Goal: Task Accomplishment & Management: Manage account settings

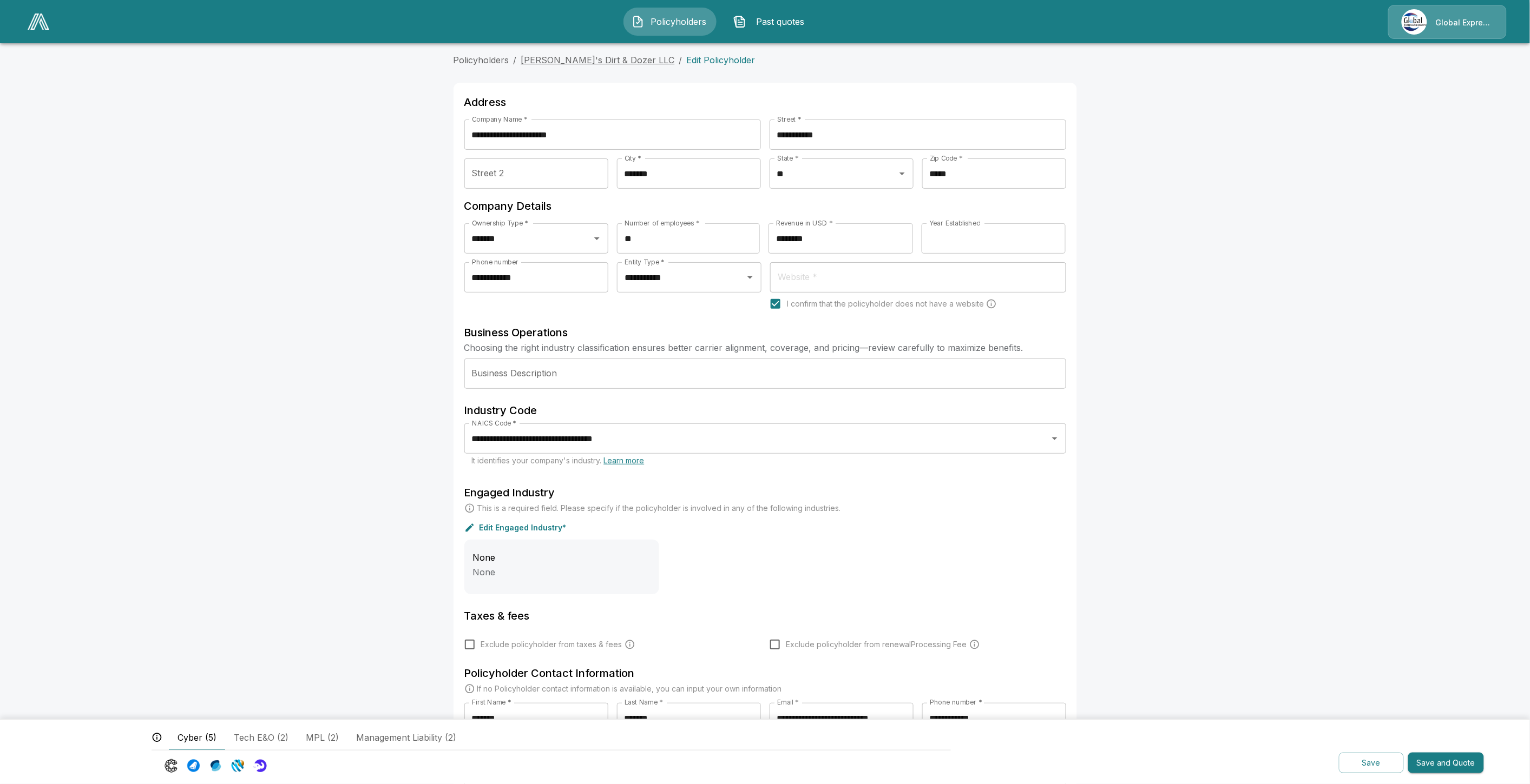
click at [601, 65] on link "Nick's Dirt & Dozer LLC" at bounding box center [597, 60] width 154 height 11
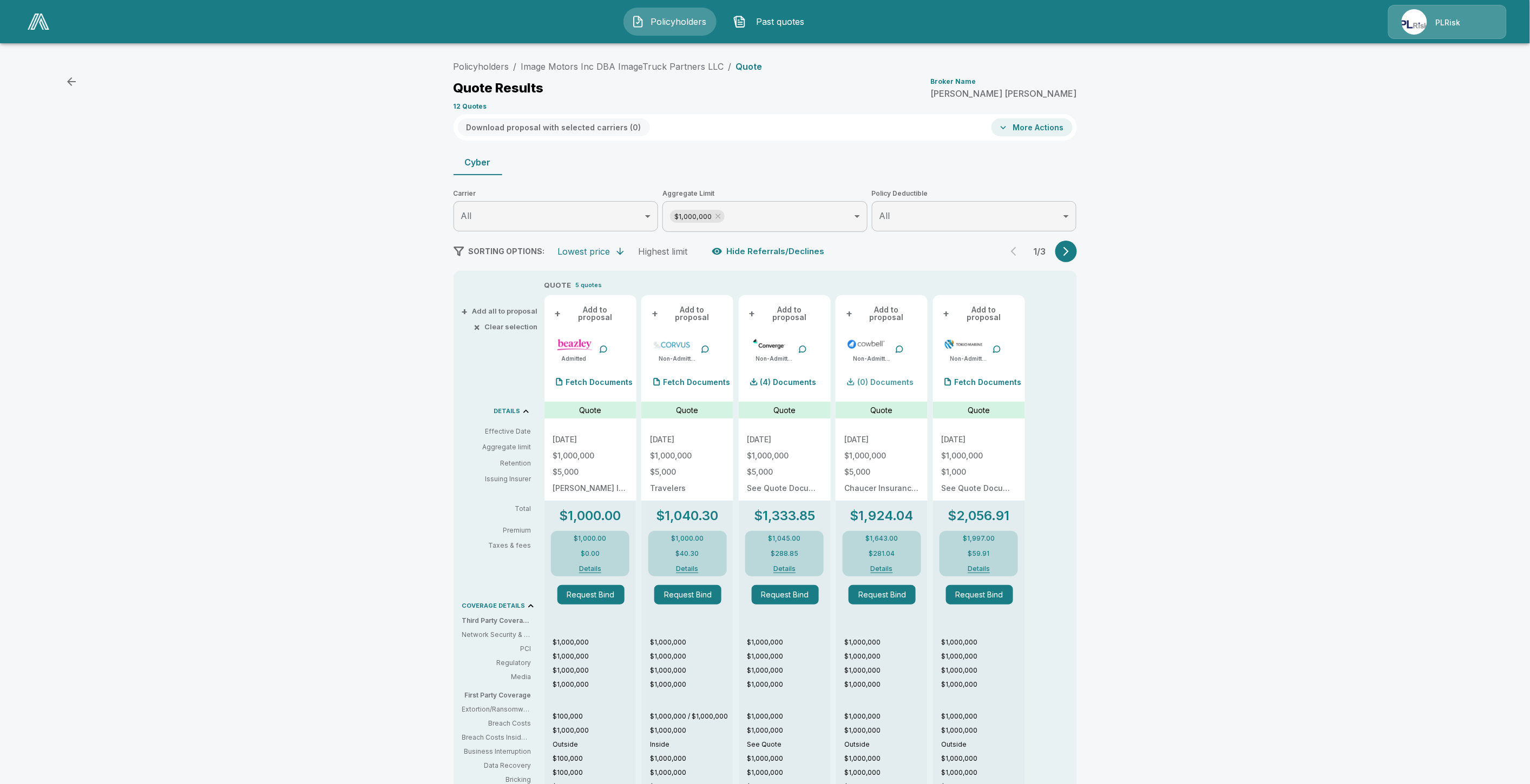
click at [899, 379] on div "(0) Documents" at bounding box center [879, 382] width 69 height 21
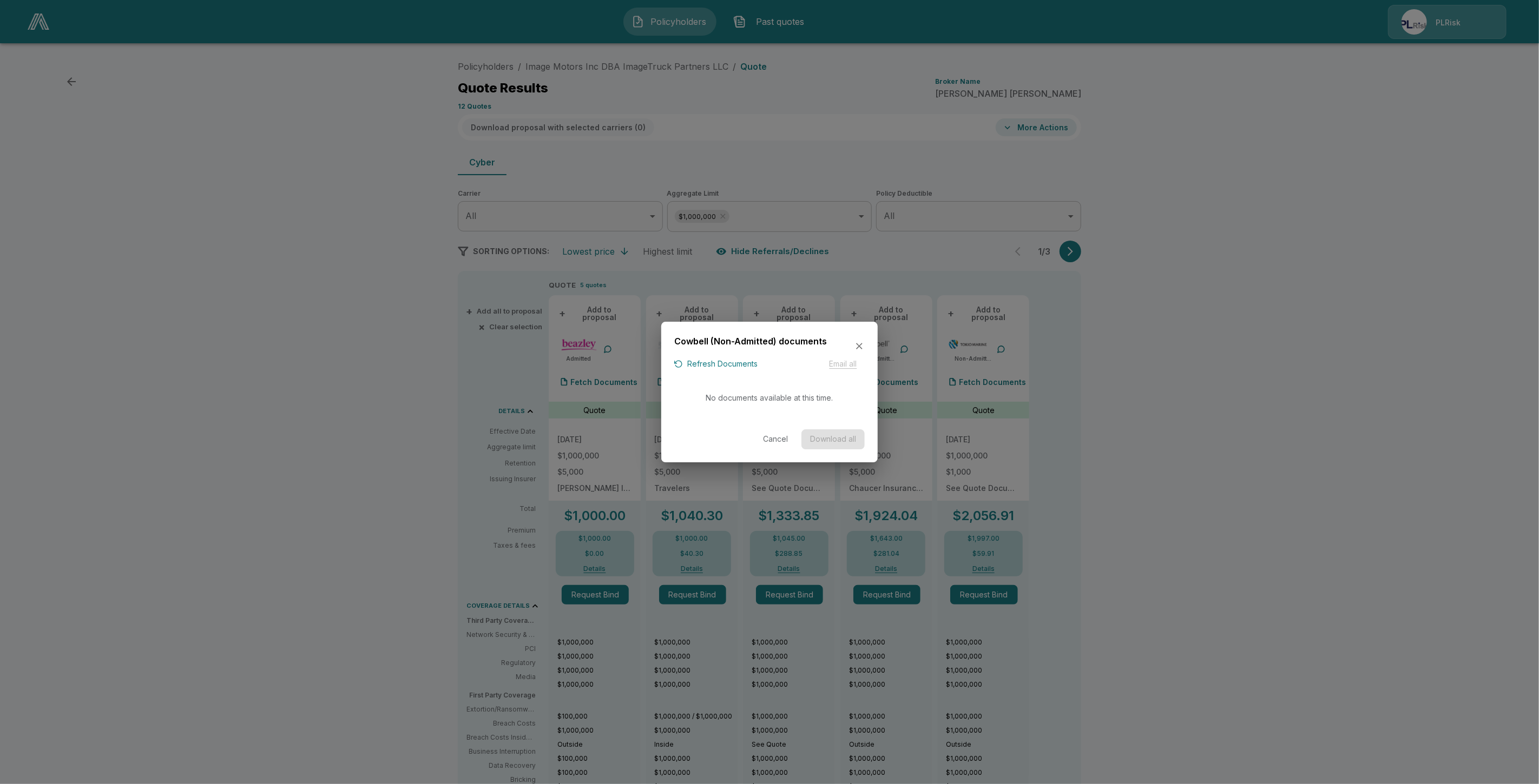
click at [702, 362] on button "Refresh Documents" at bounding box center [716, 364] width 83 height 14
click at [769, 439] on button "Cancel" at bounding box center [775, 439] width 35 height 20
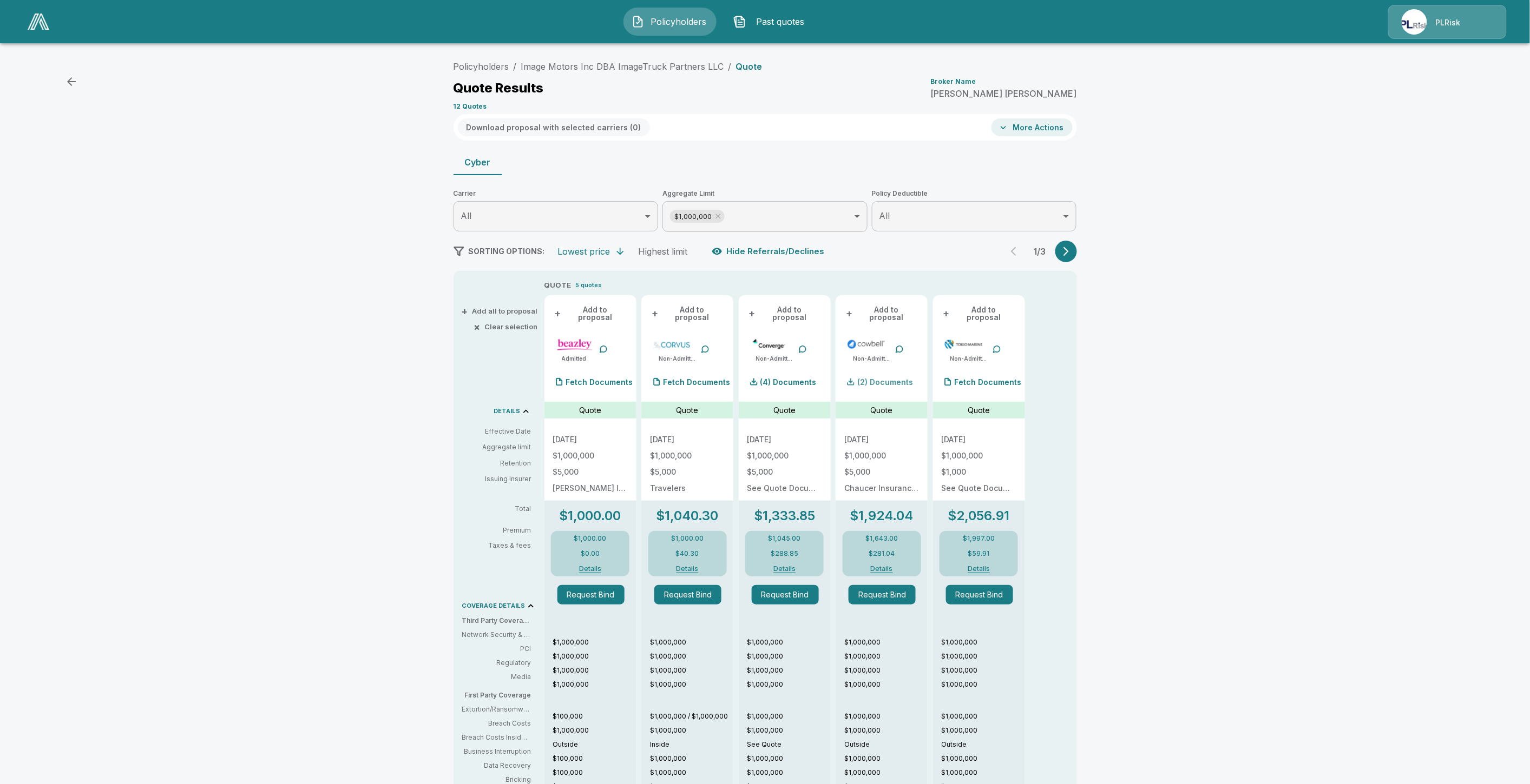
click at [880, 382] on div "(2) Documents" at bounding box center [878, 382] width 69 height 21
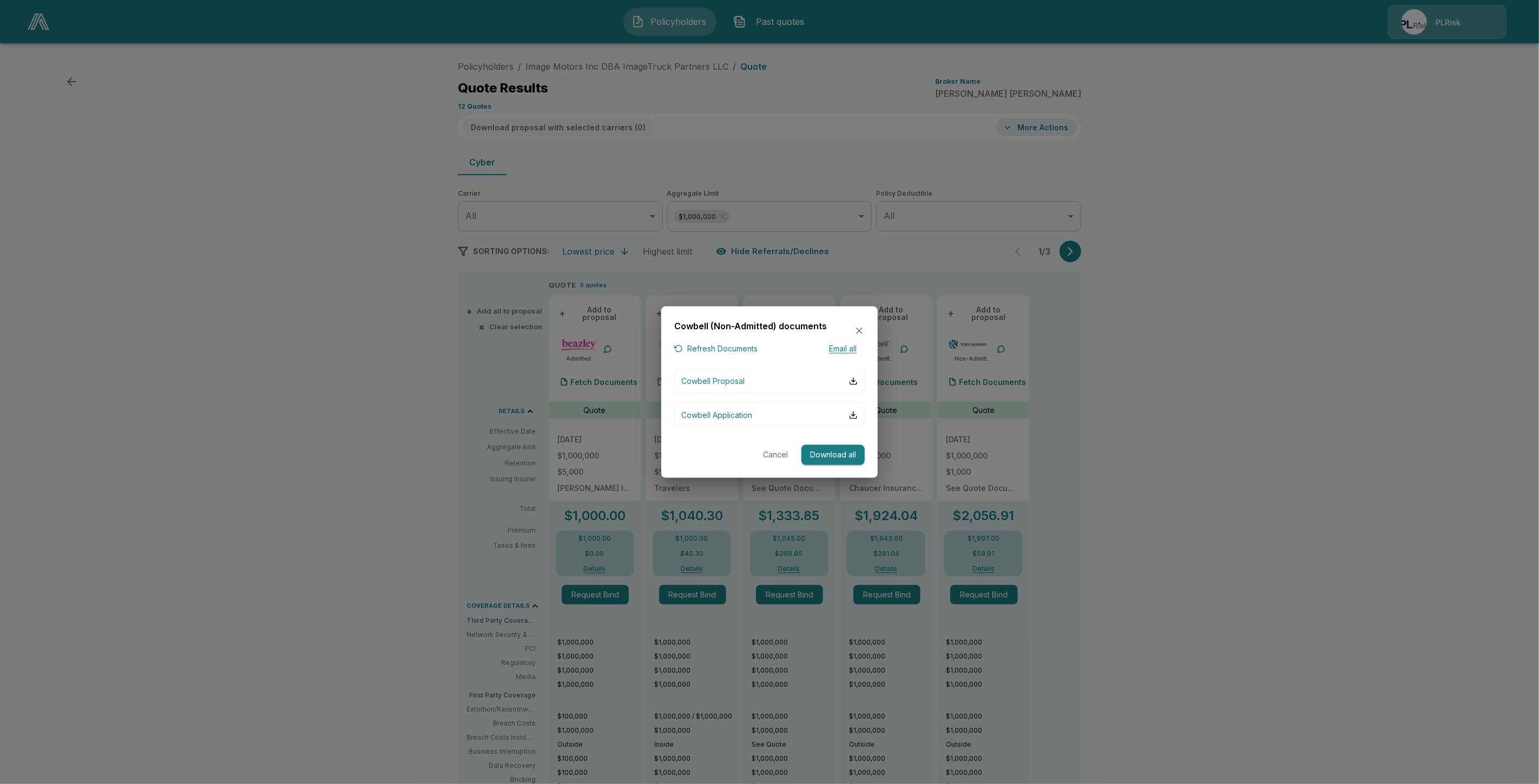
click at [850, 456] on button "Download all" at bounding box center [833, 455] width 63 height 20
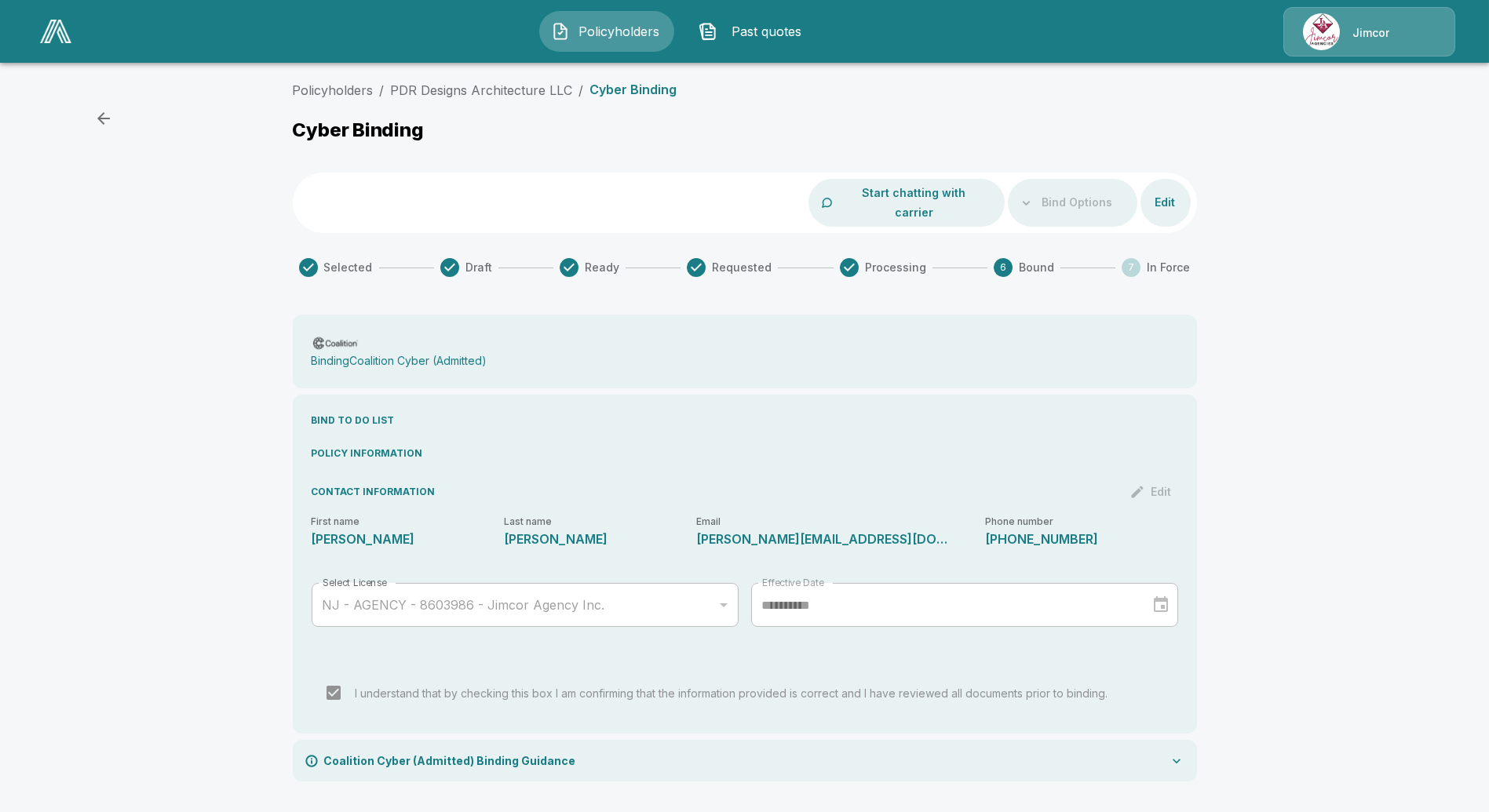
click at [59, 34] on img at bounding box center [55, 31] width 31 height 23
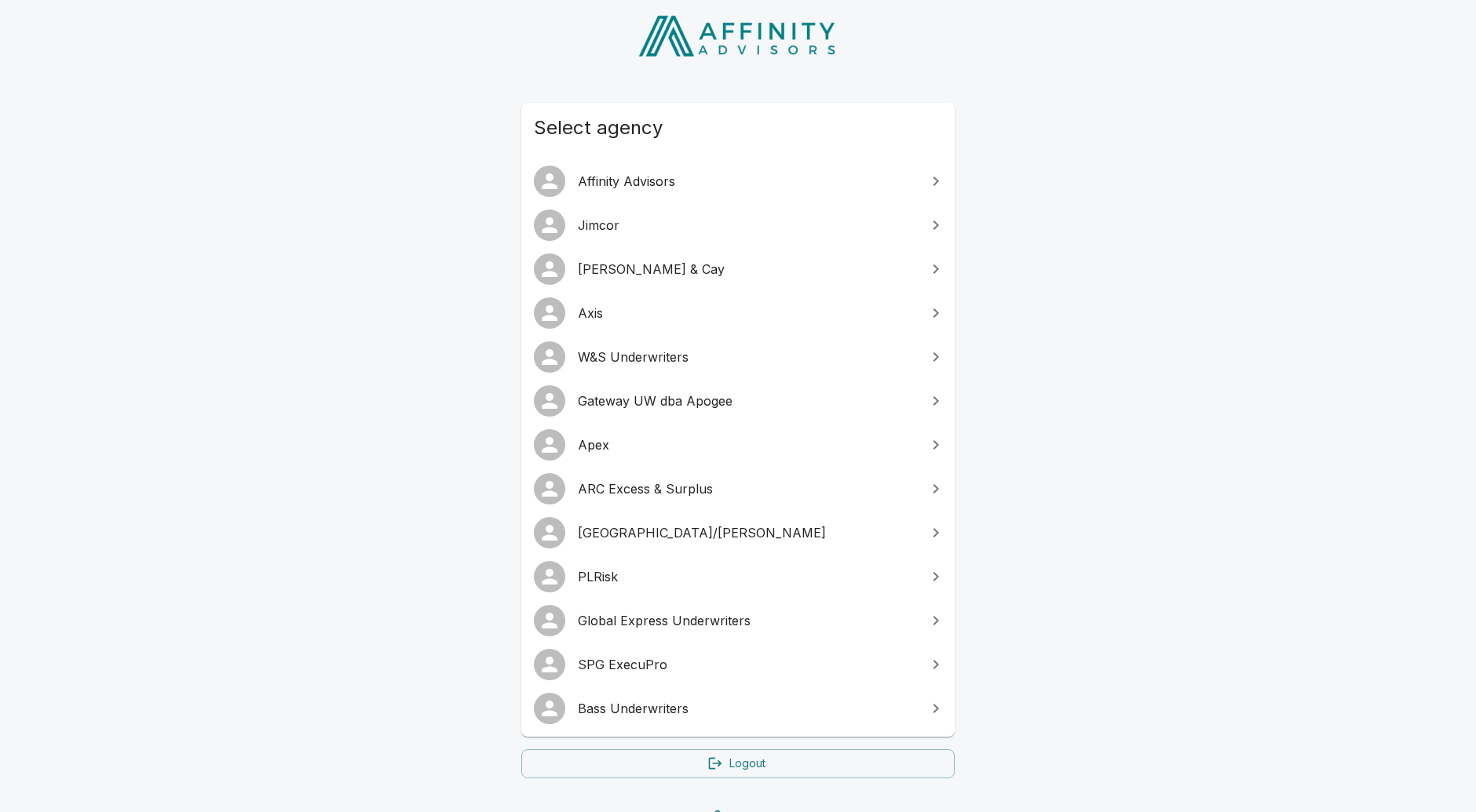
scroll to position [88, 0]
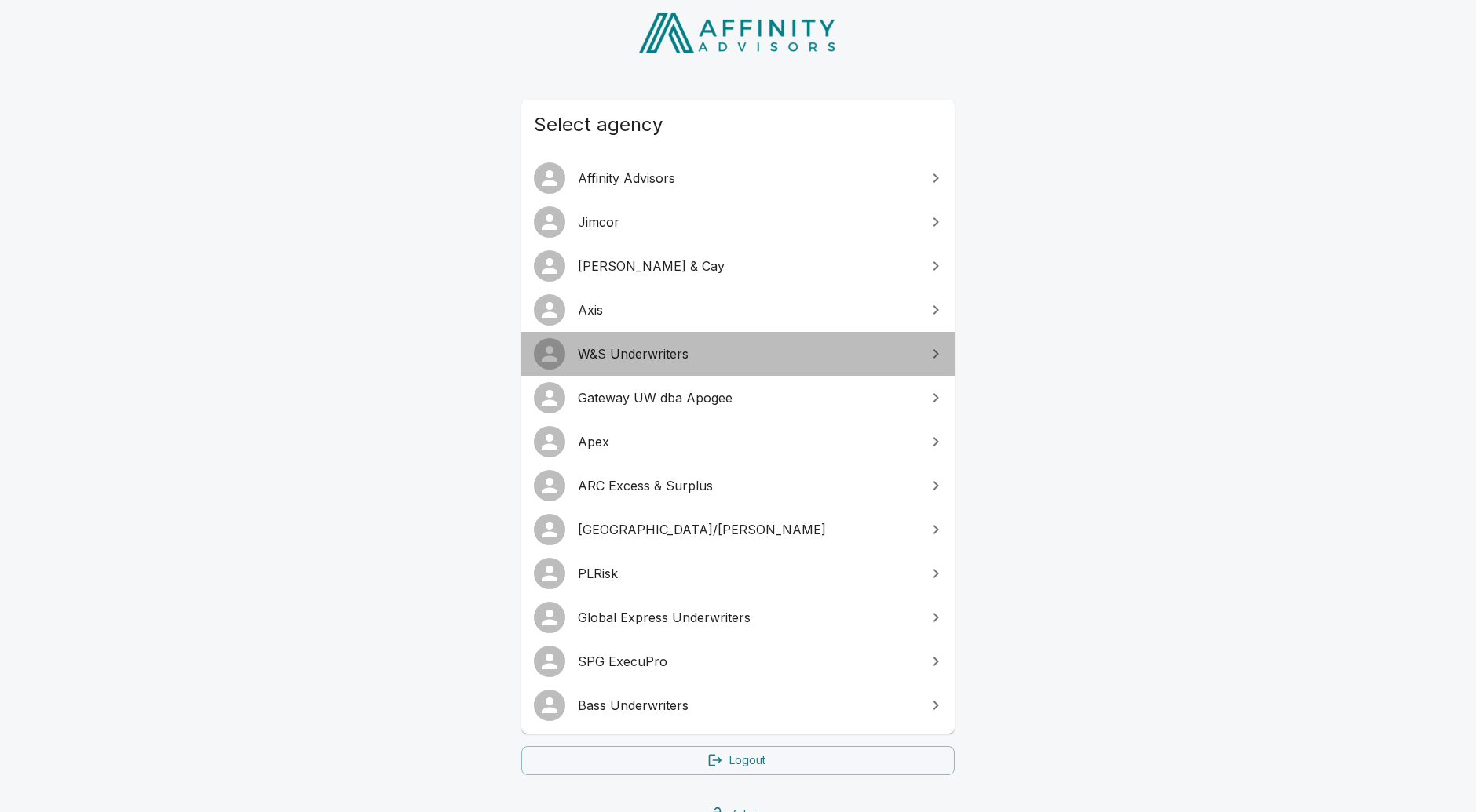
click at [588, 346] on span "W&S Underwriters" at bounding box center [747, 354] width 339 height 19
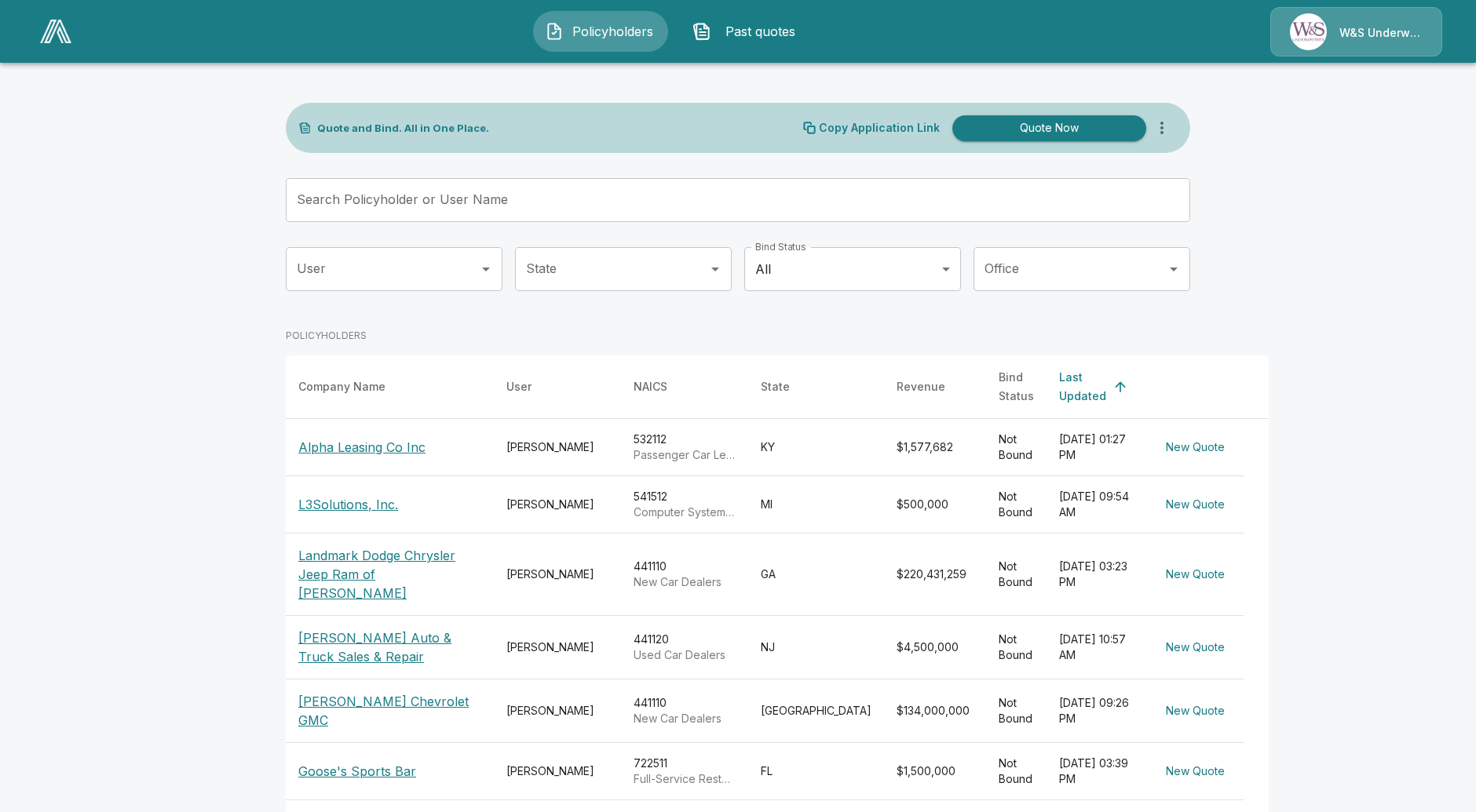
click at [341, 438] on p "Alpha Leasing Co Inc" at bounding box center [361, 447] width 127 height 19
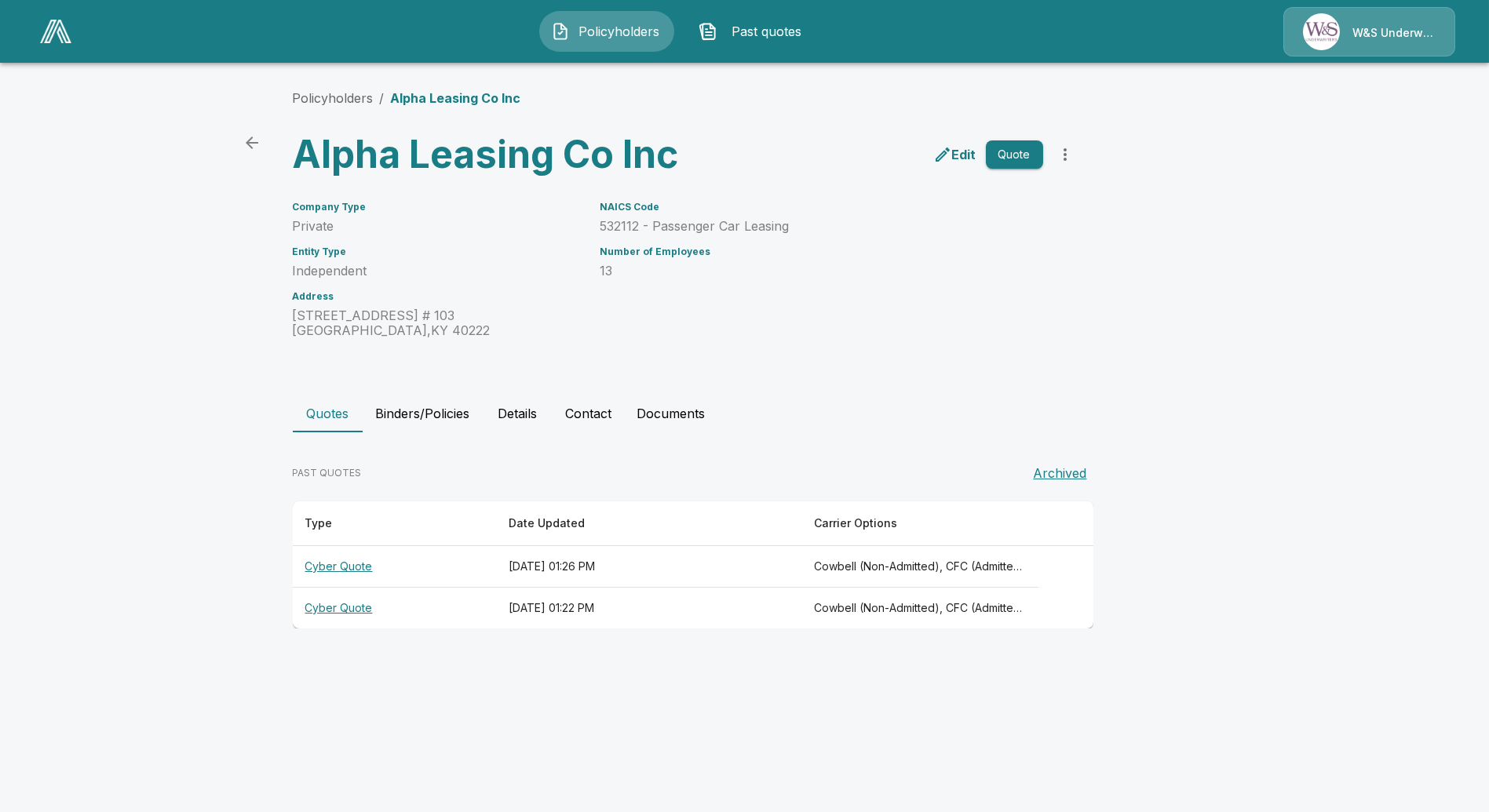
click at [321, 550] on th "Cyber Quote" at bounding box center [394, 567] width 204 height 42
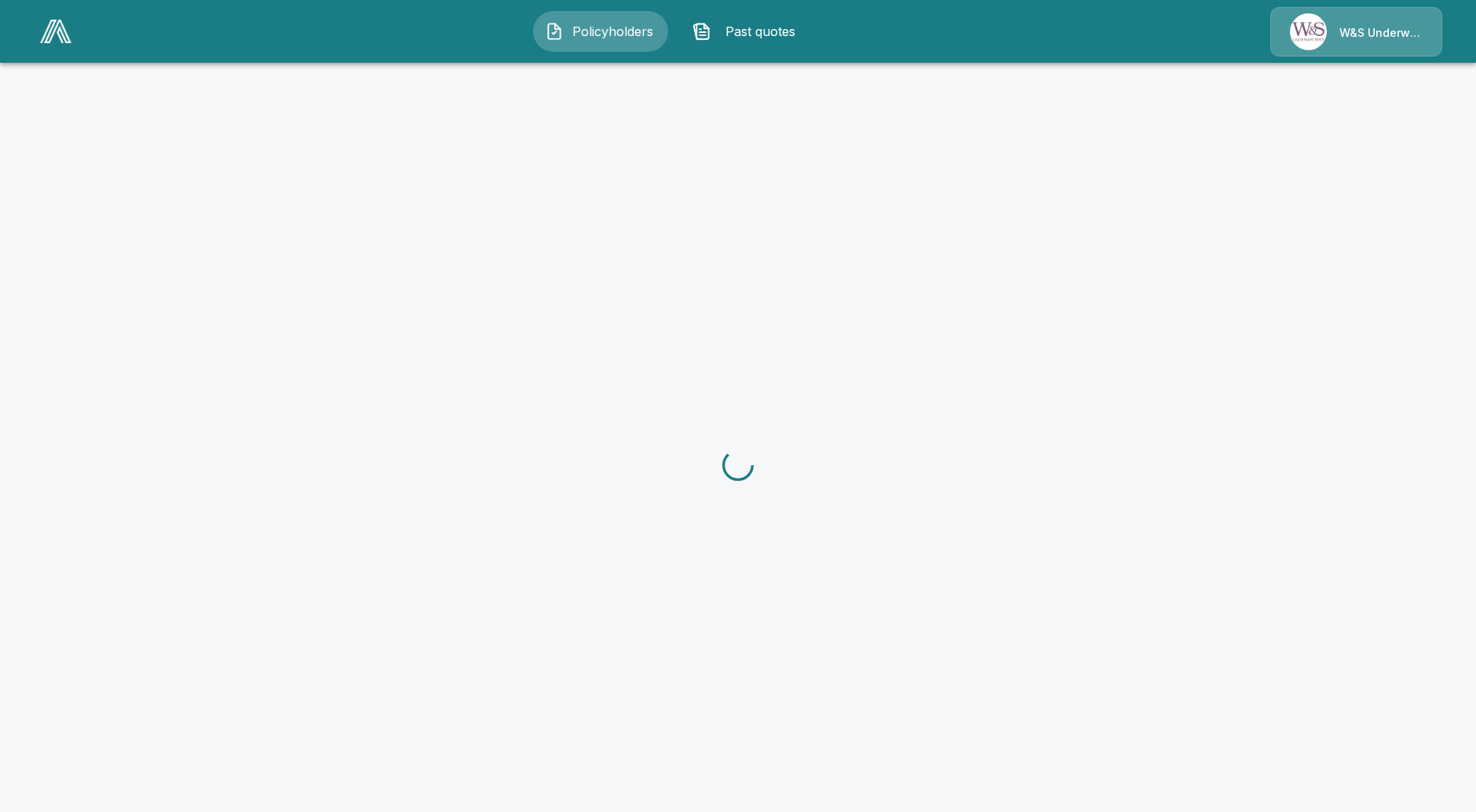
click at [322, 555] on div at bounding box center [738, 464] width 1476 height 812
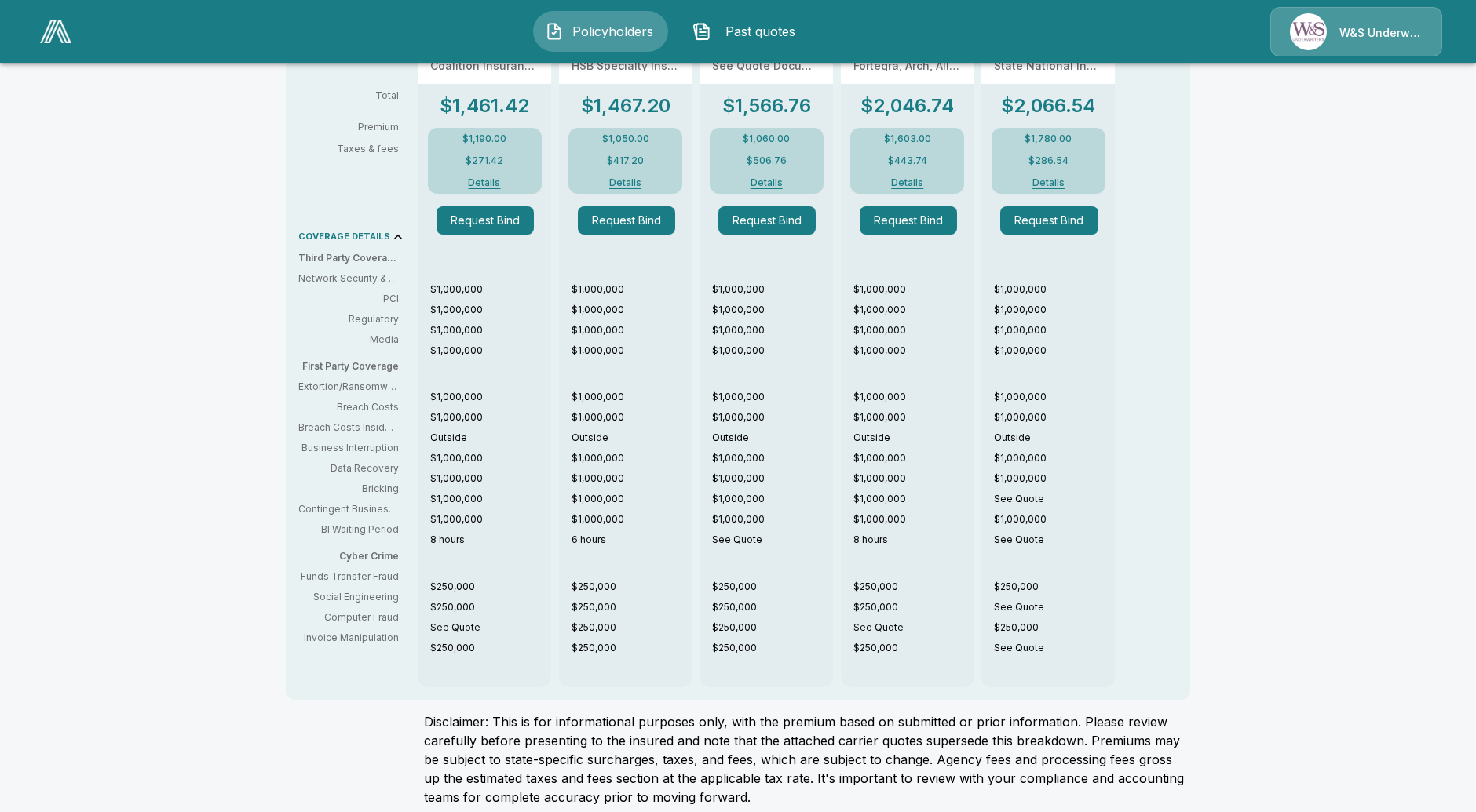
scroll to position [646, 0]
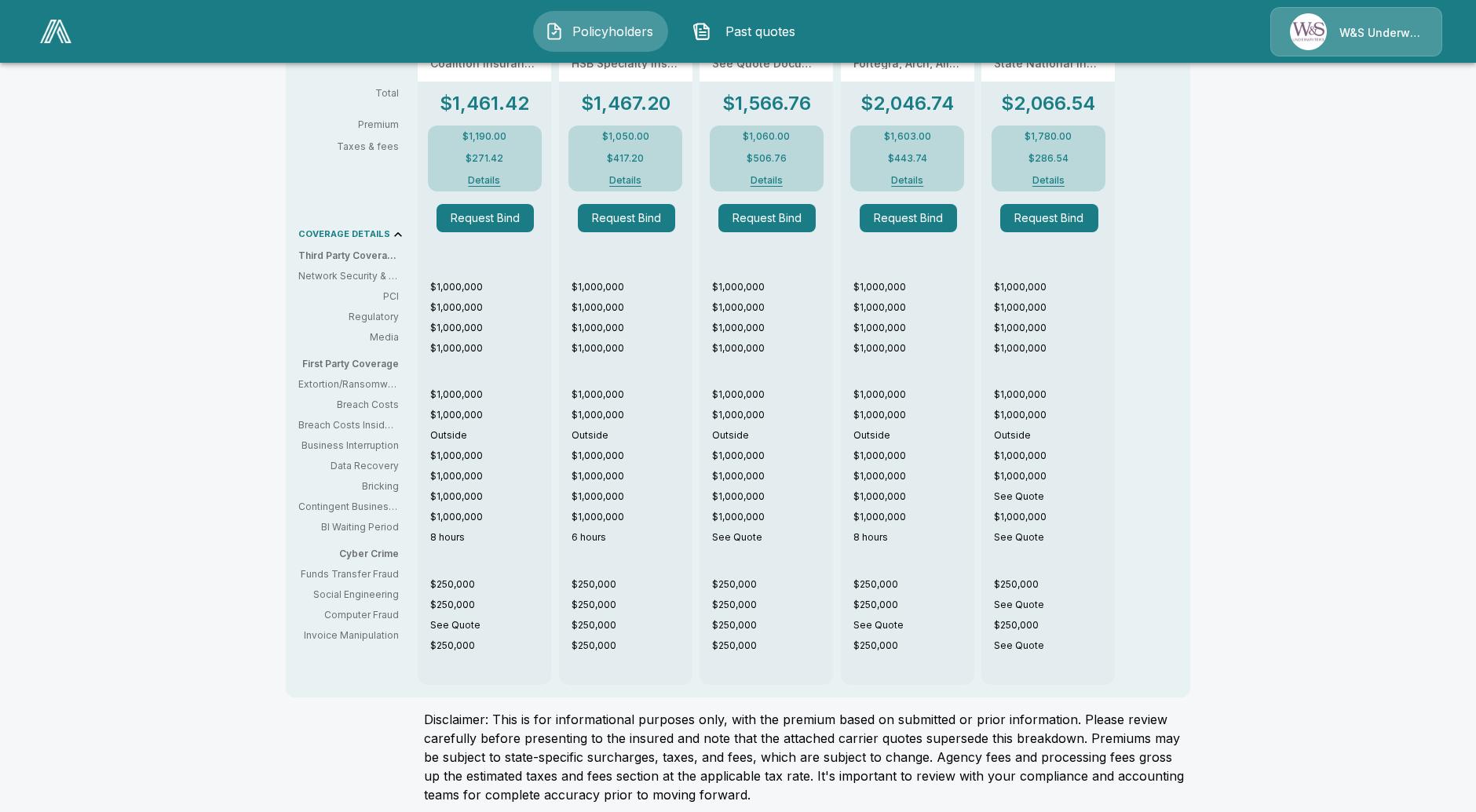
click at [40, 127] on div "Policyholders / Alpha Leasing Co Inc / Quote Quote Results Broker Name Laura Le…" at bounding box center [738, 127] width 1476 height 1394
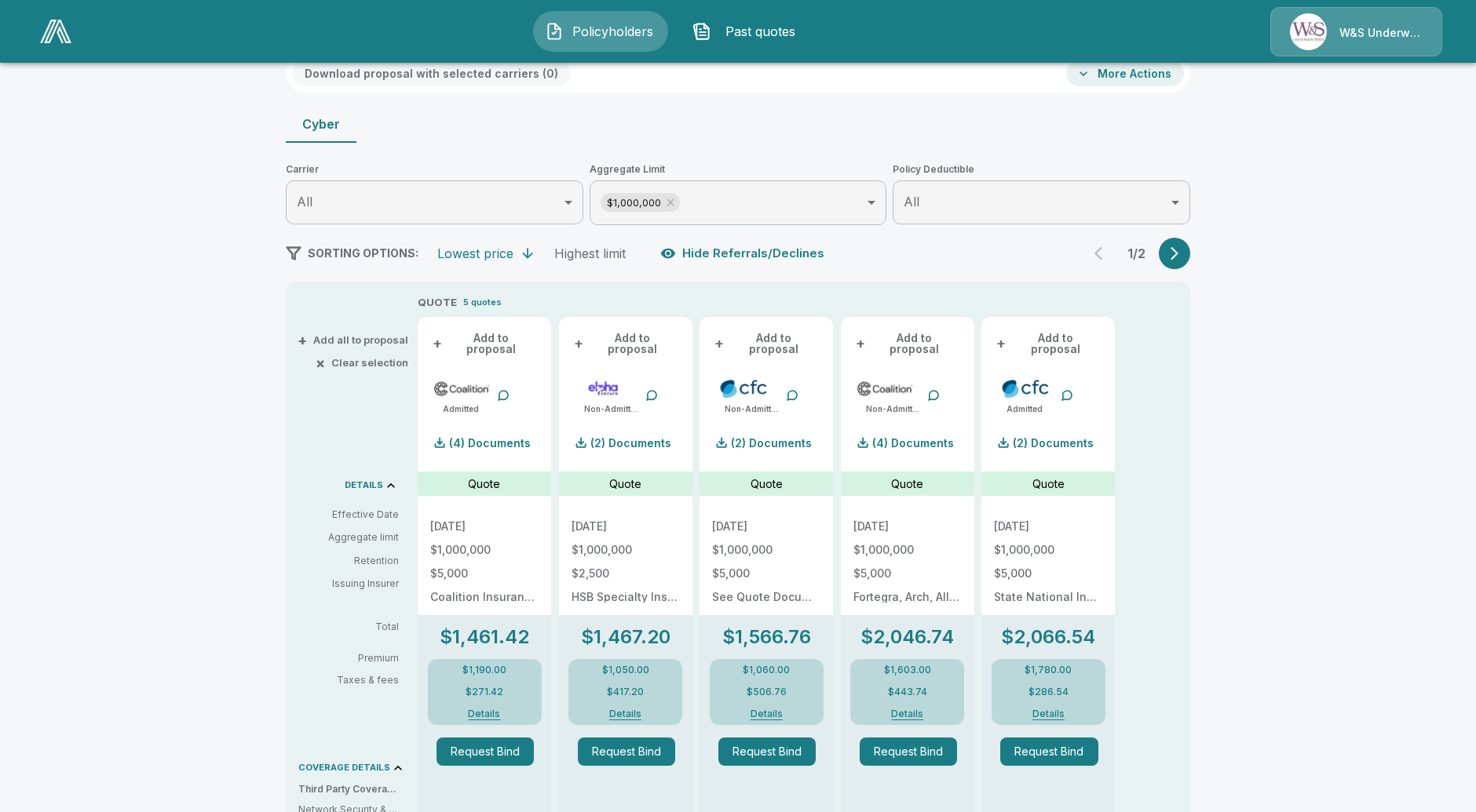
scroll to position [36, 0]
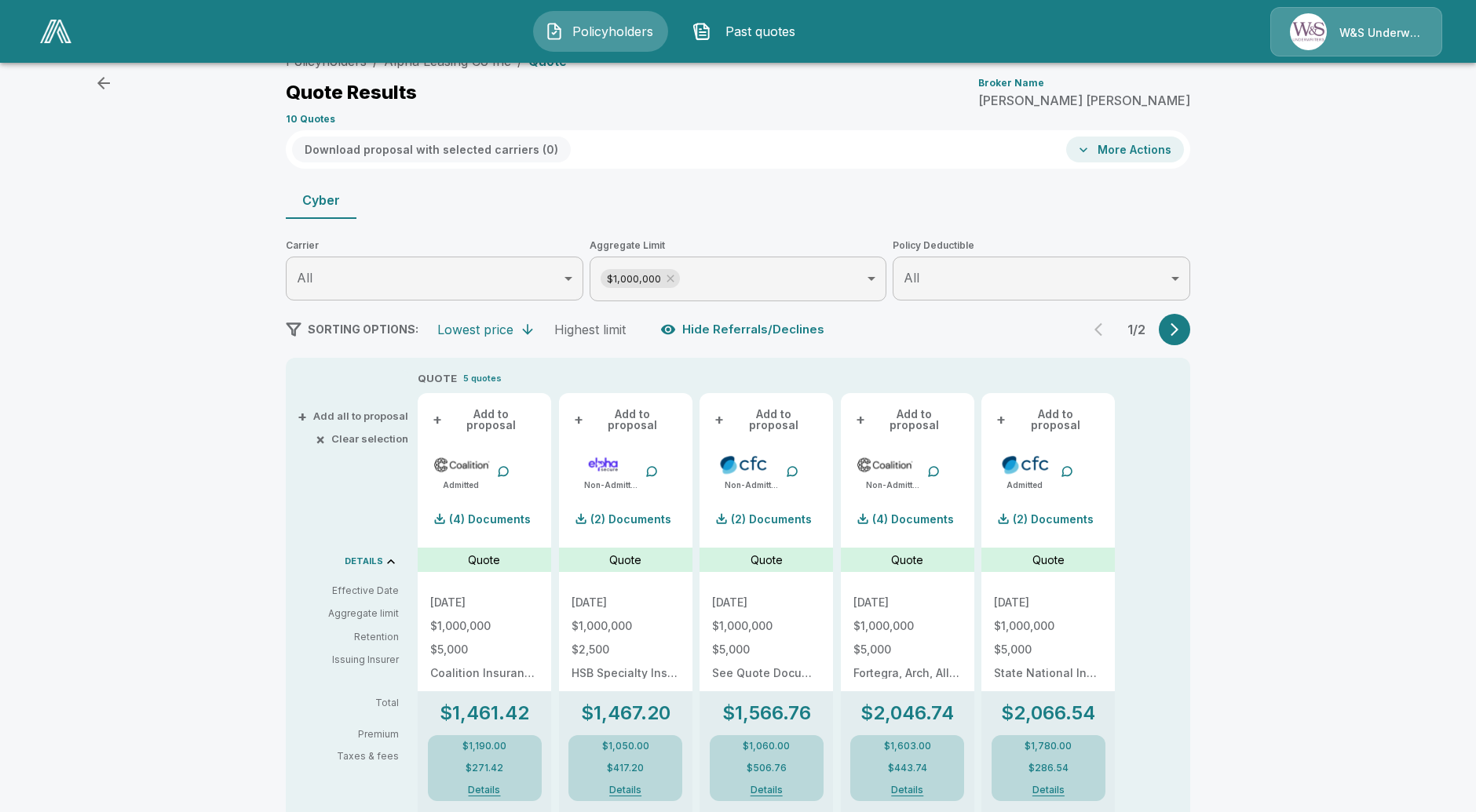
click at [217, 221] on div "Policyholders / Alpha Leasing Co Inc / Quote Quote Results Broker Name Laura Le…" at bounding box center [738, 736] width 1476 height 1394
click at [62, 37] on img at bounding box center [55, 31] width 31 height 23
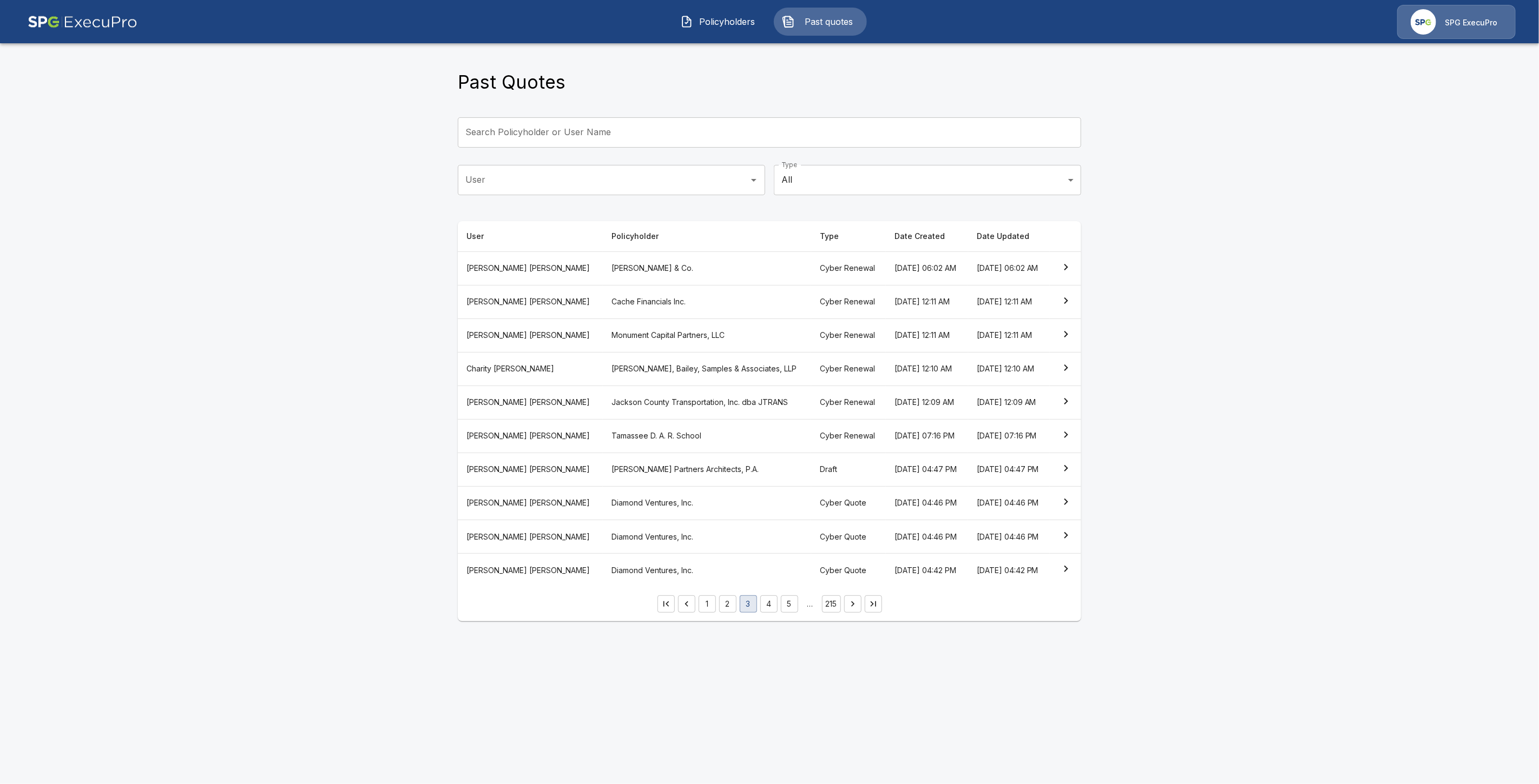
click at [812, 11] on button "Past quotes" at bounding box center [820, 21] width 93 height 28
click at [736, 6] on div "Policyholders Past quotes SPG ExecuPro" at bounding box center [770, 21] width 1519 height 35
click at [720, 18] on span "Policyholders" at bounding box center [728, 21] width 60 height 13
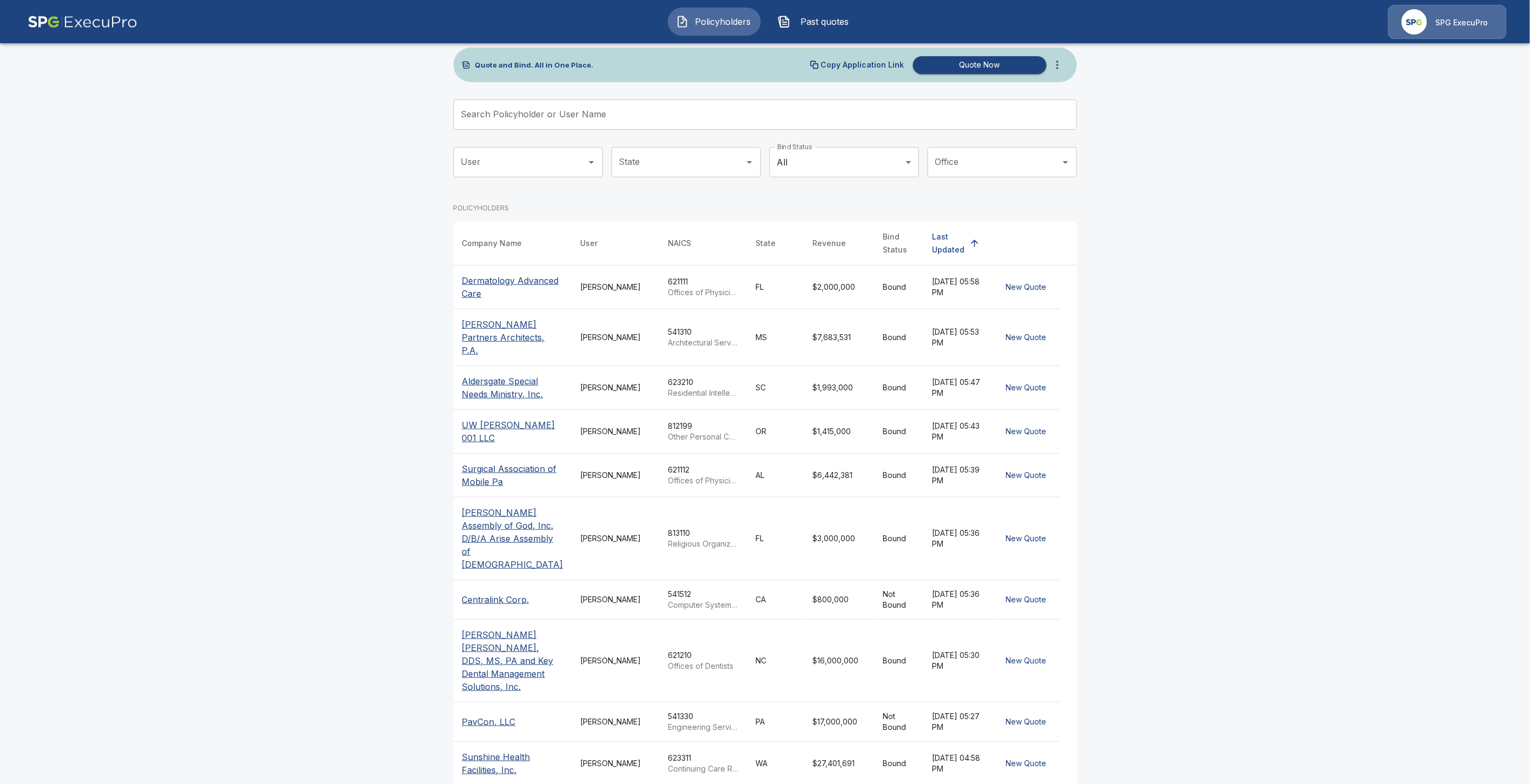
scroll to position [61, 0]
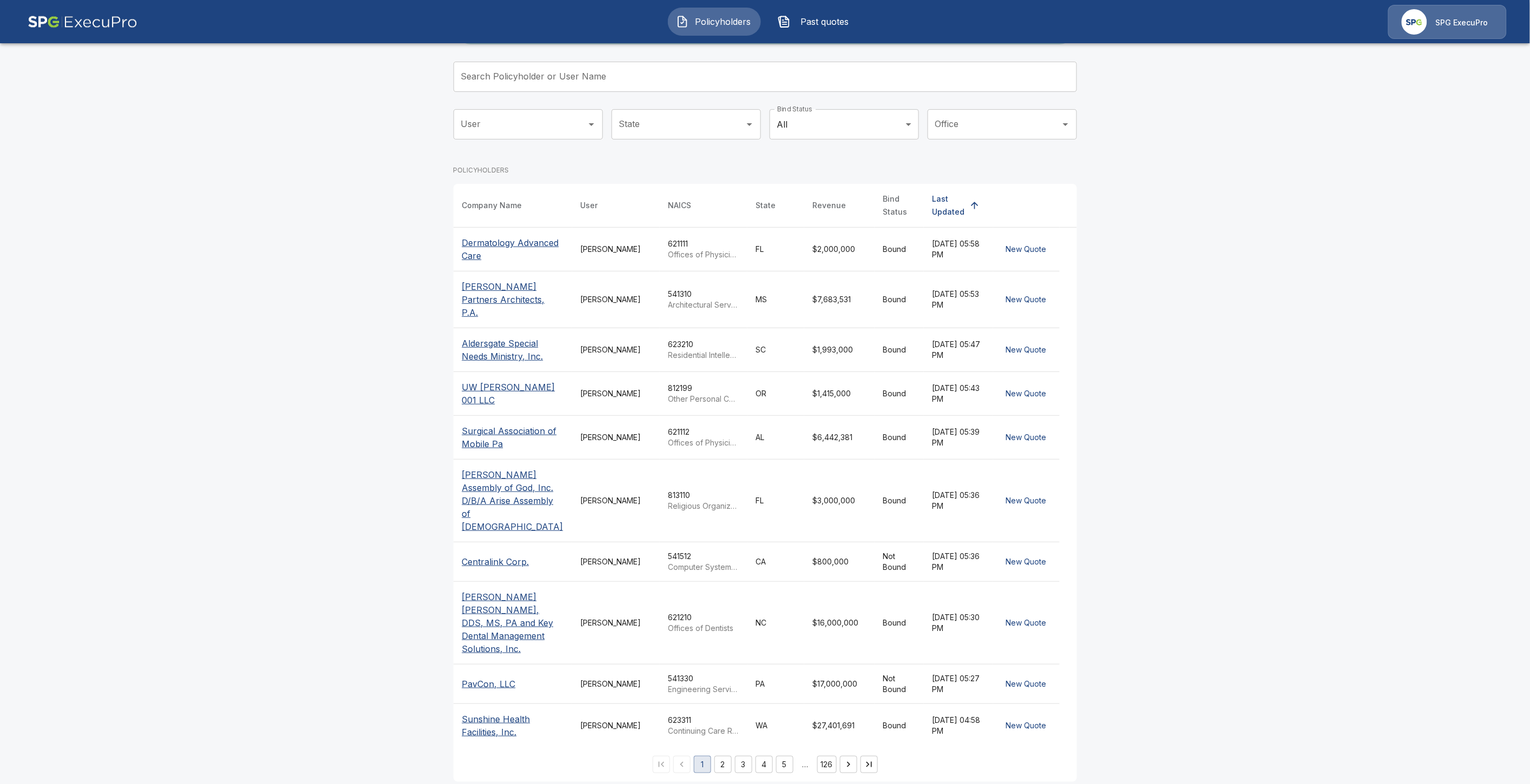
click at [593, 62] on input "Search Policyholder or User Name" at bounding box center [759, 76] width 612 height 30
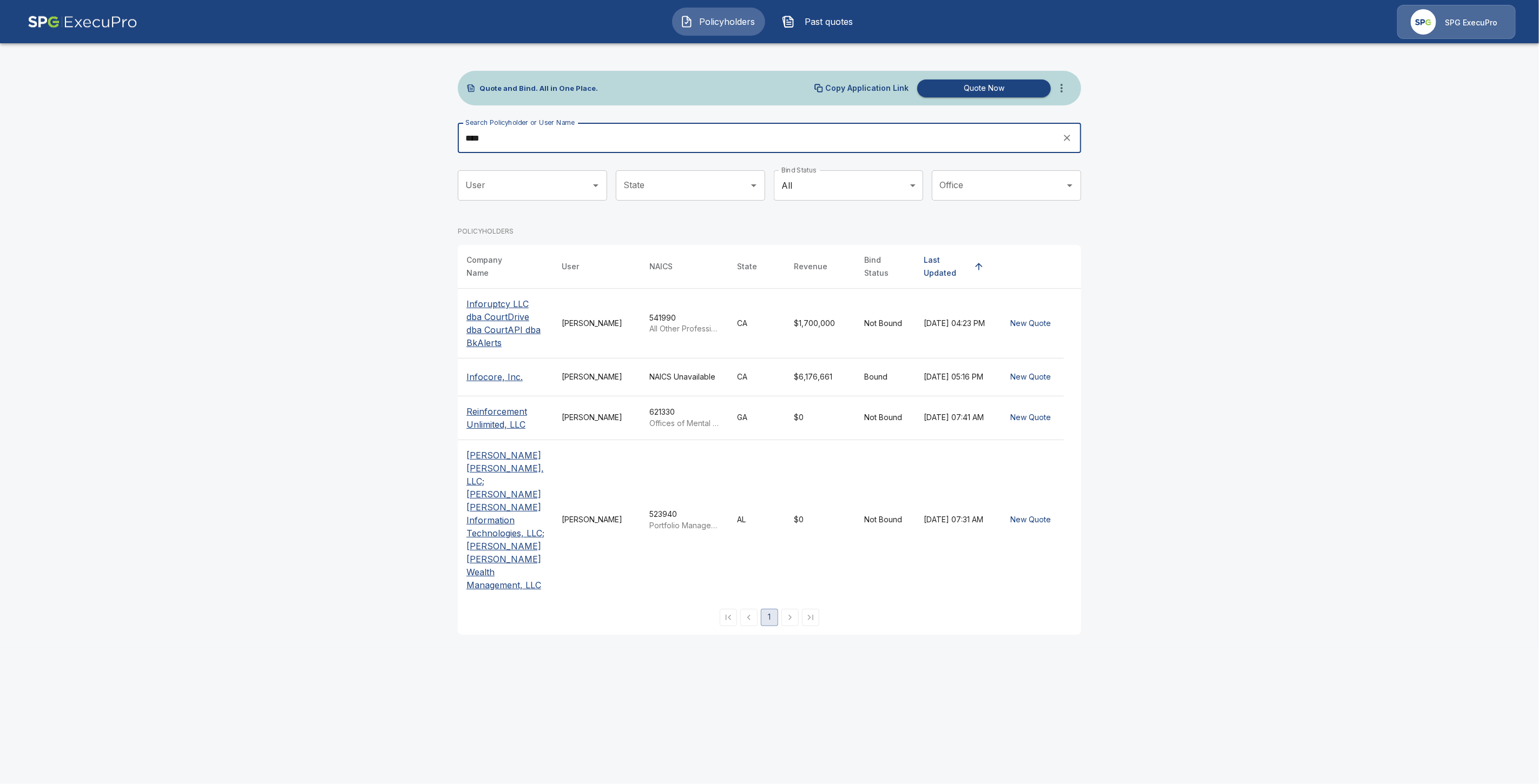
type input "****"
click at [496, 319] on p "Inforuptcy LLC dba CourtDrive dba CourtAPI dba BkAlerts" at bounding box center [505, 323] width 78 height 52
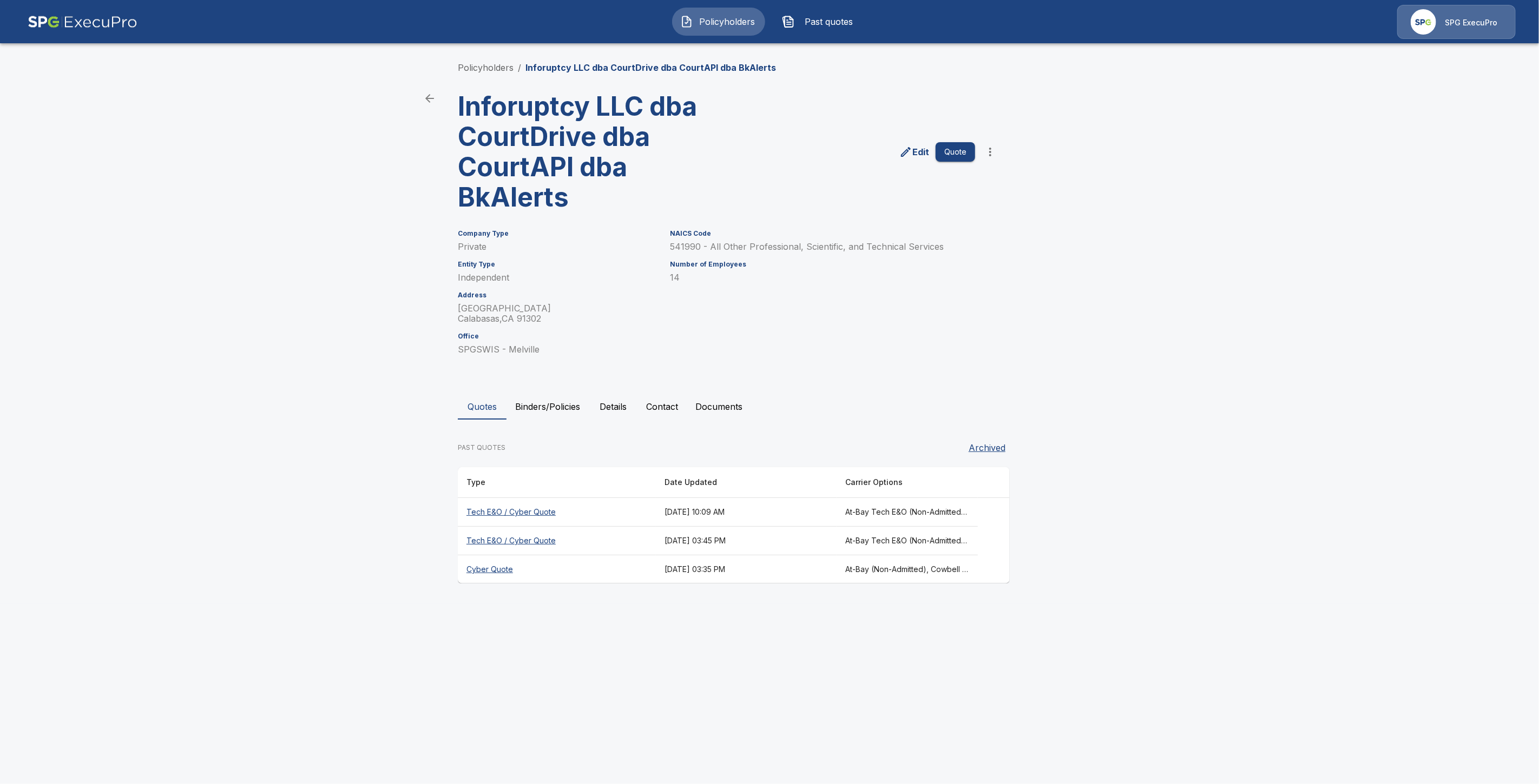
click at [504, 514] on th "Tech E&O / Cyber Quote" at bounding box center [557, 512] width 198 height 29
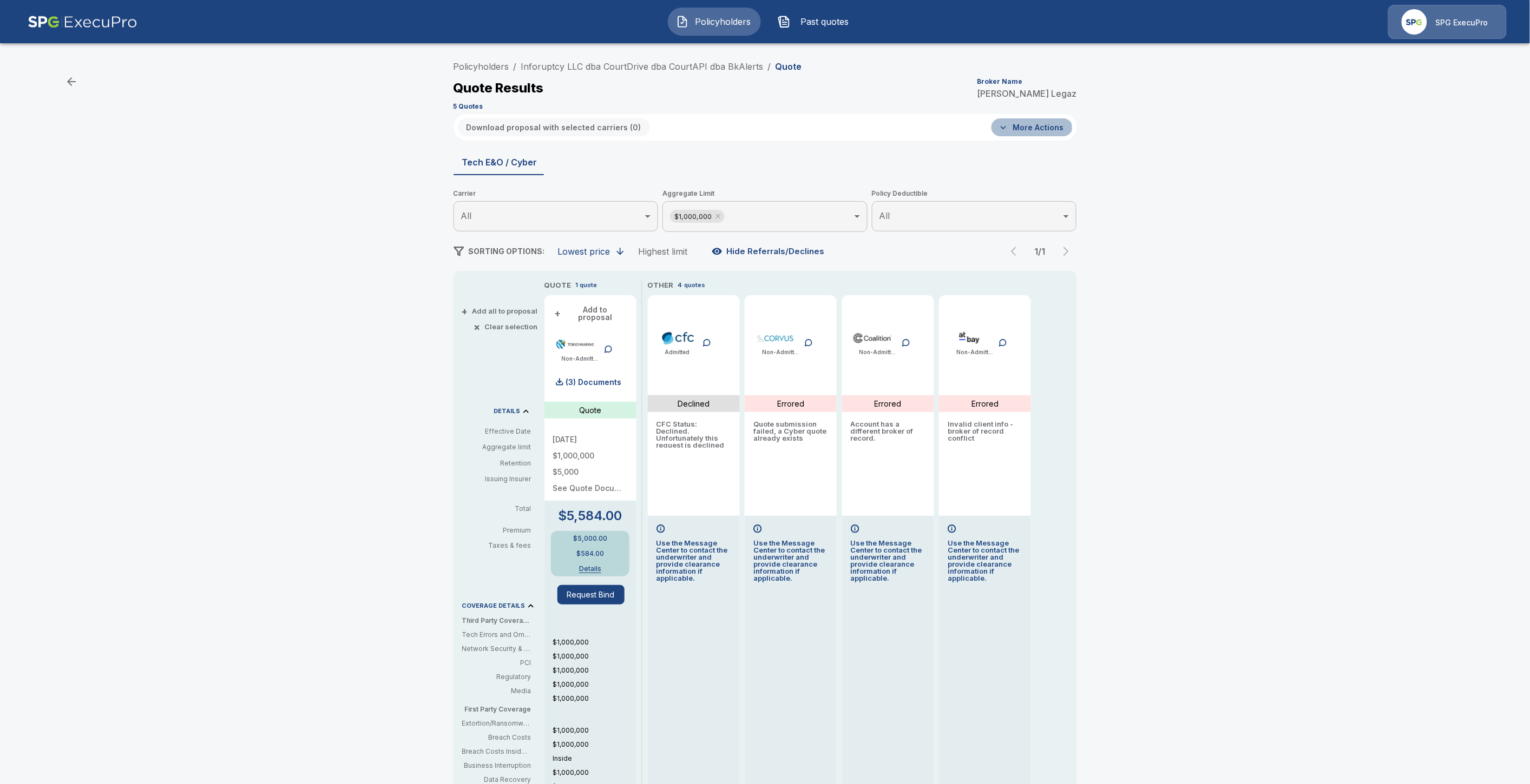
click at [1031, 128] on button "More Actions" at bounding box center [1032, 127] width 81 height 18
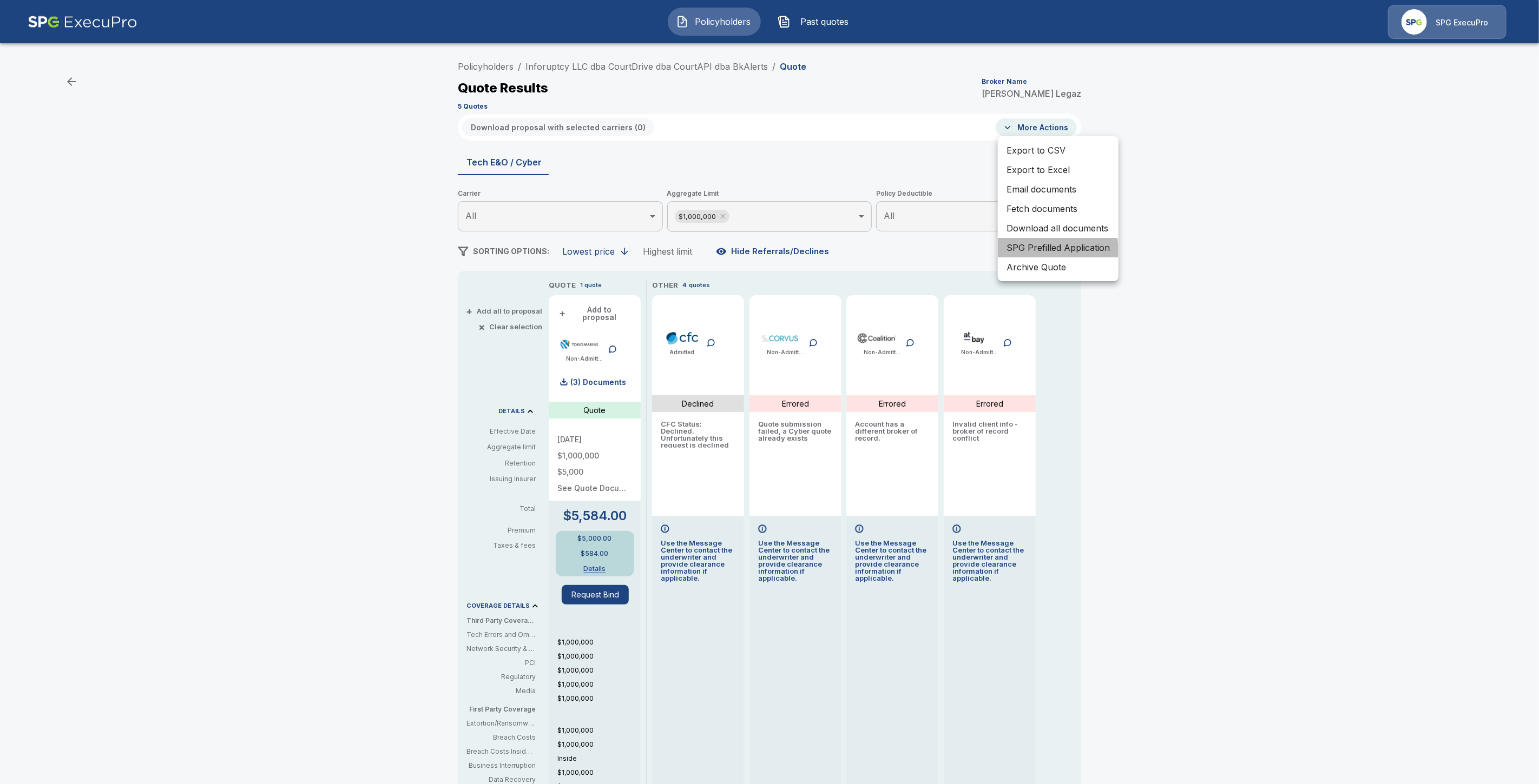
click at [1041, 250] on li "SPG Prefilled Application" at bounding box center [1058, 248] width 121 height 20
click at [609, 379] on p "(3) Documents" at bounding box center [593, 382] width 56 height 8
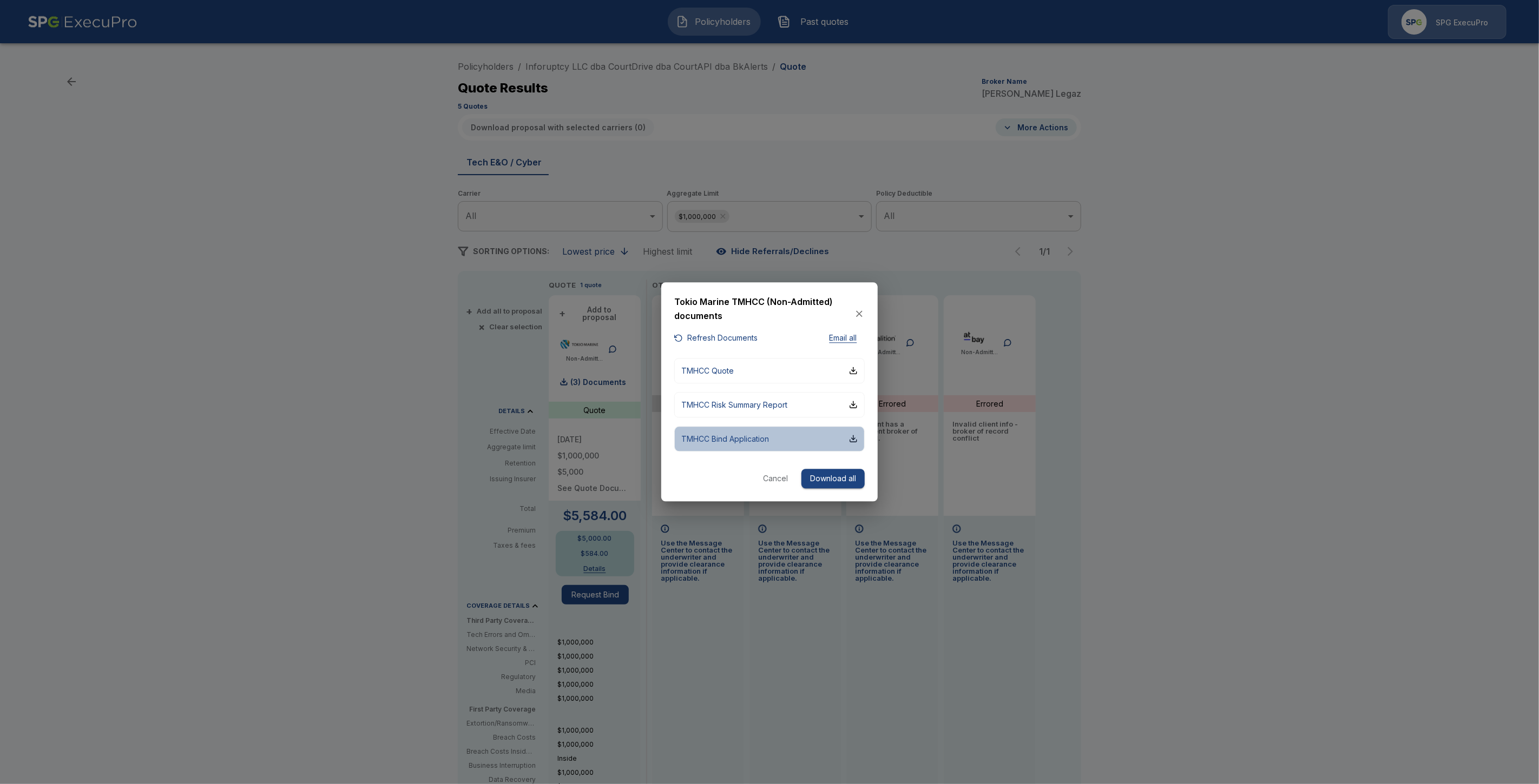
click at [738, 439] on p "TMHCC Bind Application" at bounding box center [725, 439] width 88 height 11
drag, startPoint x: 858, startPoint y: 321, endPoint x: 859, endPoint y: 314, distance: 7.1
click at [858, 316] on div "Tokio Marine TMHCC (Non-Admitted) documents" at bounding box center [770, 313] width 191 height 36
click at [859, 313] on icon "button" at bounding box center [859, 313] width 7 height 7
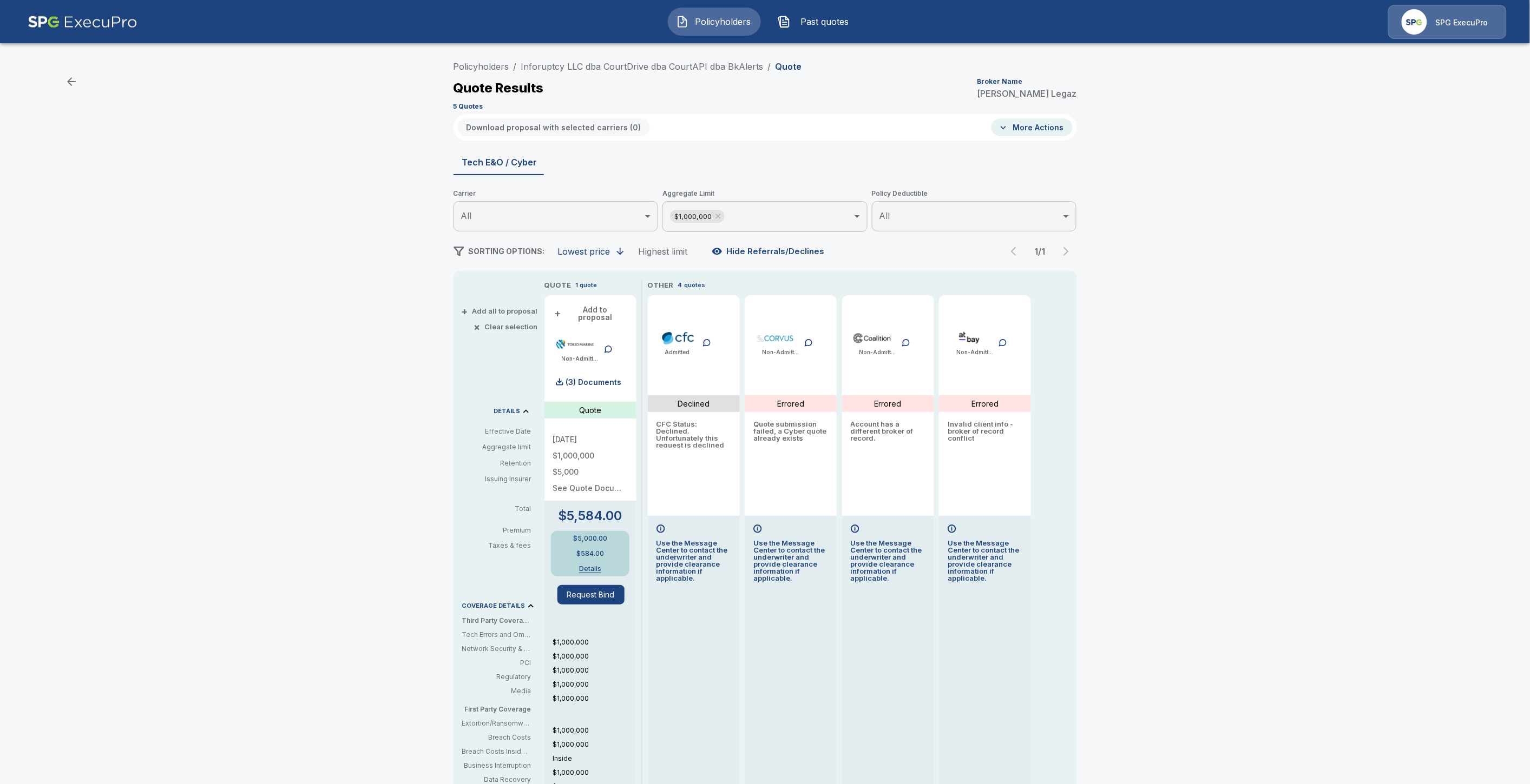
click at [387, 386] on div "Policyholders / Inforuptcy LLC dba CourtDrive dba CourtAPI dba BkAlerts / Quote…" at bounding box center [765, 545] width 1530 height 988
click at [630, 66] on link "Inforuptcy LLC dba CourtDrive dba CourtAPI dba BkAlerts" at bounding box center [642, 66] width 243 height 11
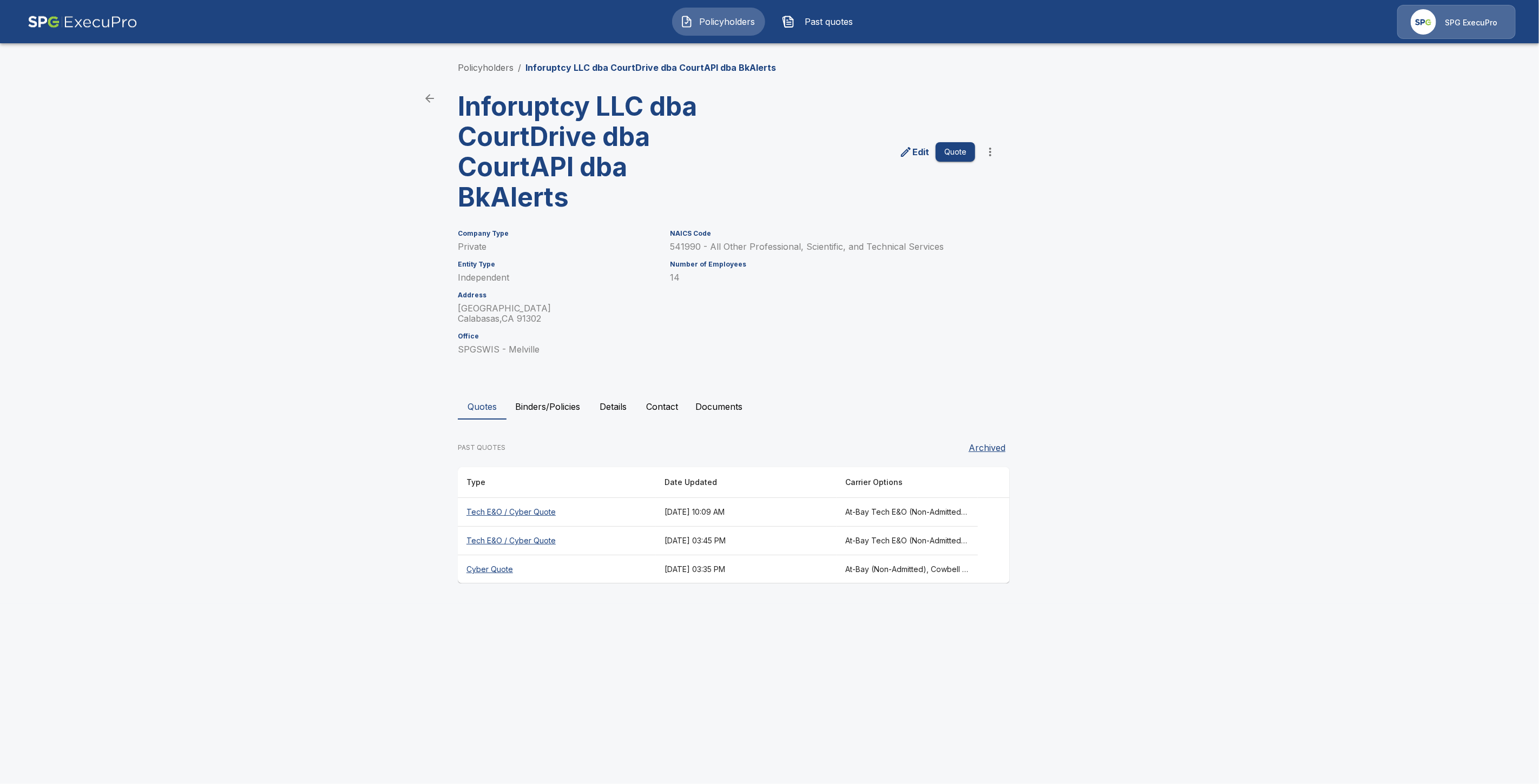
click at [488, 570] on th "Cyber Quote" at bounding box center [557, 570] width 198 height 29
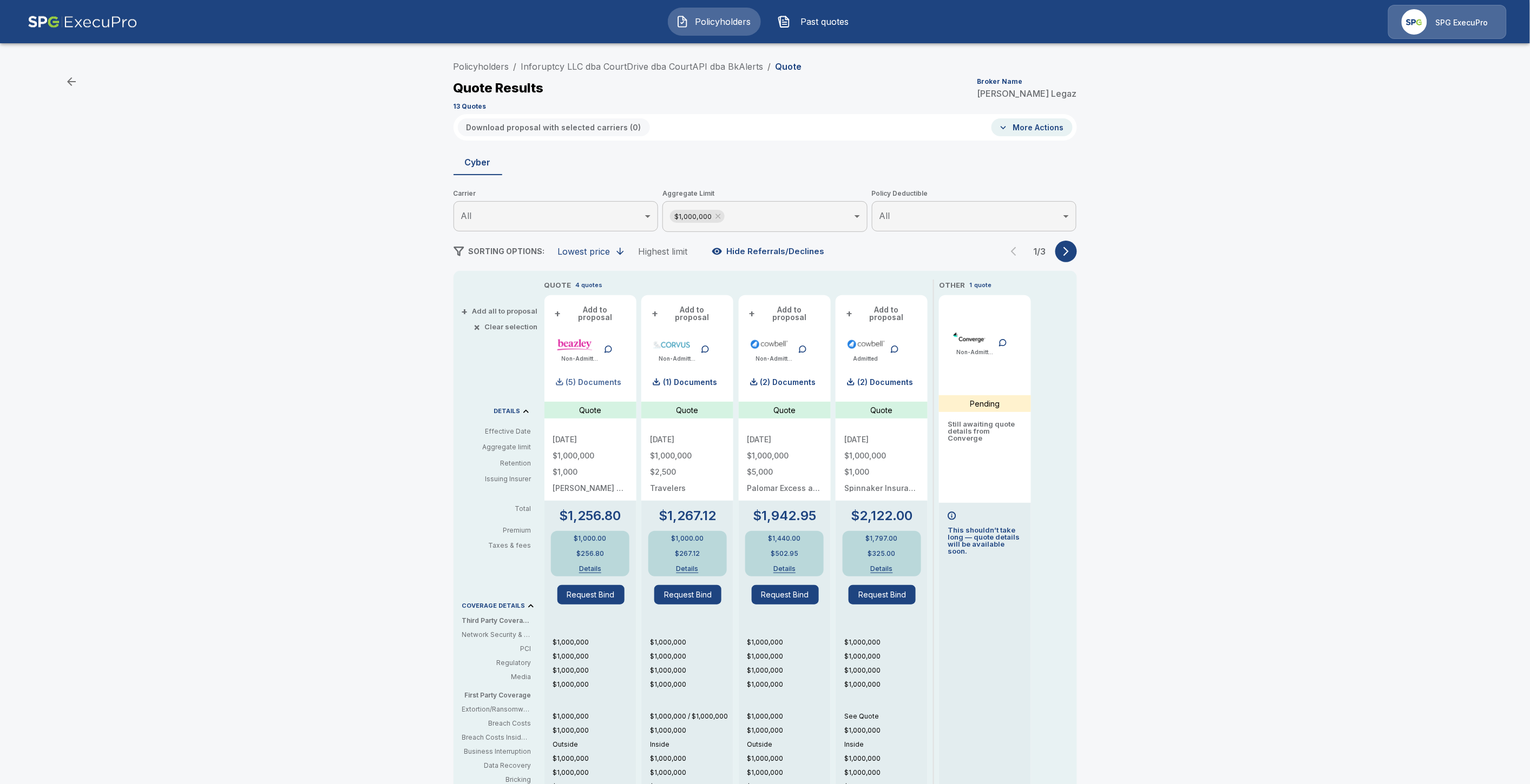
click at [596, 379] on p "(5) Documents" at bounding box center [593, 382] width 56 height 8
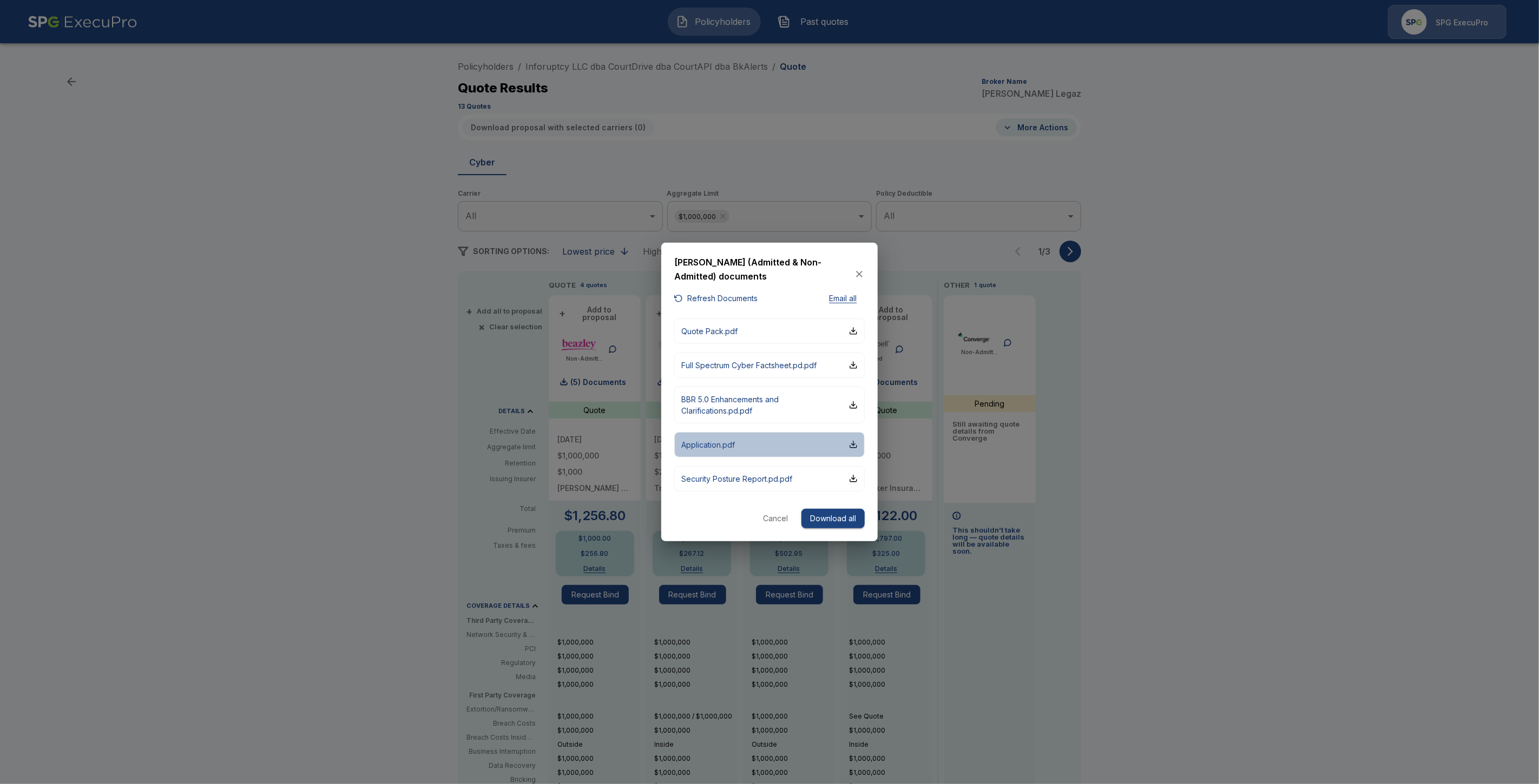
click at [746, 445] on button "Application.pdf" at bounding box center [770, 445] width 191 height 26
click at [775, 115] on div at bounding box center [770, 392] width 1539 height 784
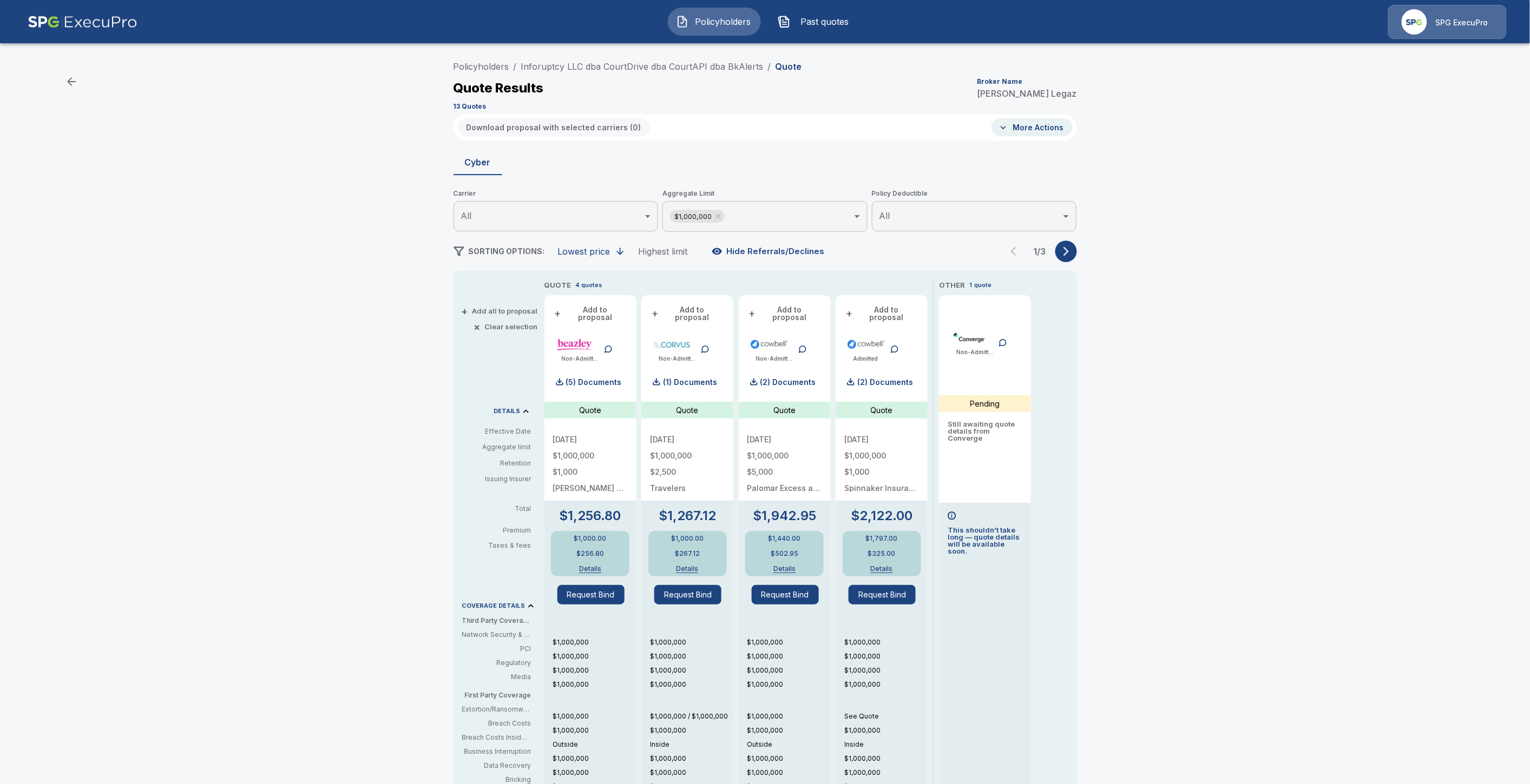
click at [729, 19] on span "Policyholders" at bounding box center [723, 21] width 60 height 13
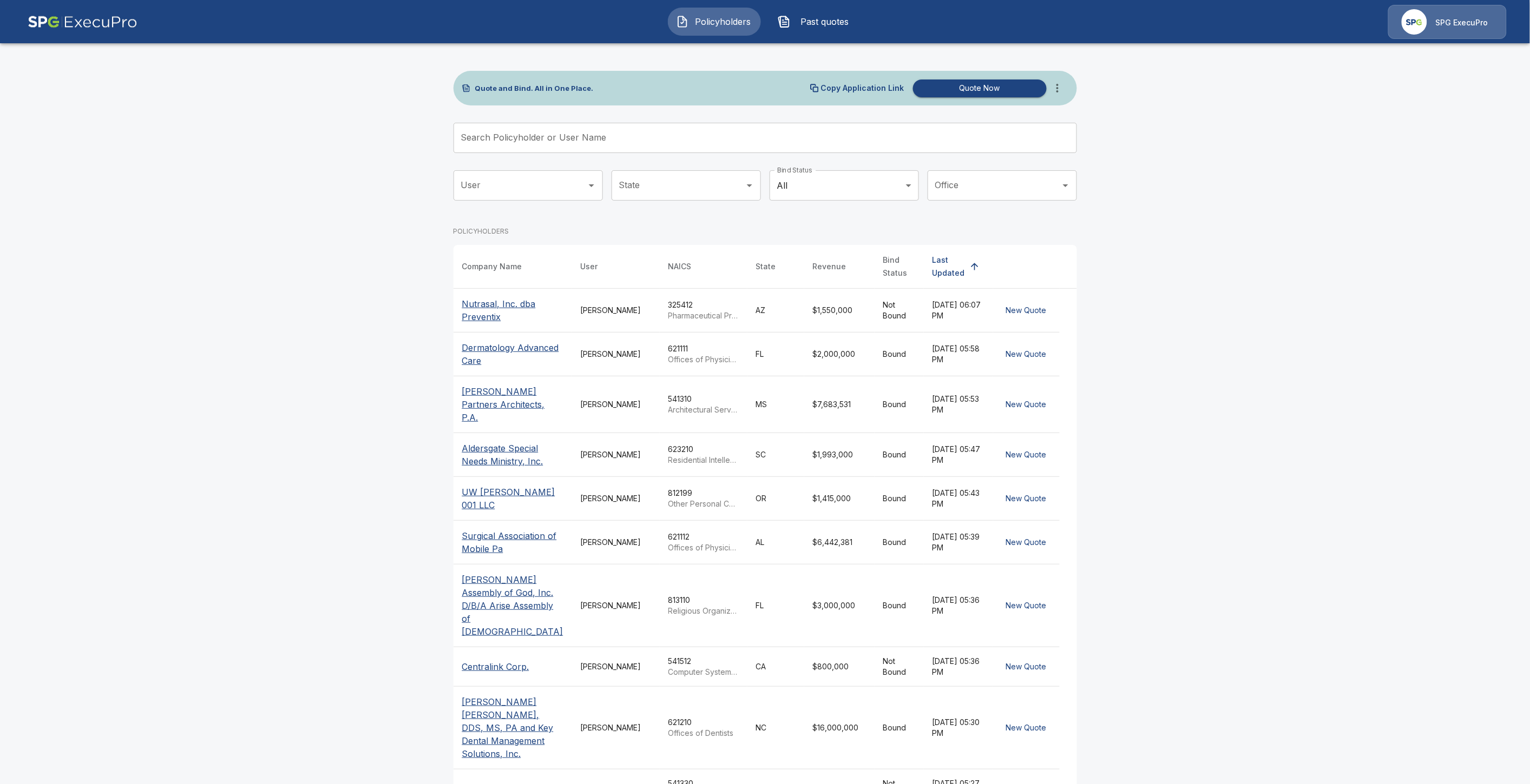
click at [700, 150] on input "Search Policyholder or User Name" at bounding box center [759, 138] width 612 height 30
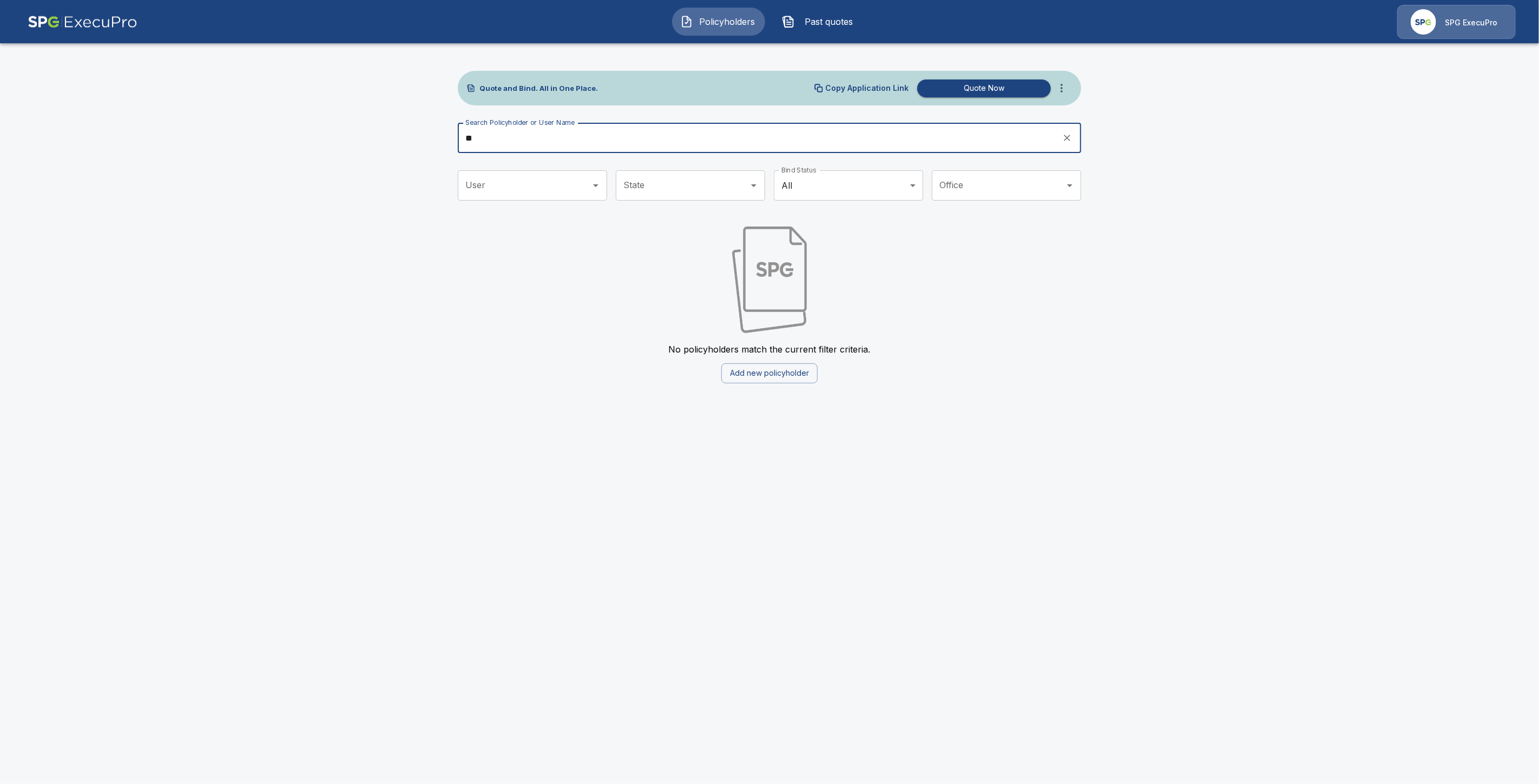
type input "*"
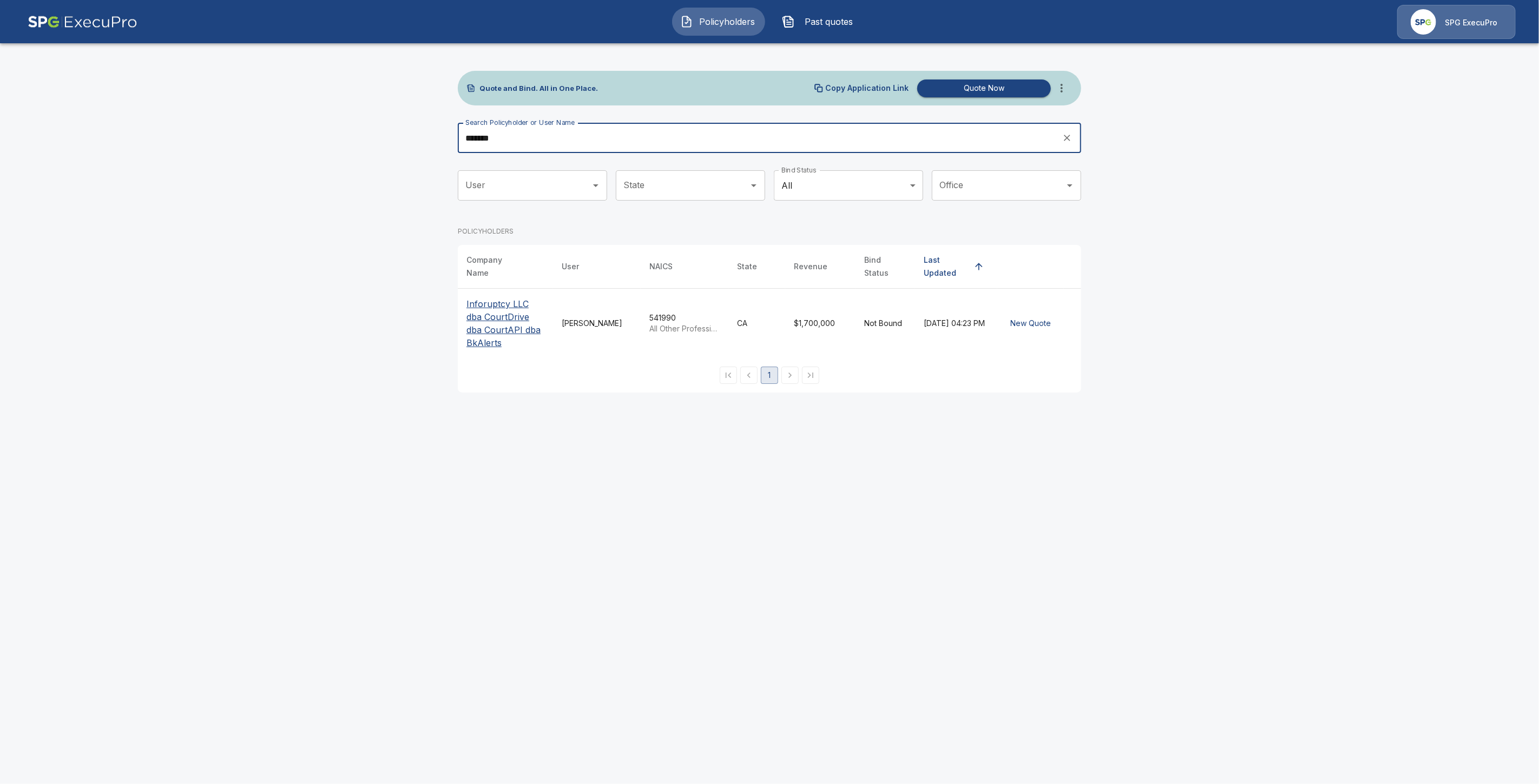
drag, startPoint x: 572, startPoint y: 140, endPoint x: 442, endPoint y: 150, distance: 130.4
click at [442, 150] on main "Quote and Bind. All in One Place. Copy Application Link Quote Now Search Policy…" at bounding box center [770, 202] width 1539 height 405
type input "*"
type input "**"
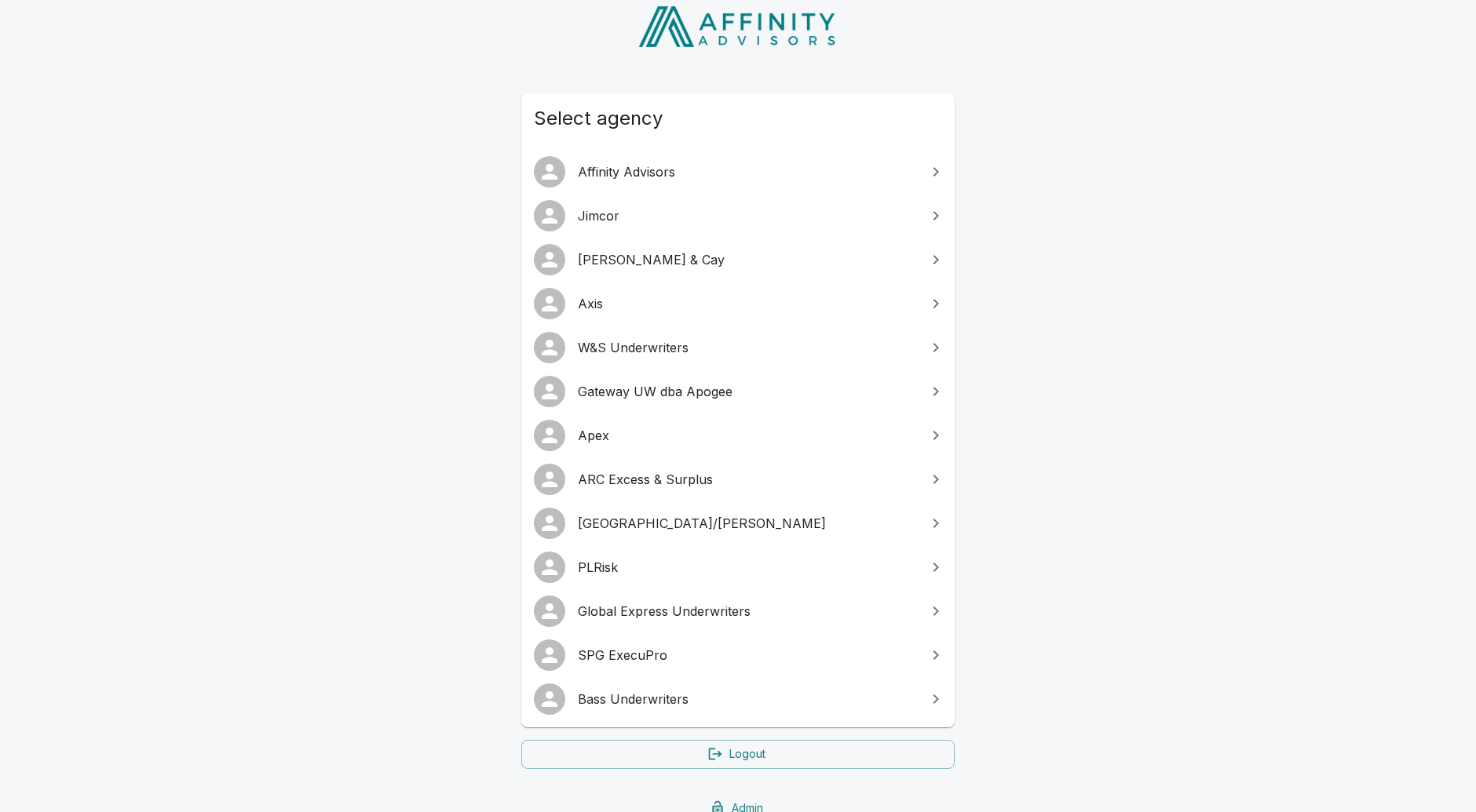
scroll to position [96, 0]
click at [651, 648] on span "SPG ExecuPro" at bounding box center [747, 653] width 339 height 19
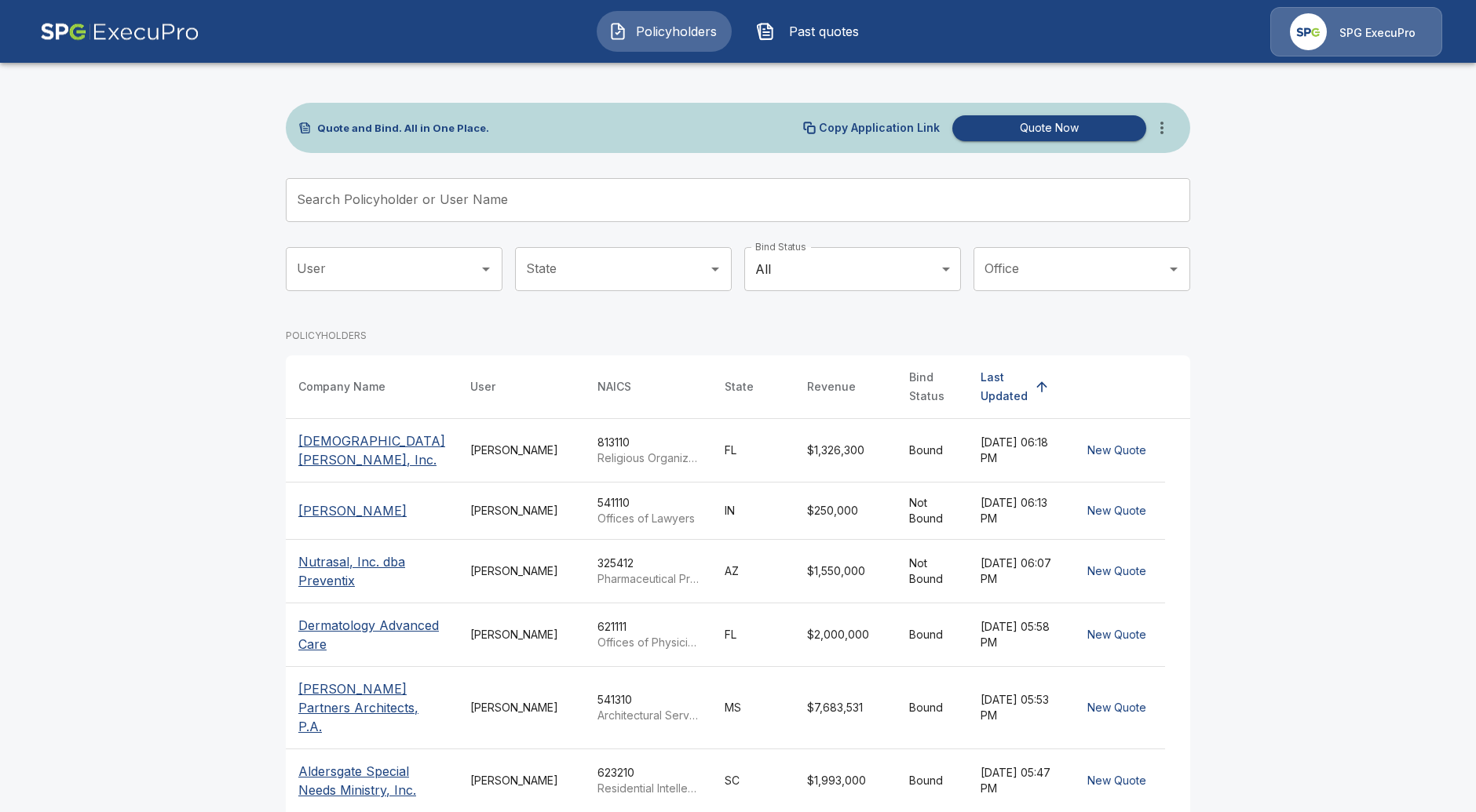
drag, startPoint x: 491, startPoint y: 205, endPoint x: 482, endPoint y: 201, distance: 9.8
click at [491, 205] on input "Search Policyholder or User Name" at bounding box center [730, 200] width 888 height 44
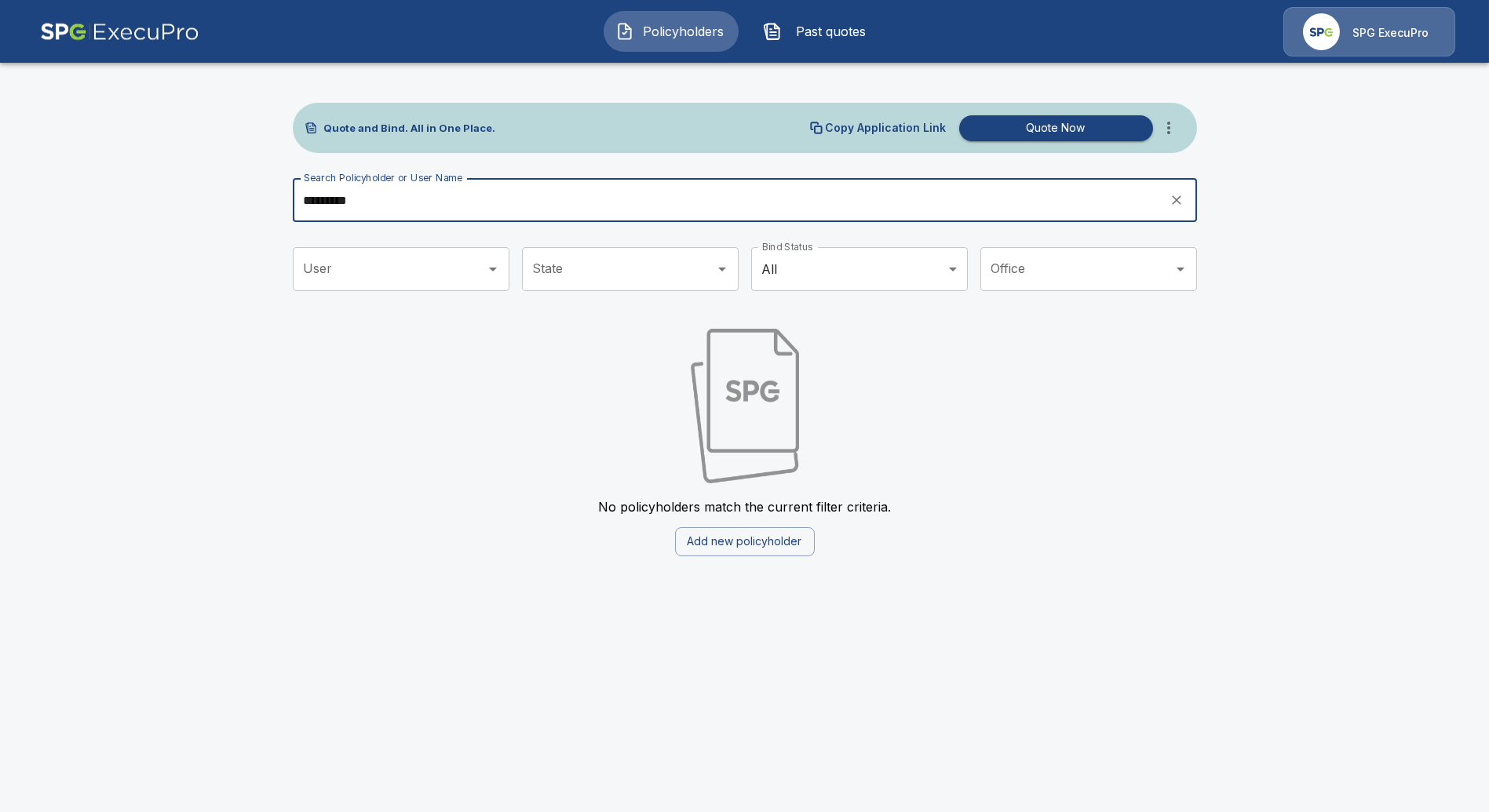
drag, startPoint x: 321, startPoint y: 205, endPoint x: 276, endPoint y: 205, distance: 45.0
click at [276, 205] on div "Quote and Bind. All in One Place. Copy Application Link Quote Now Search Policy…" at bounding box center [744, 317] width 942 height 516
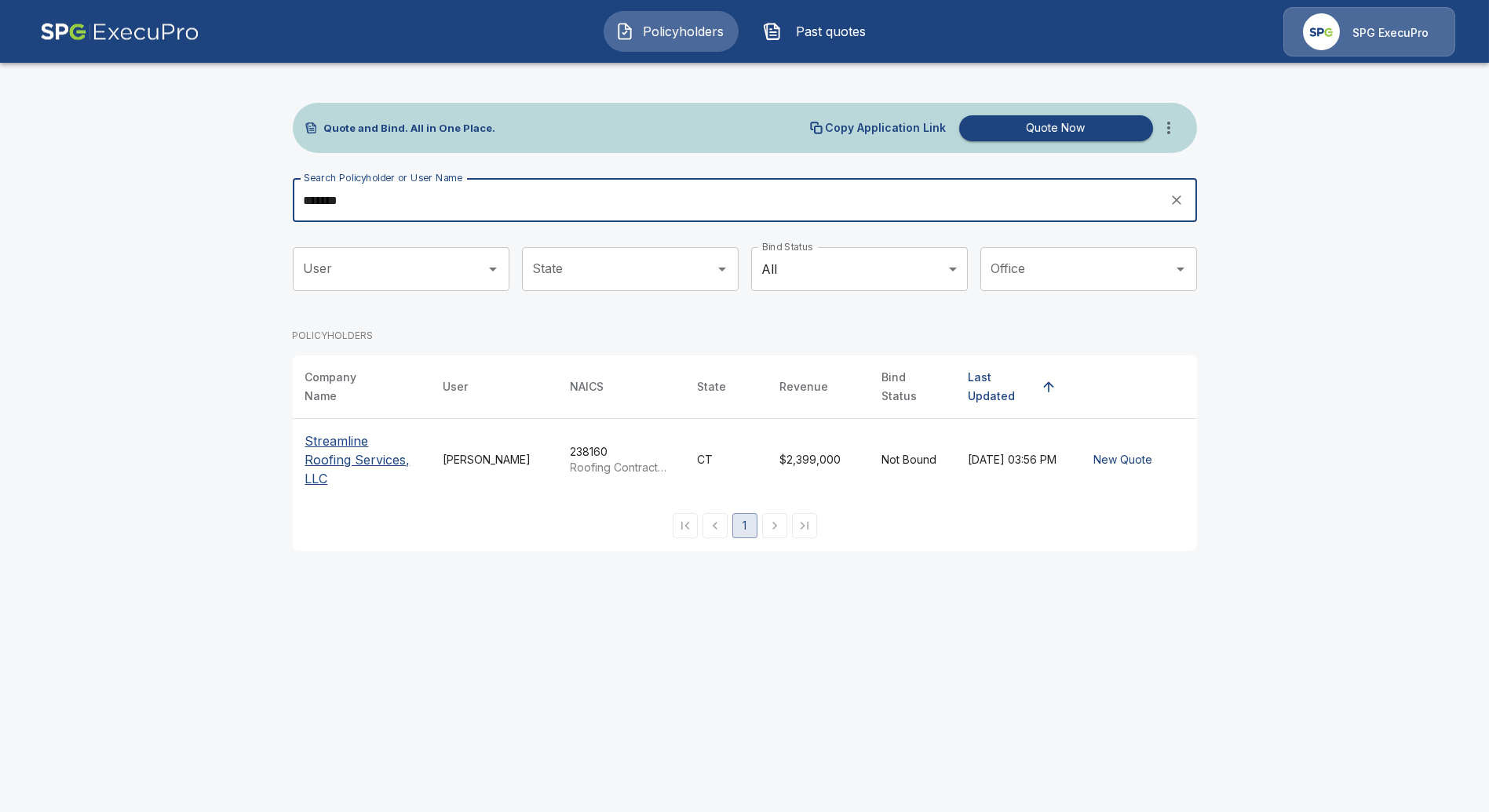
type input "*******"
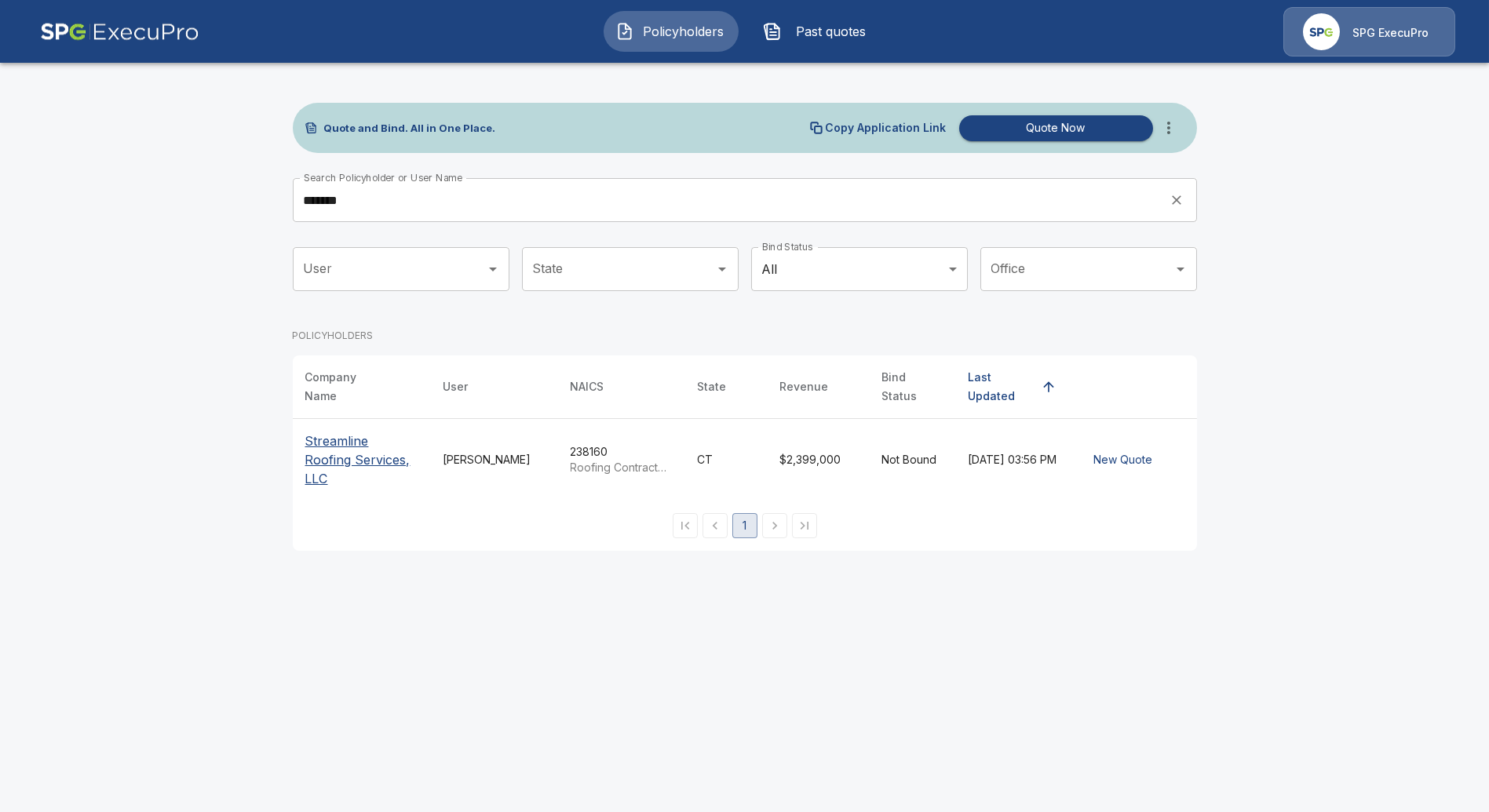
click at [384, 432] on p "Streamline Roofing Services, LLC" at bounding box center [361, 459] width 113 height 56
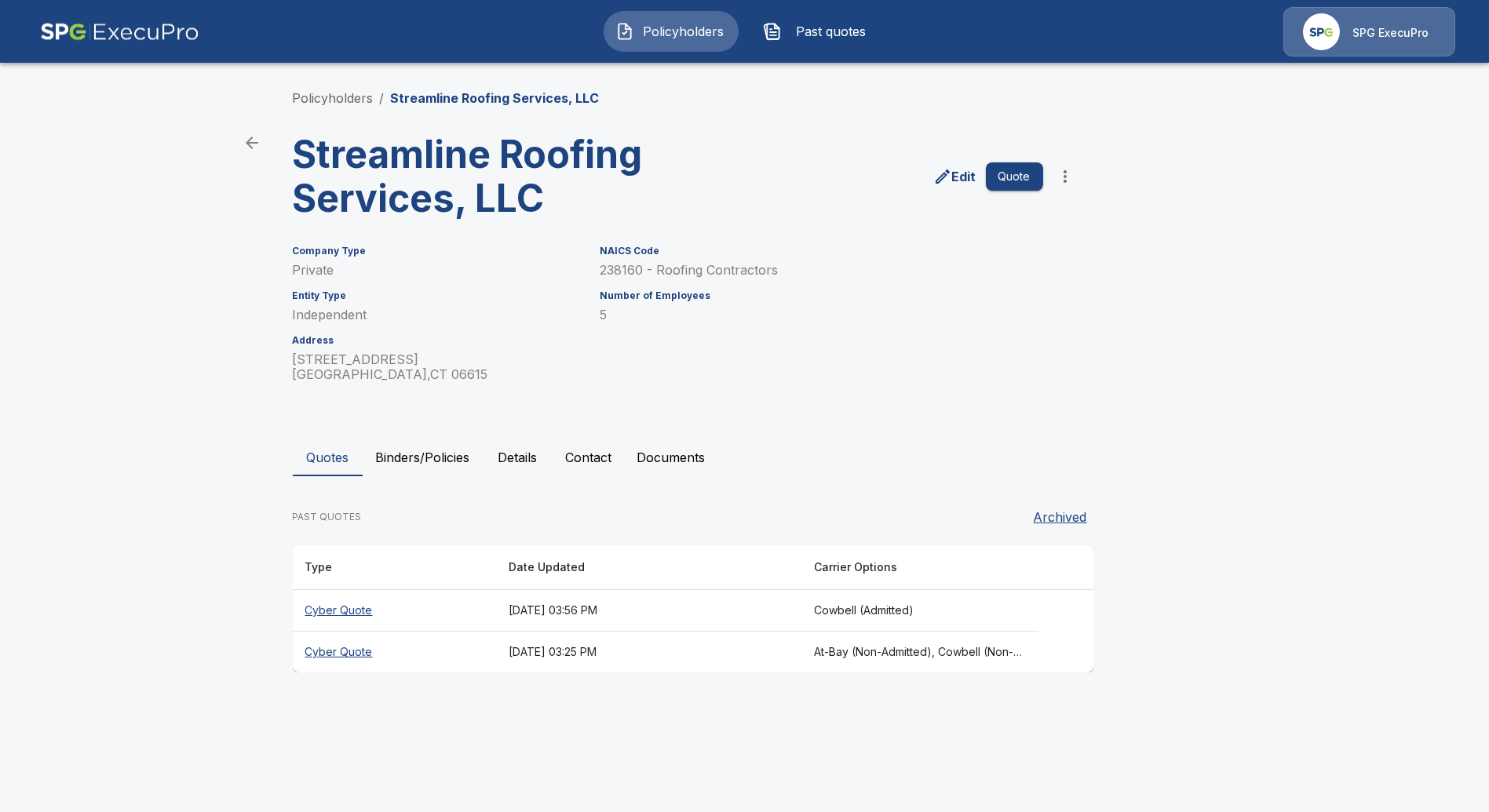
click at [334, 612] on th "Cyber Quote" at bounding box center [394, 611] width 204 height 42
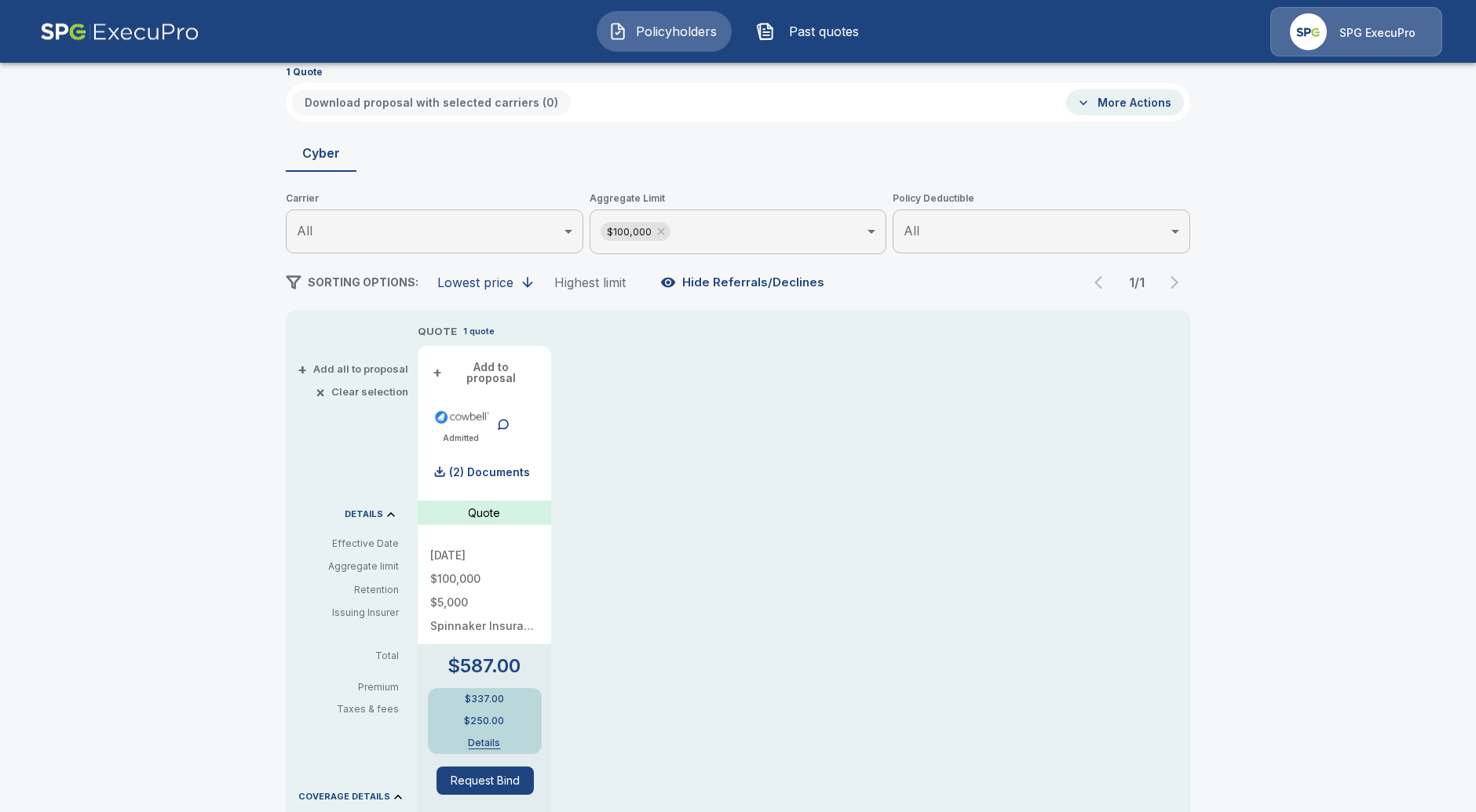
scroll to position [88, 0]
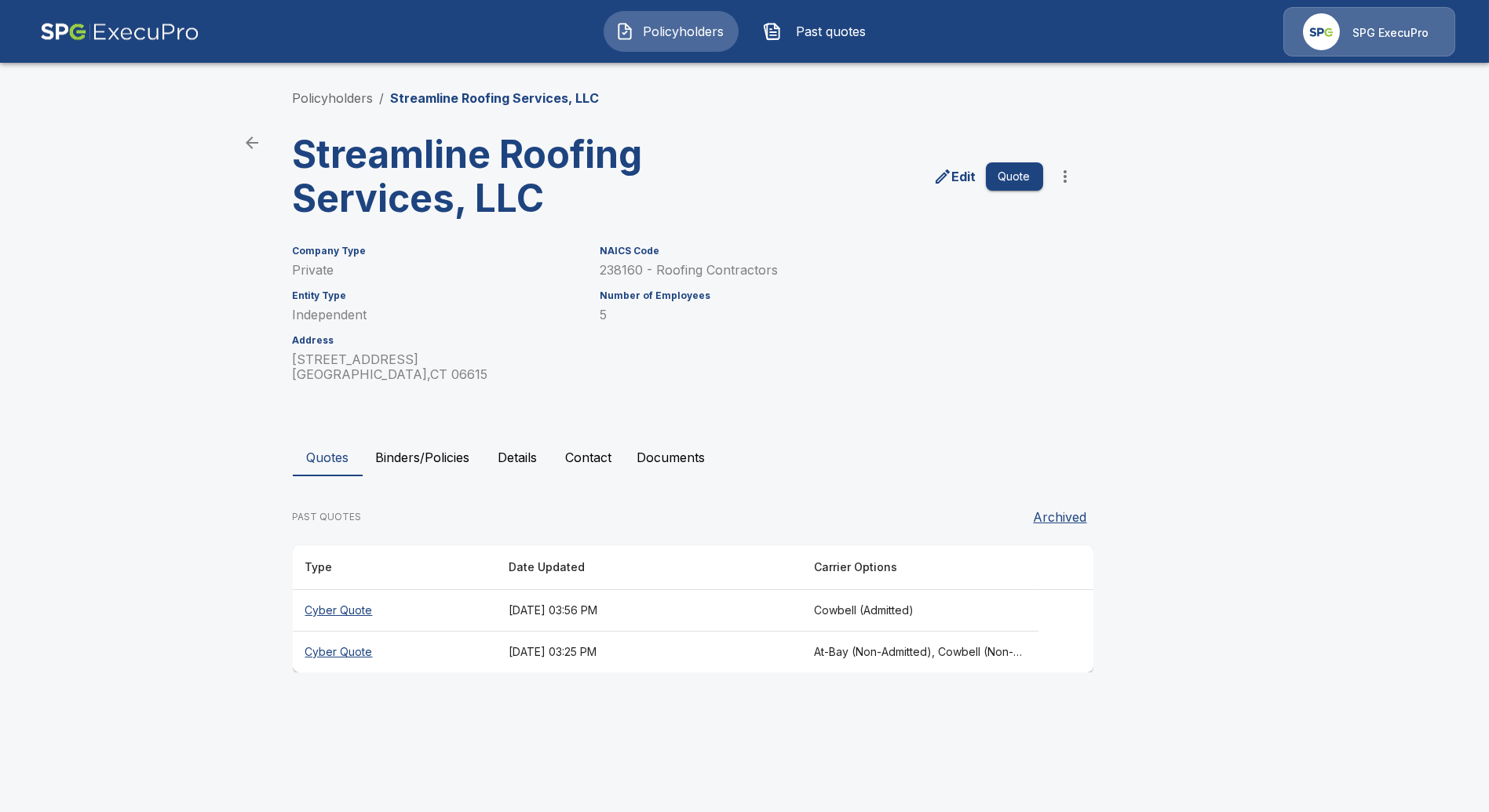
click at [335, 646] on th "Cyber Quote" at bounding box center [394, 653] width 204 height 42
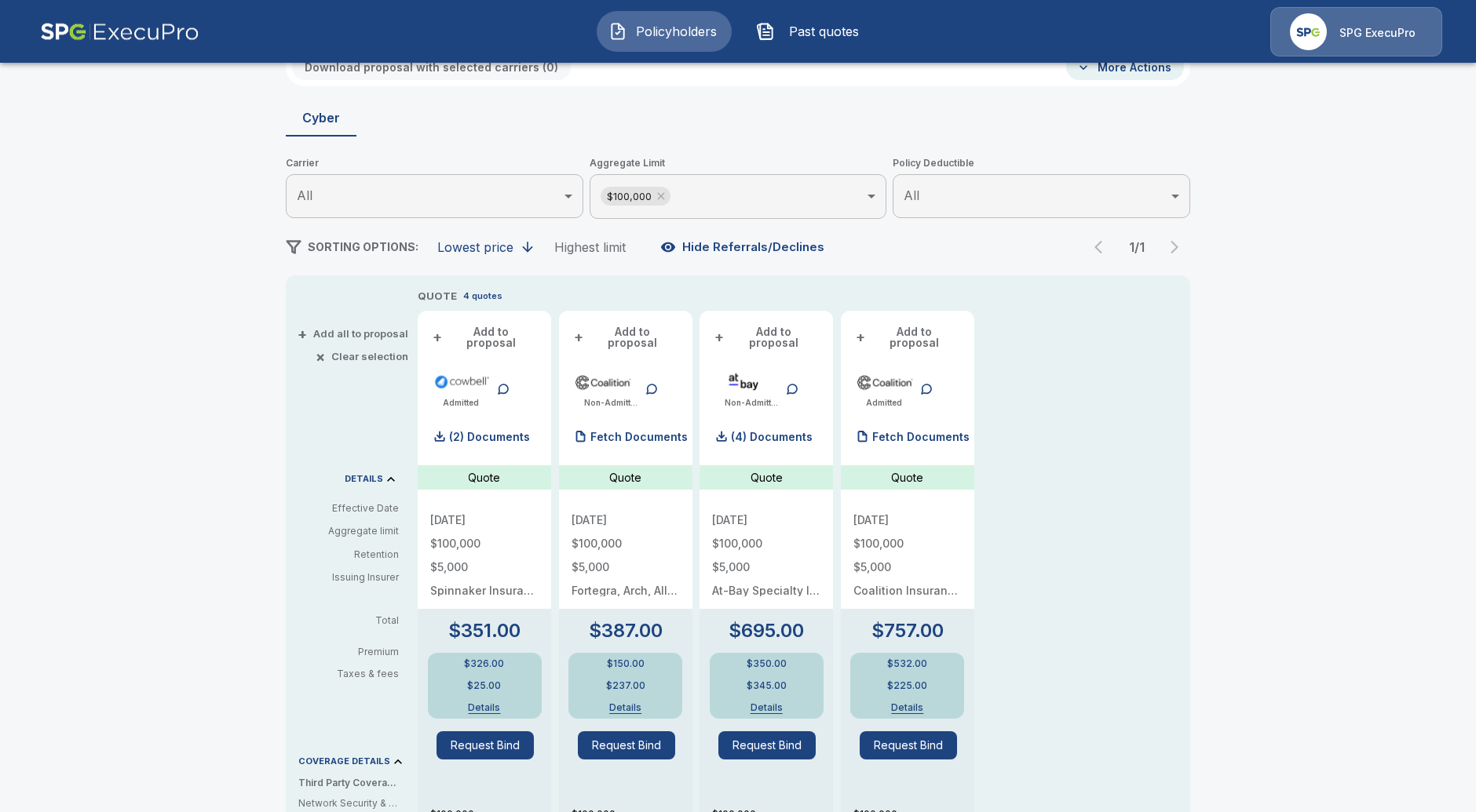
scroll to position [174, 0]
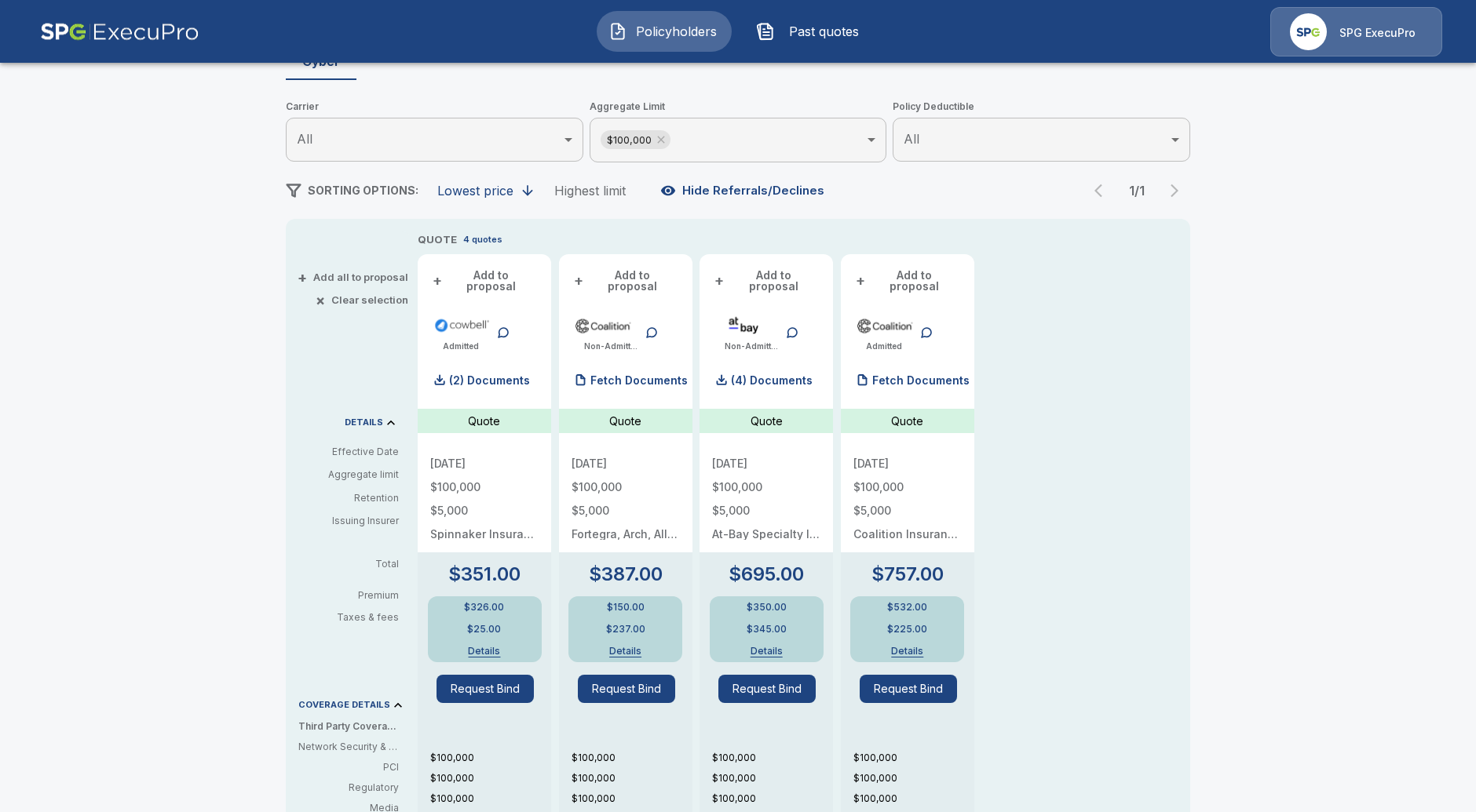
click at [479, 646] on button "Details" at bounding box center [484, 651] width 70 height 10
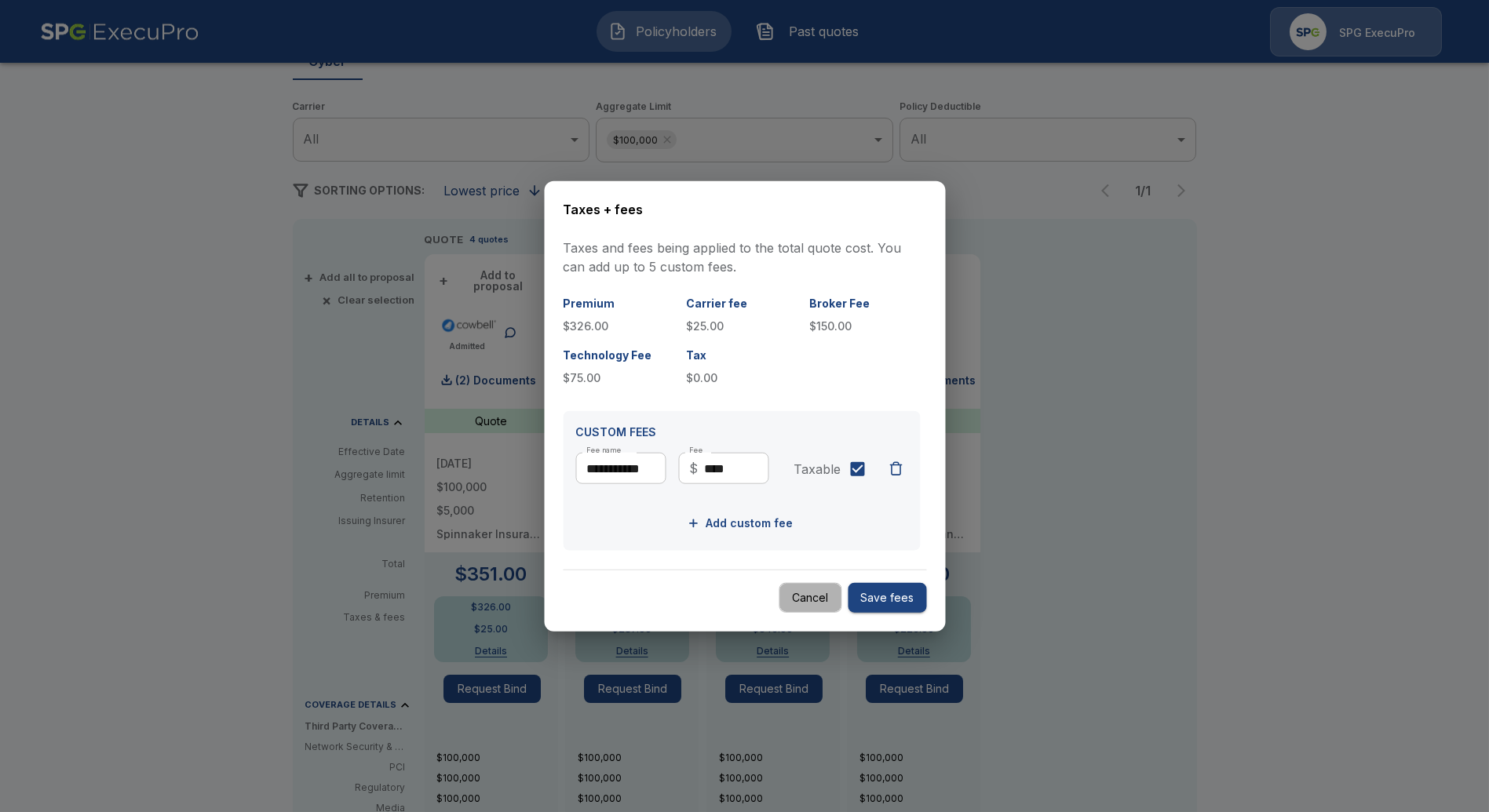
click at [814, 601] on button "Cancel" at bounding box center [810, 597] width 62 height 30
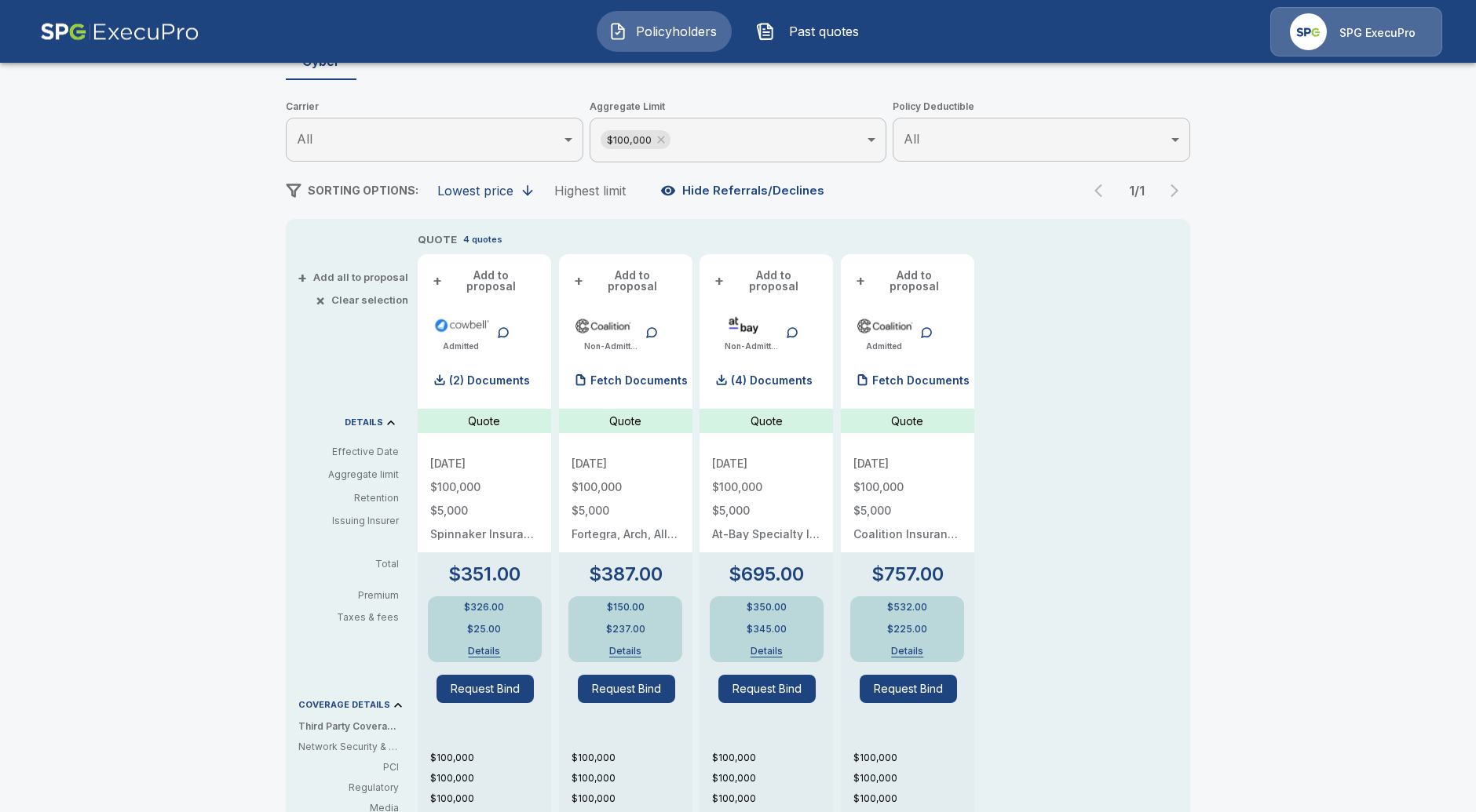
click at [197, 516] on div "Policyholders / Streamline Roofing Services, LLC / Quote Quote Results Broker N…" at bounding box center [738, 607] width 1476 height 1413
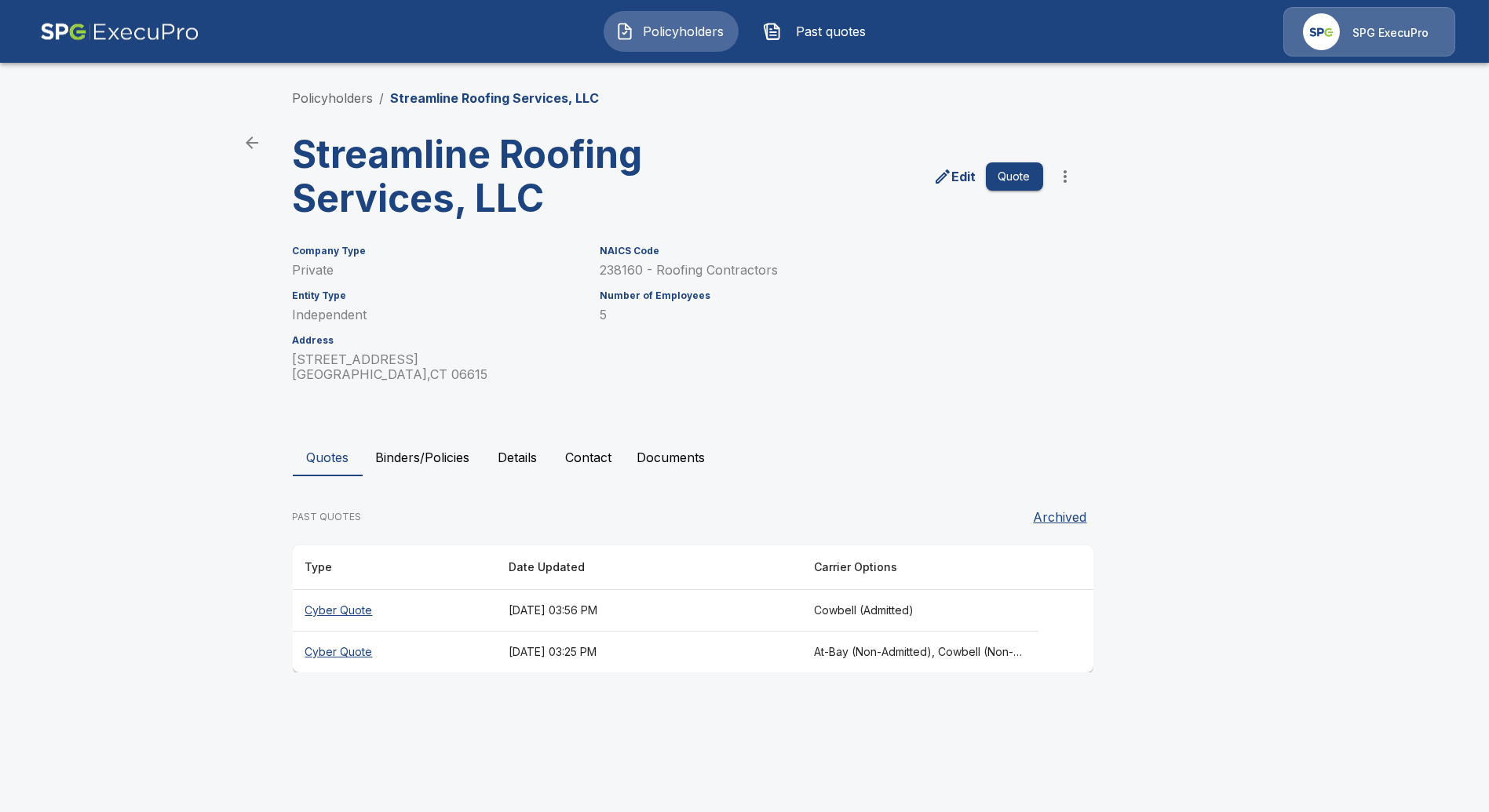
click at [345, 617] on th "Cyber Quote" at bounding box center [394, 611] width 204 height 42
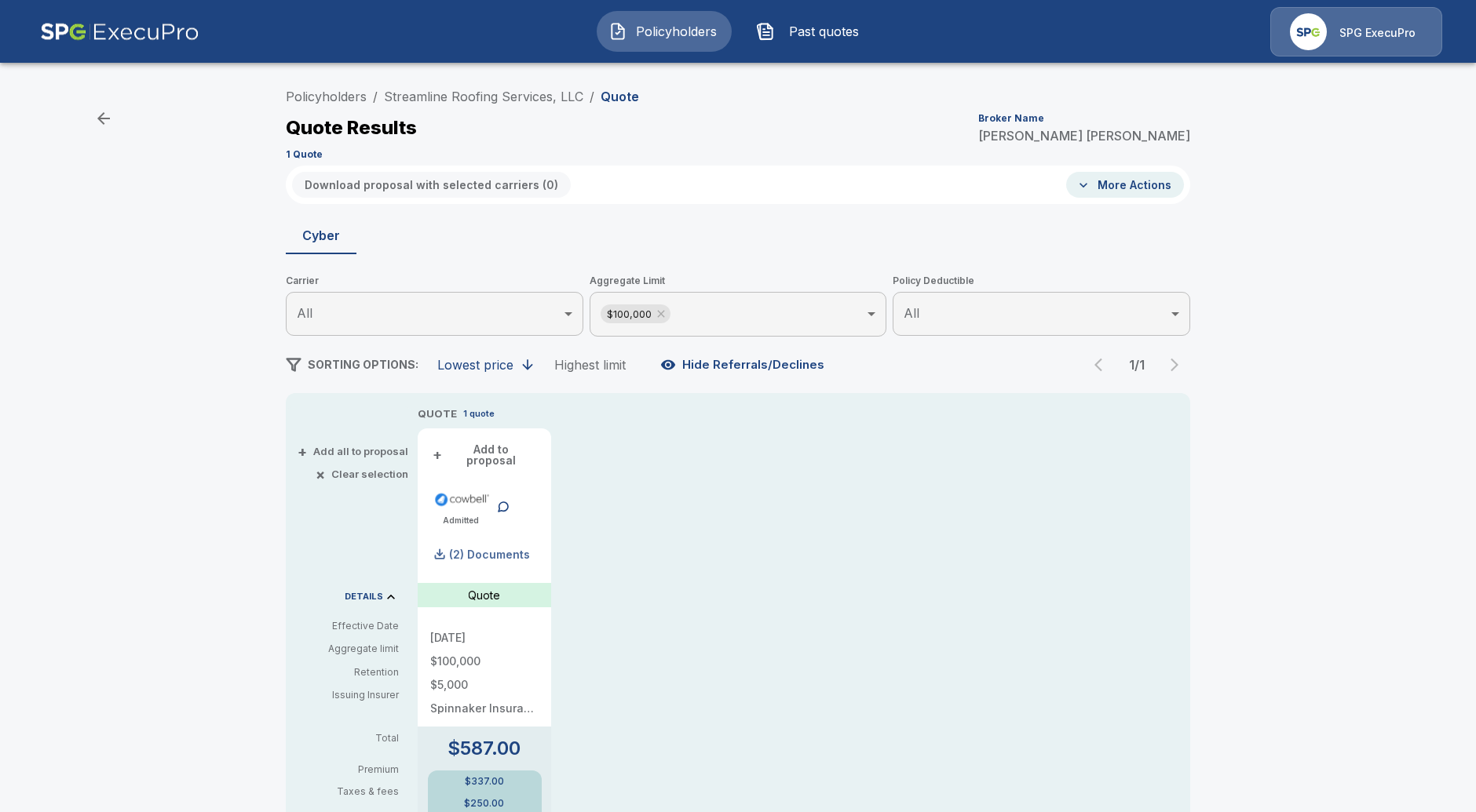
click at [481, 549] on p "(2) Documents" at bounding box center [489, 555] width 81 height 11
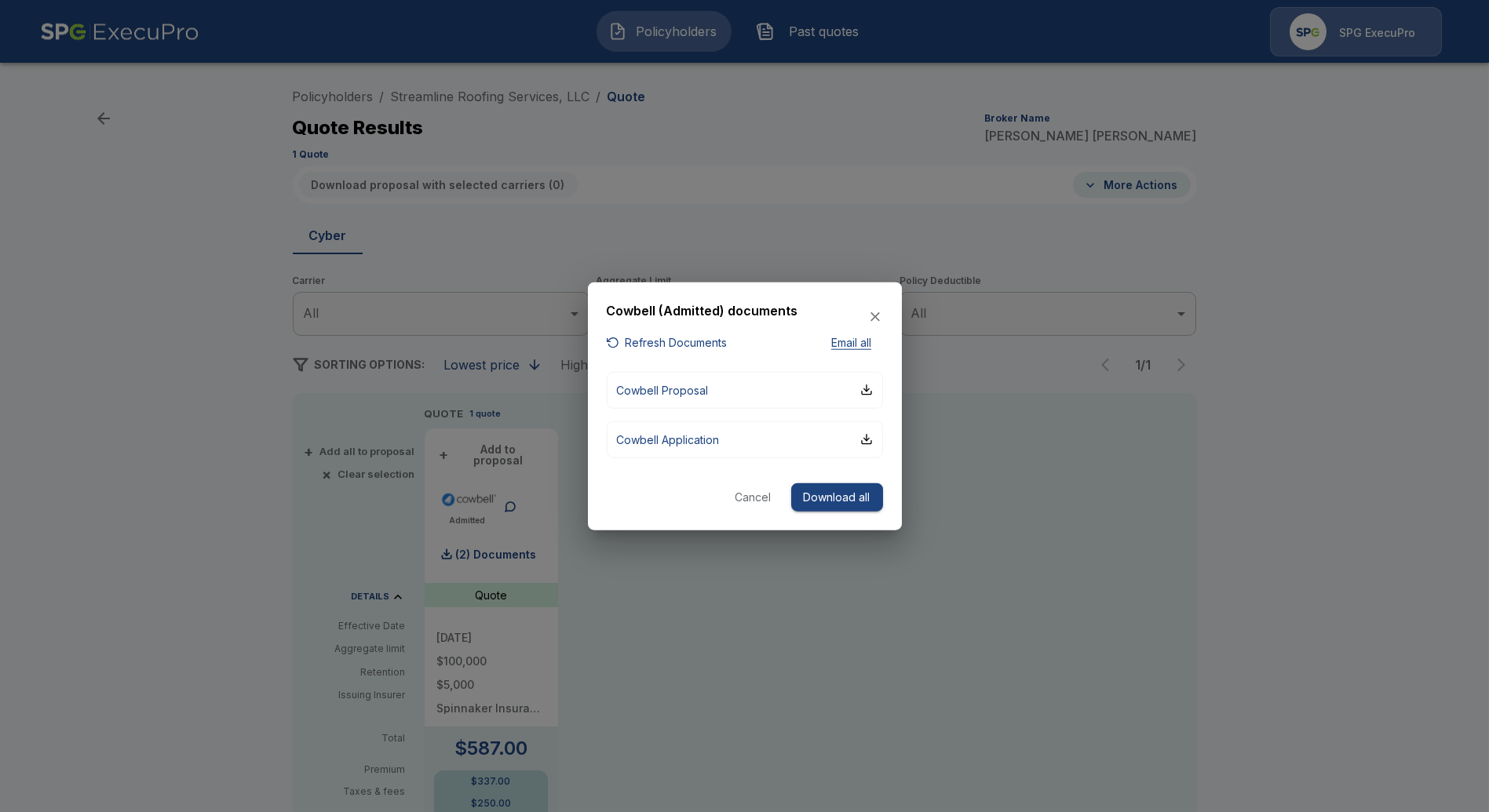
click at [744, 498] on button "Cancel" at bounding box center [754, 497] width 50 height 29
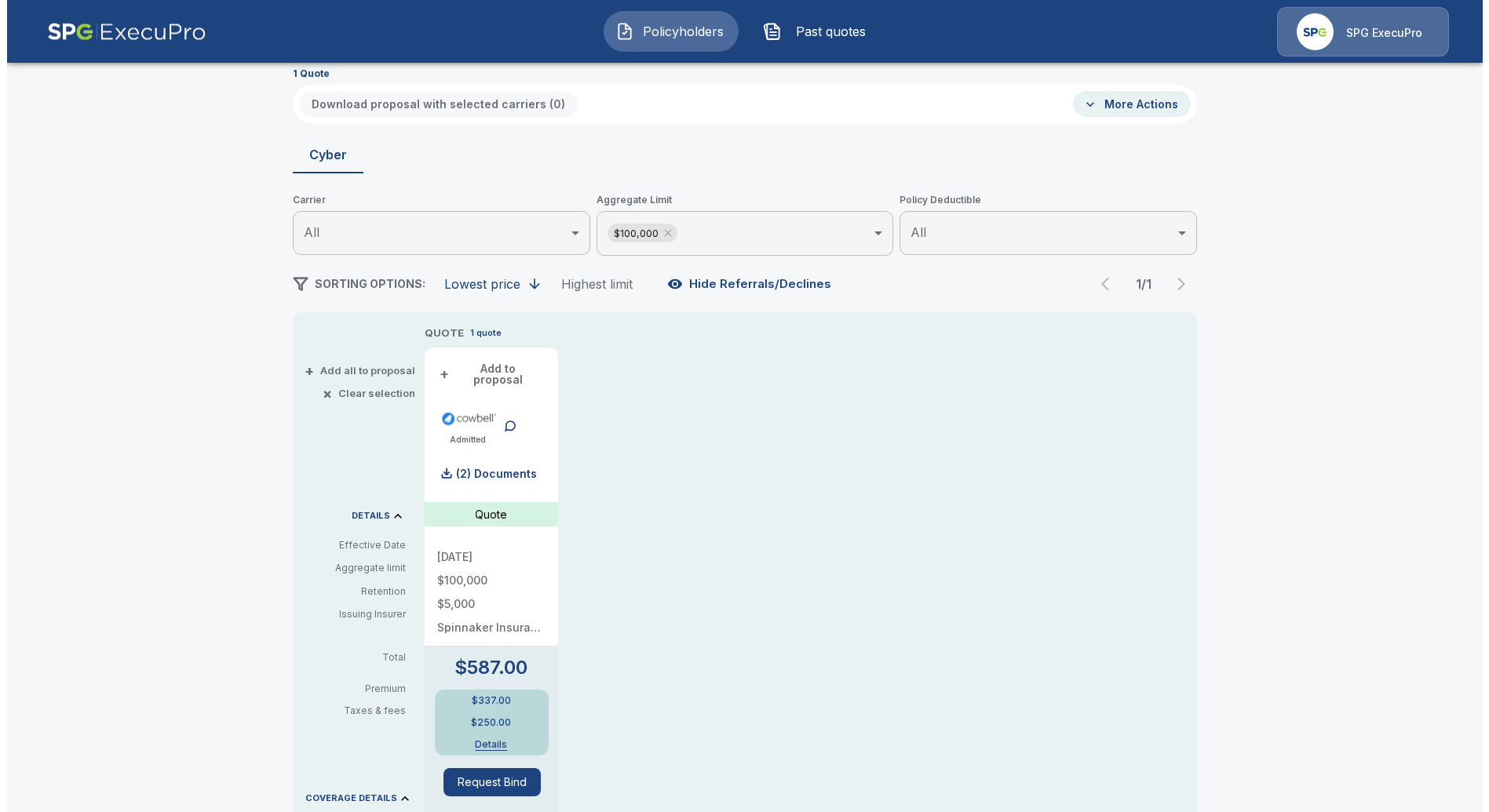
scroll to position [88, 0]
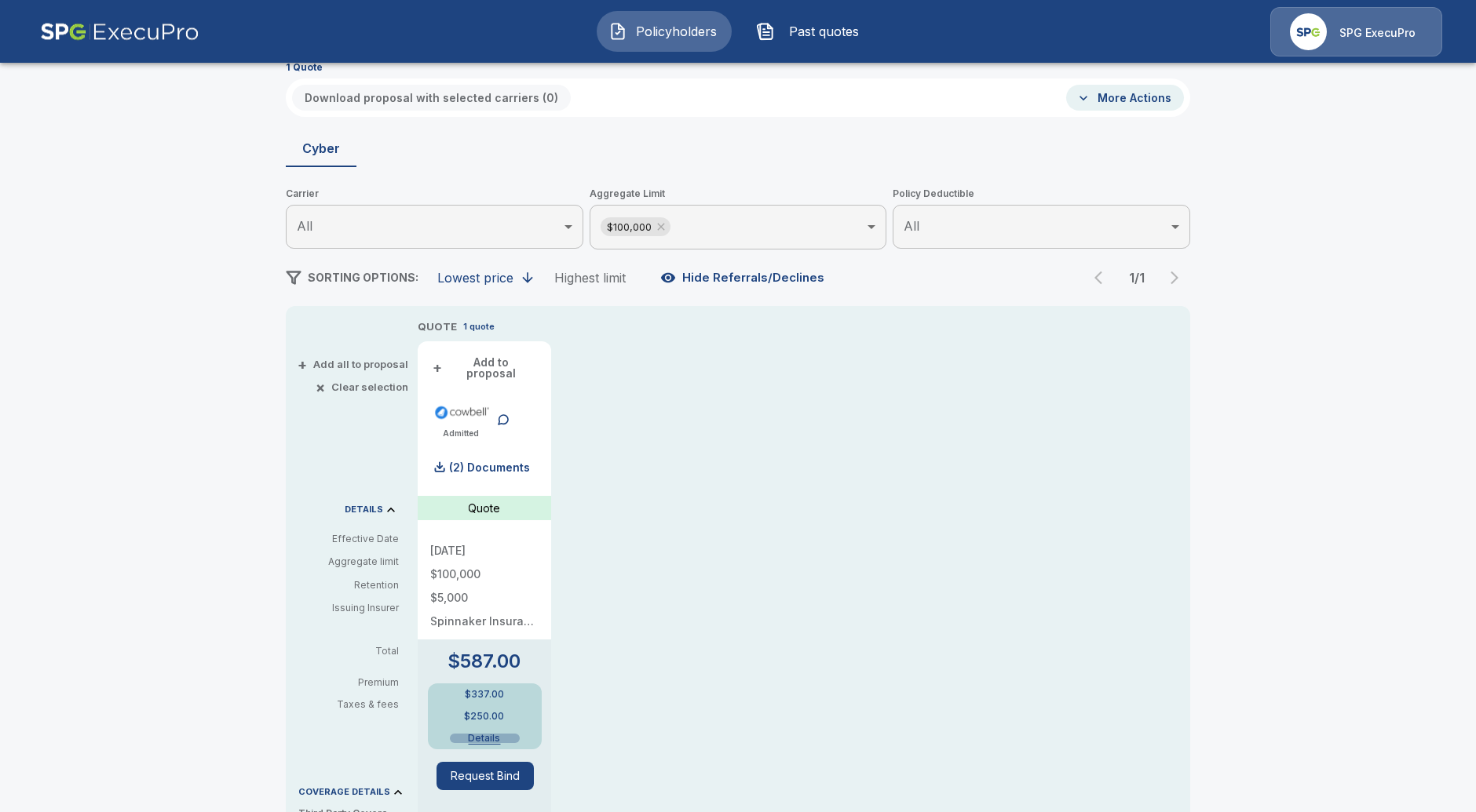
click at [493, 734] on button "Details" at bounding box center [484, 738] width 70 height 10
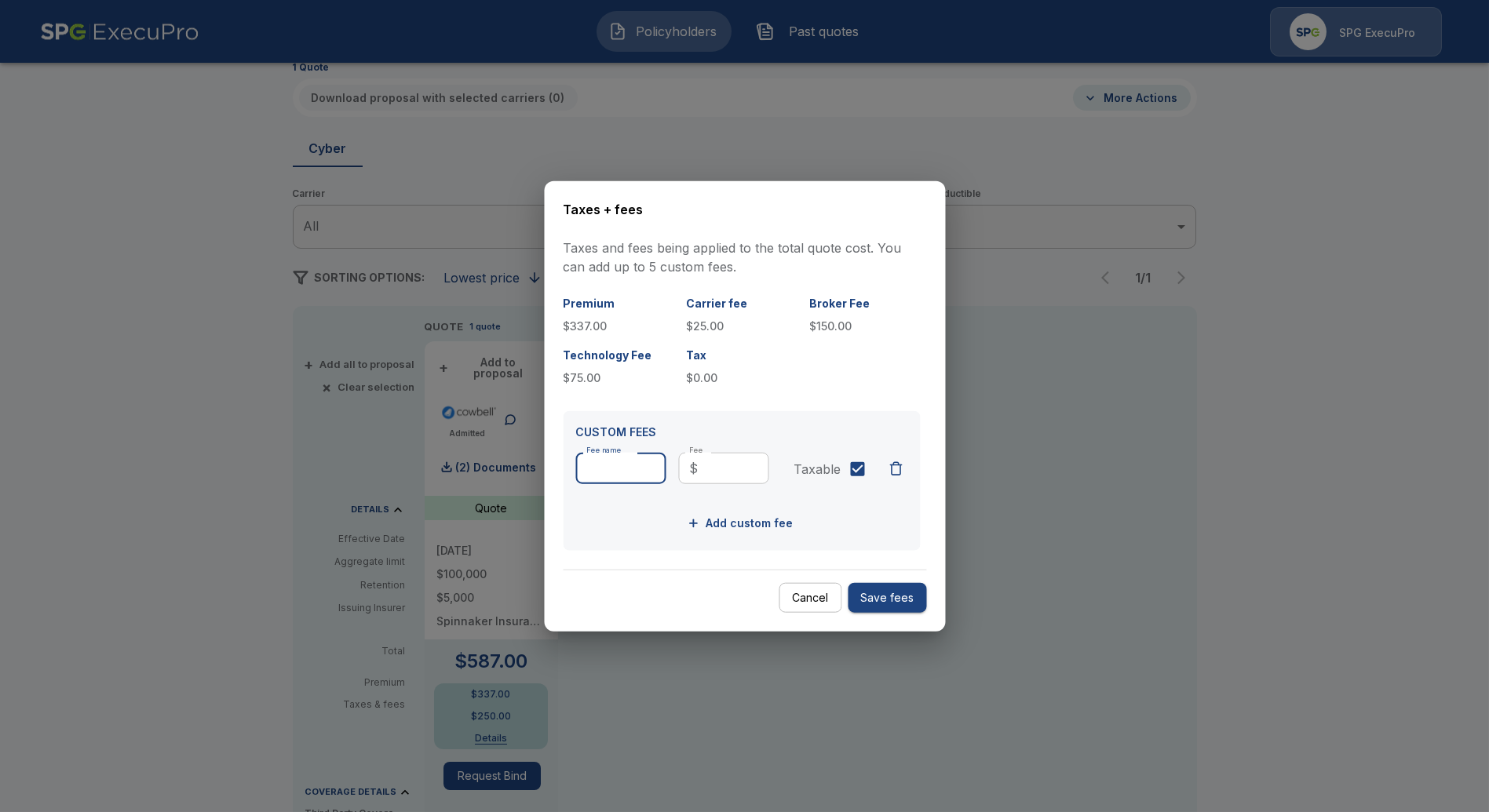
click at [617, 464] on input "Fee name" at bounding box center [621, 469] width 90 height 31
click at [654, 470] on input "******" at bounding box center [621, 469] width 90 height 31
type input "**********"
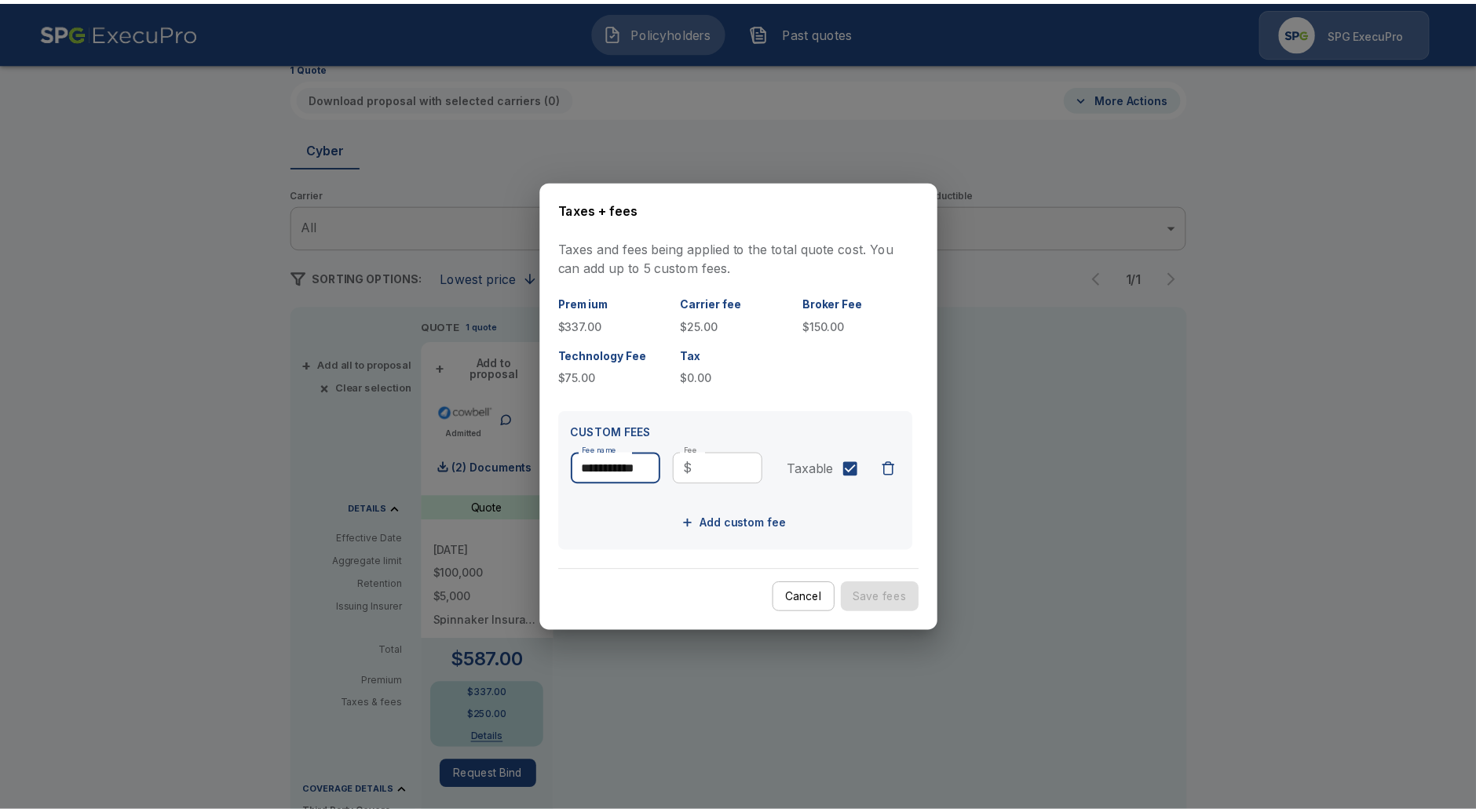
scroll to position [0, 0]
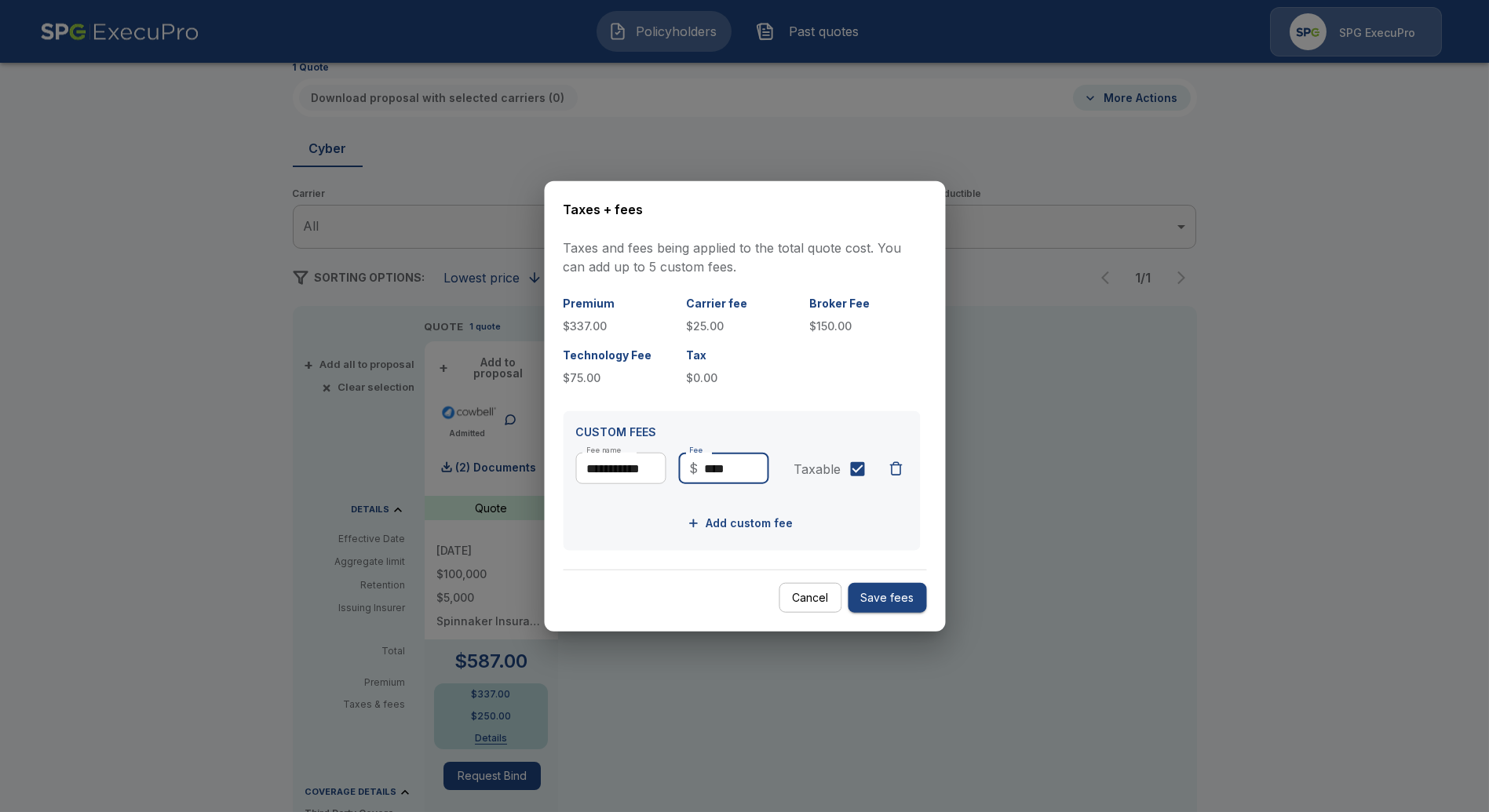
type input "****"
click at [900, 595] on button "Save fees" at bounding box center [887, 597] width 79 height 30
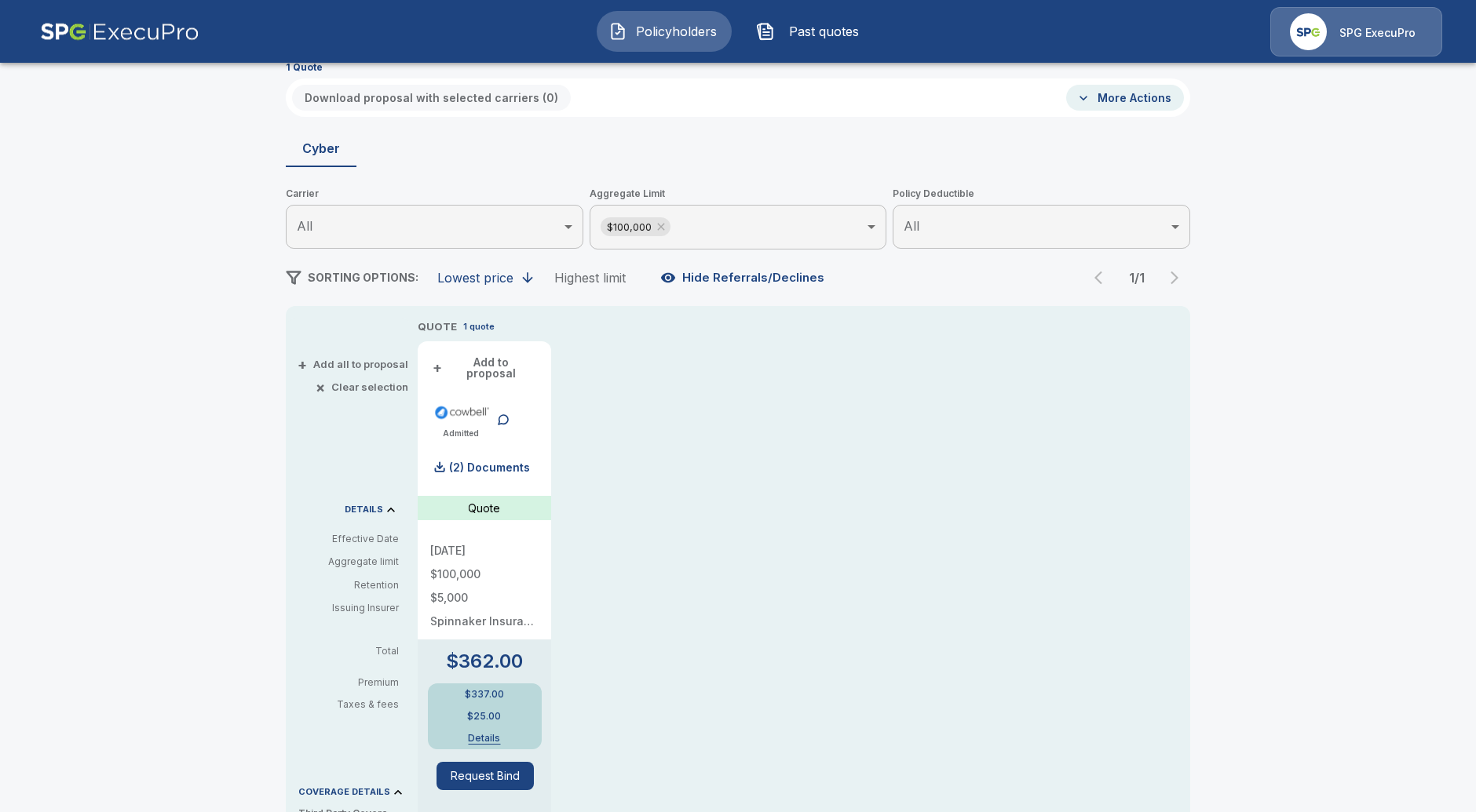
click at [68, 32] on img at bounding box center [120, 31] width 159 height 49
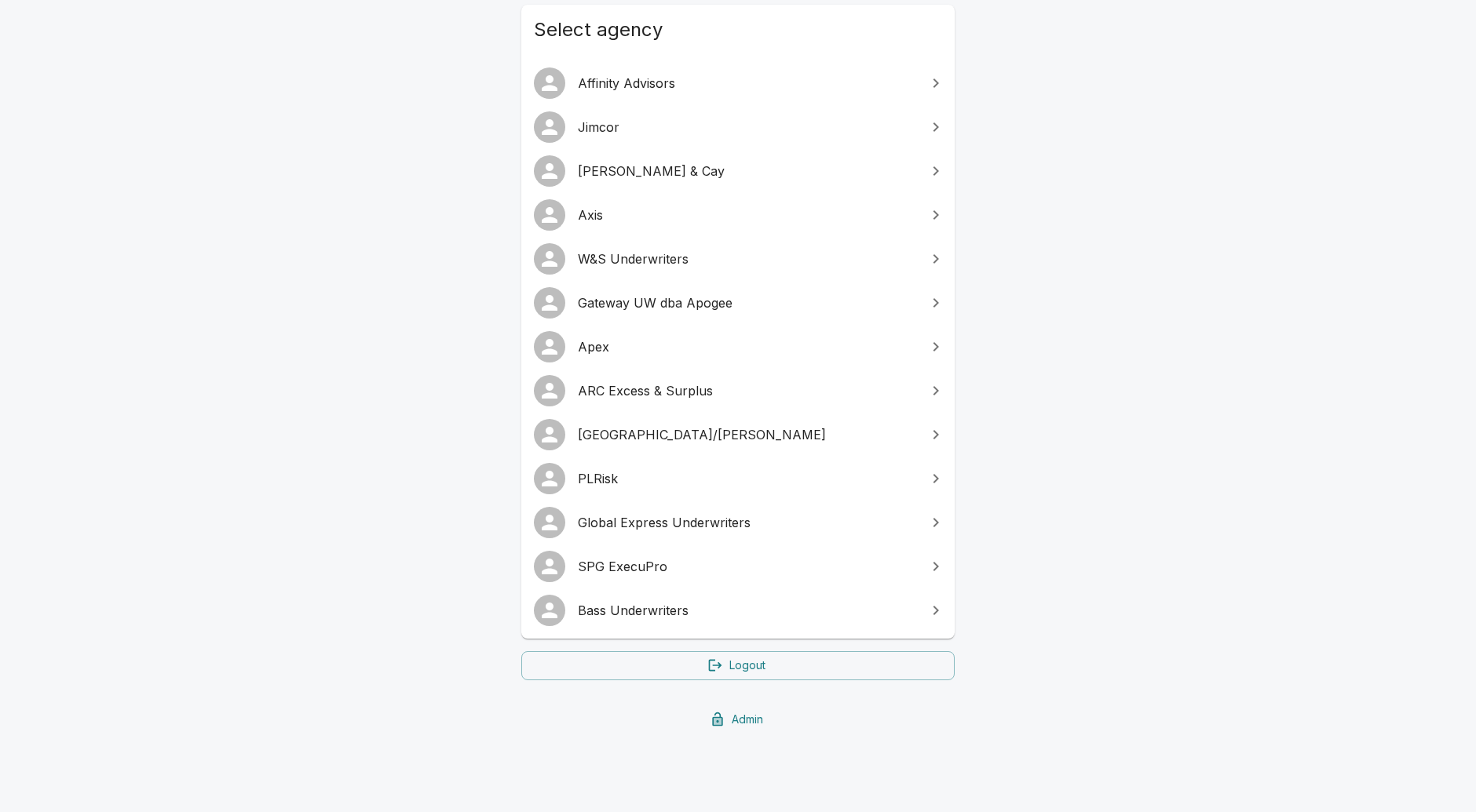
scroll to position [184, 0]
click at [647, 471] on span "PLRisk" at bounding box center [747, 477] width 339 height 19
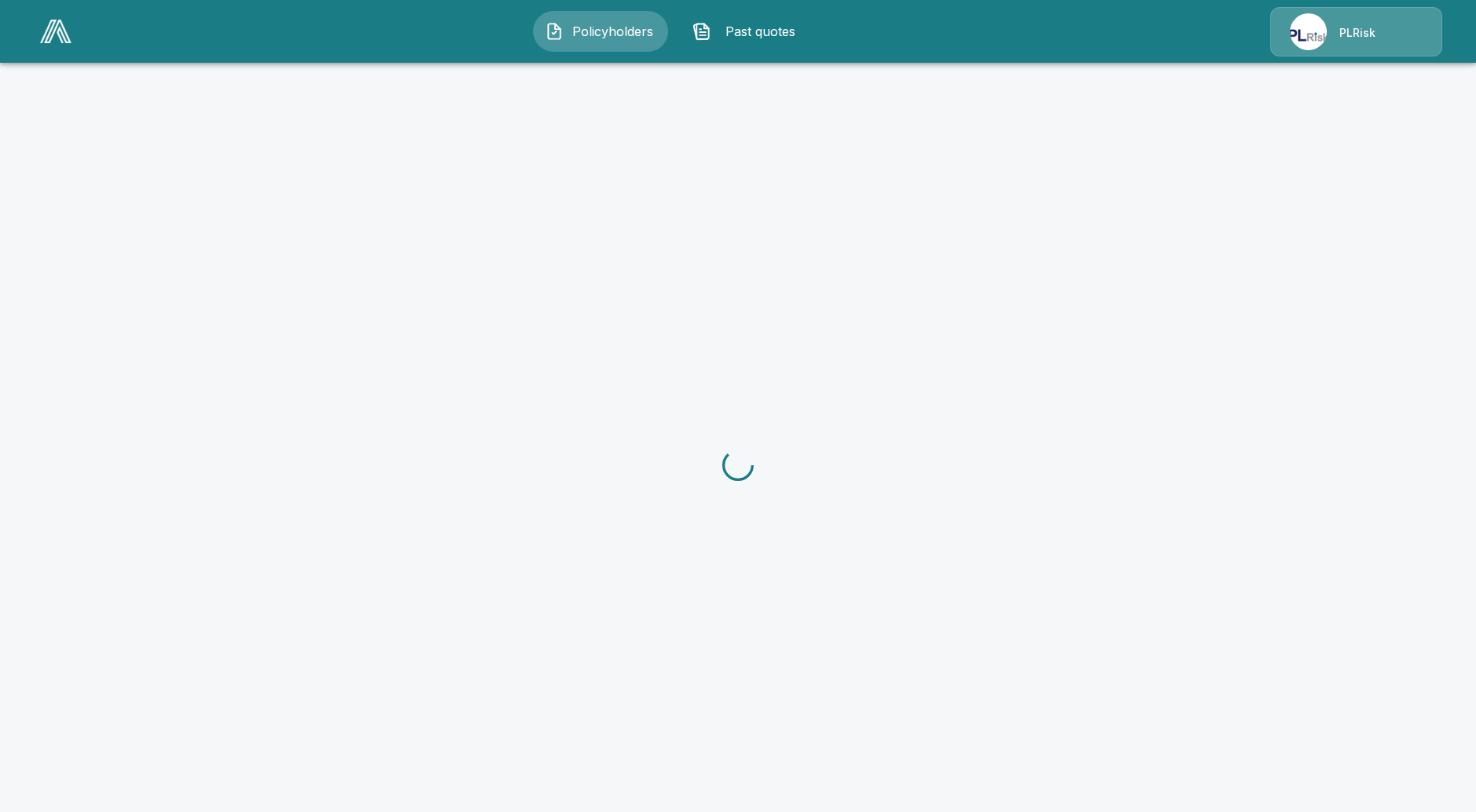
click at [1310, 49] on img at bounding box center [1308, 31] width 37 height 37
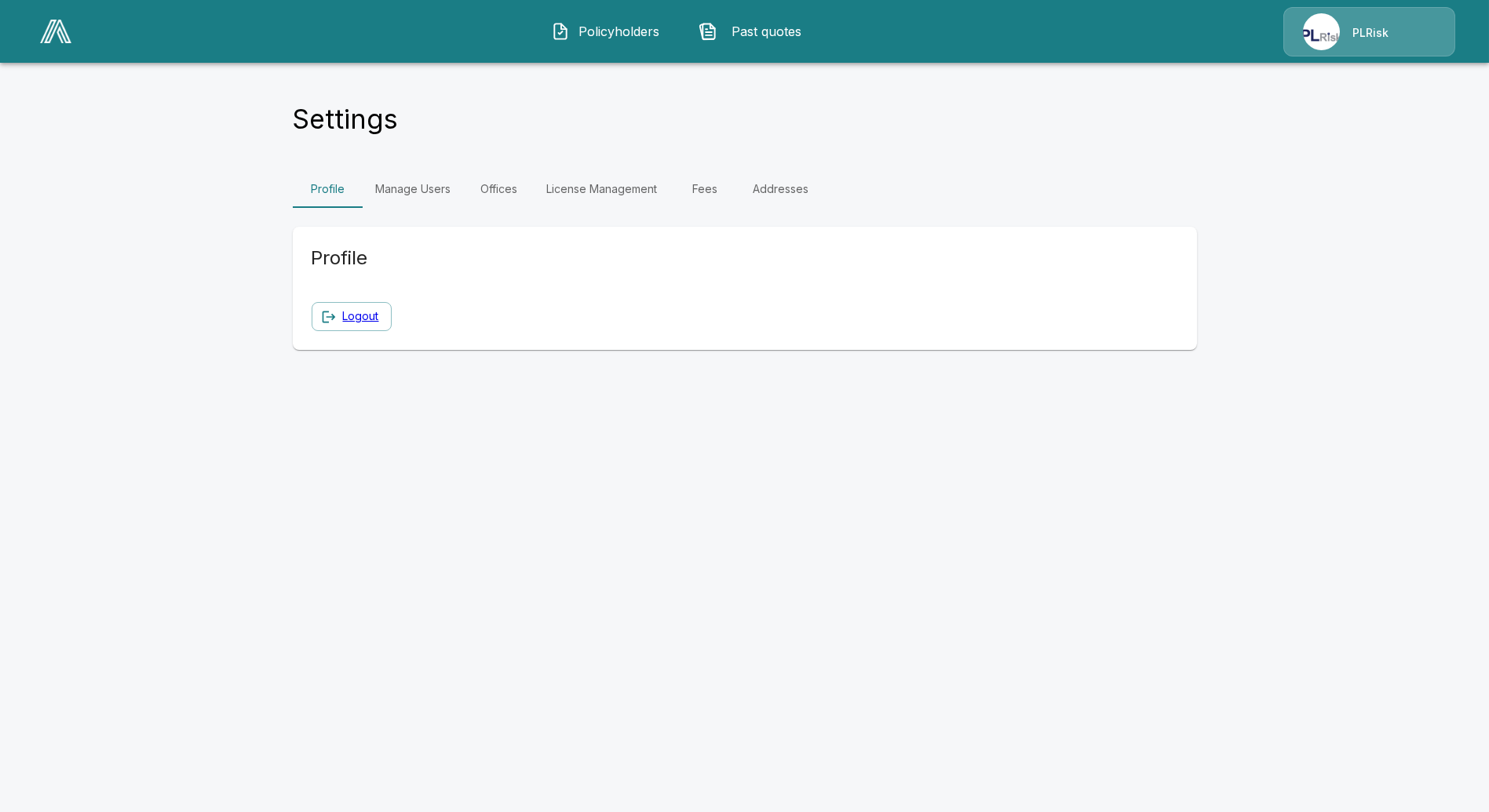
click at [684, 185] on link "Fees" at bounding box center [706, 189] width 71 height 37
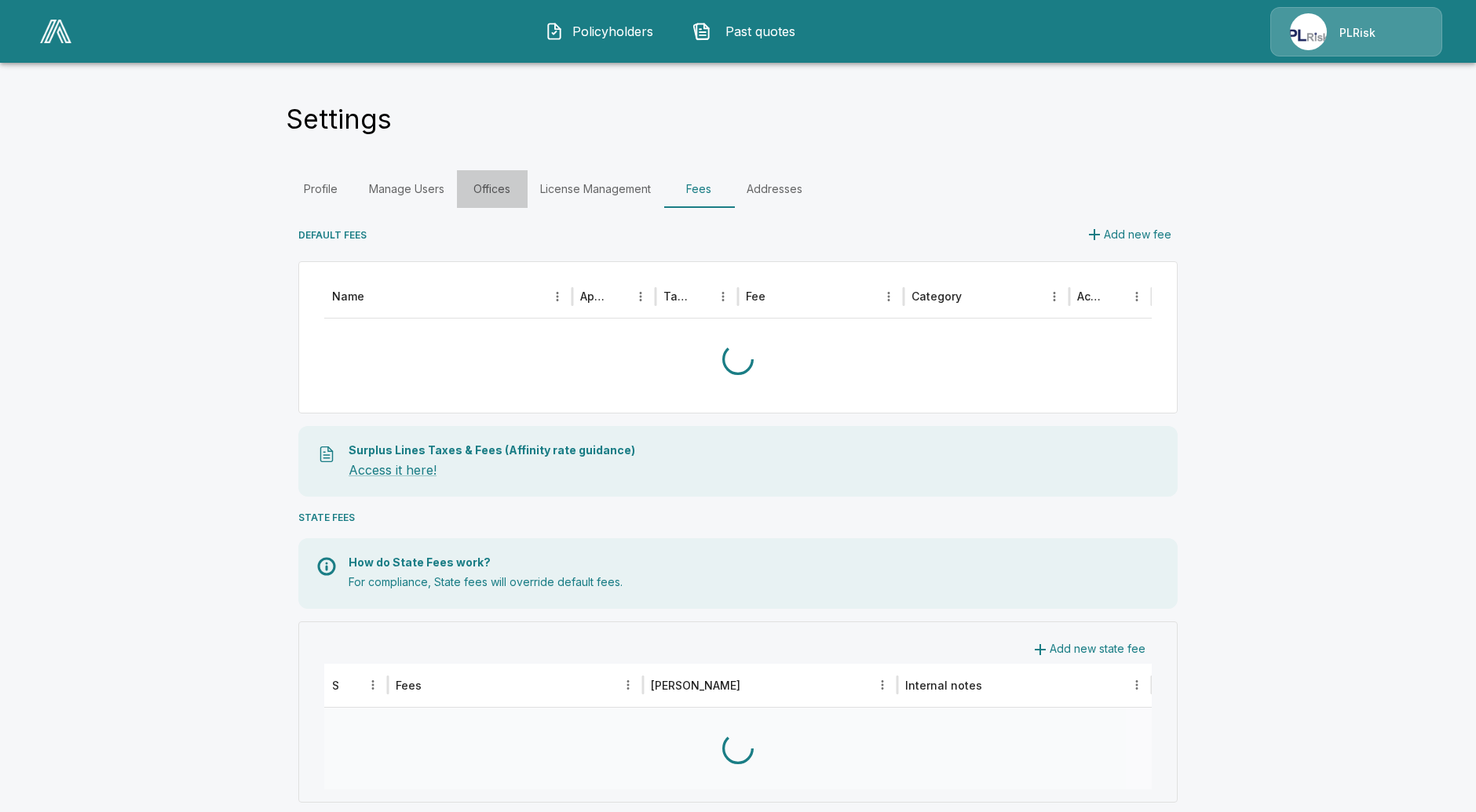
click at [507, 188] on link "Offices" at bounding box center [492, 189] width 71 height 37
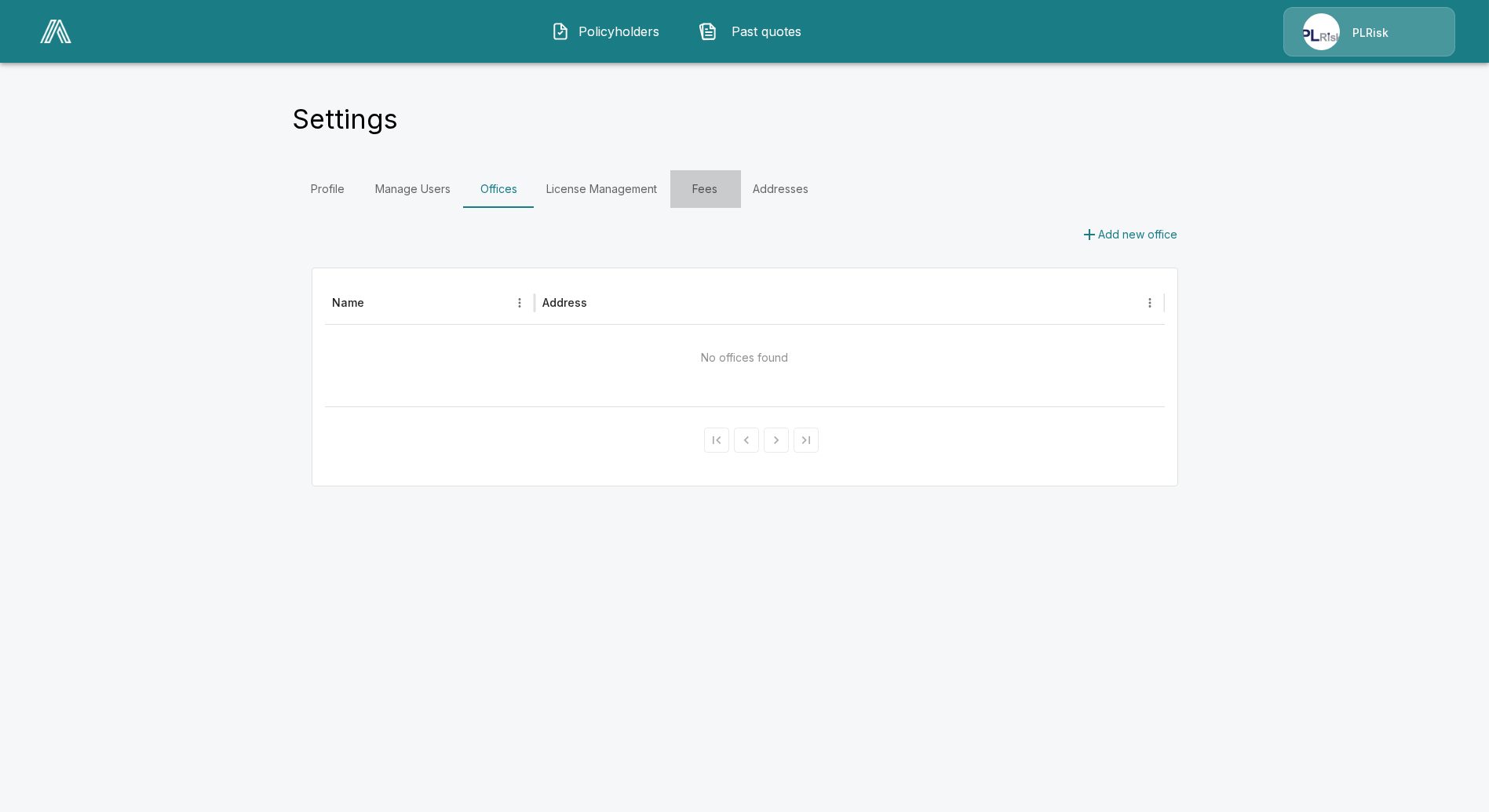
click at [707, 196] on link "Fees" at bounding box center [706, 189] width 71 height 37
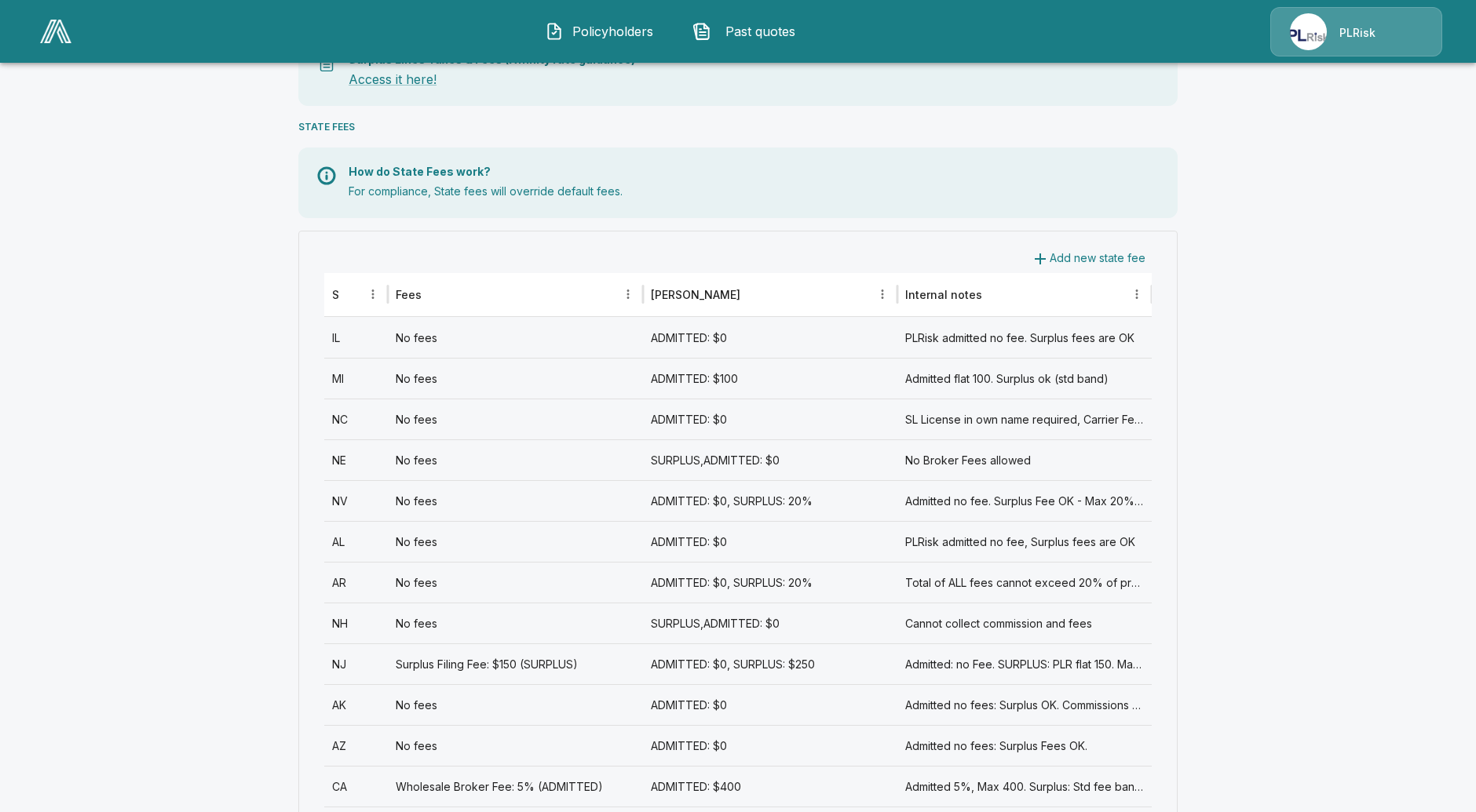
scroll to position [523, 0]
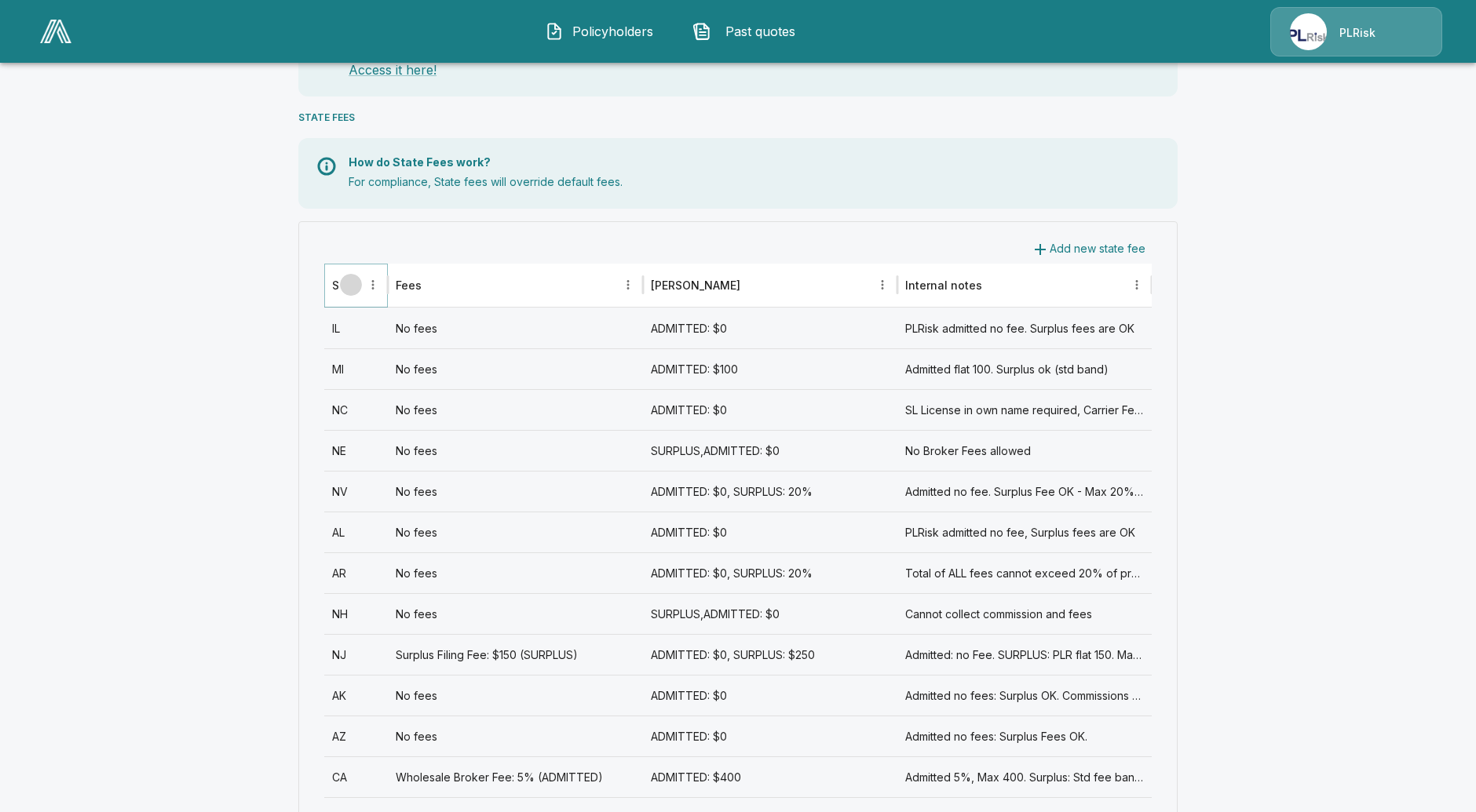
click at [361, 285] on button "Sort" at bounding box center [350, 284] width 22 height 22
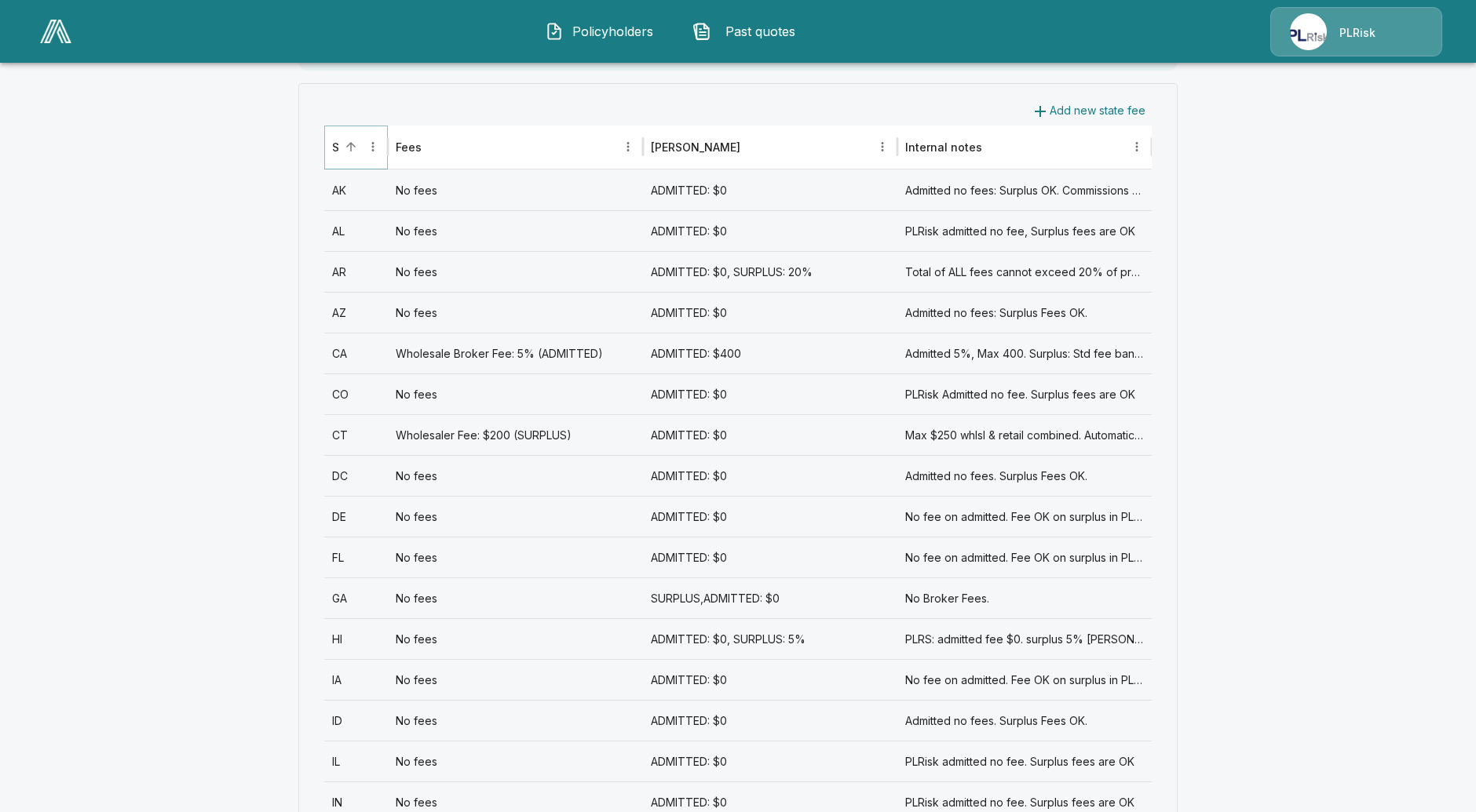
scroll to position [697, 0]
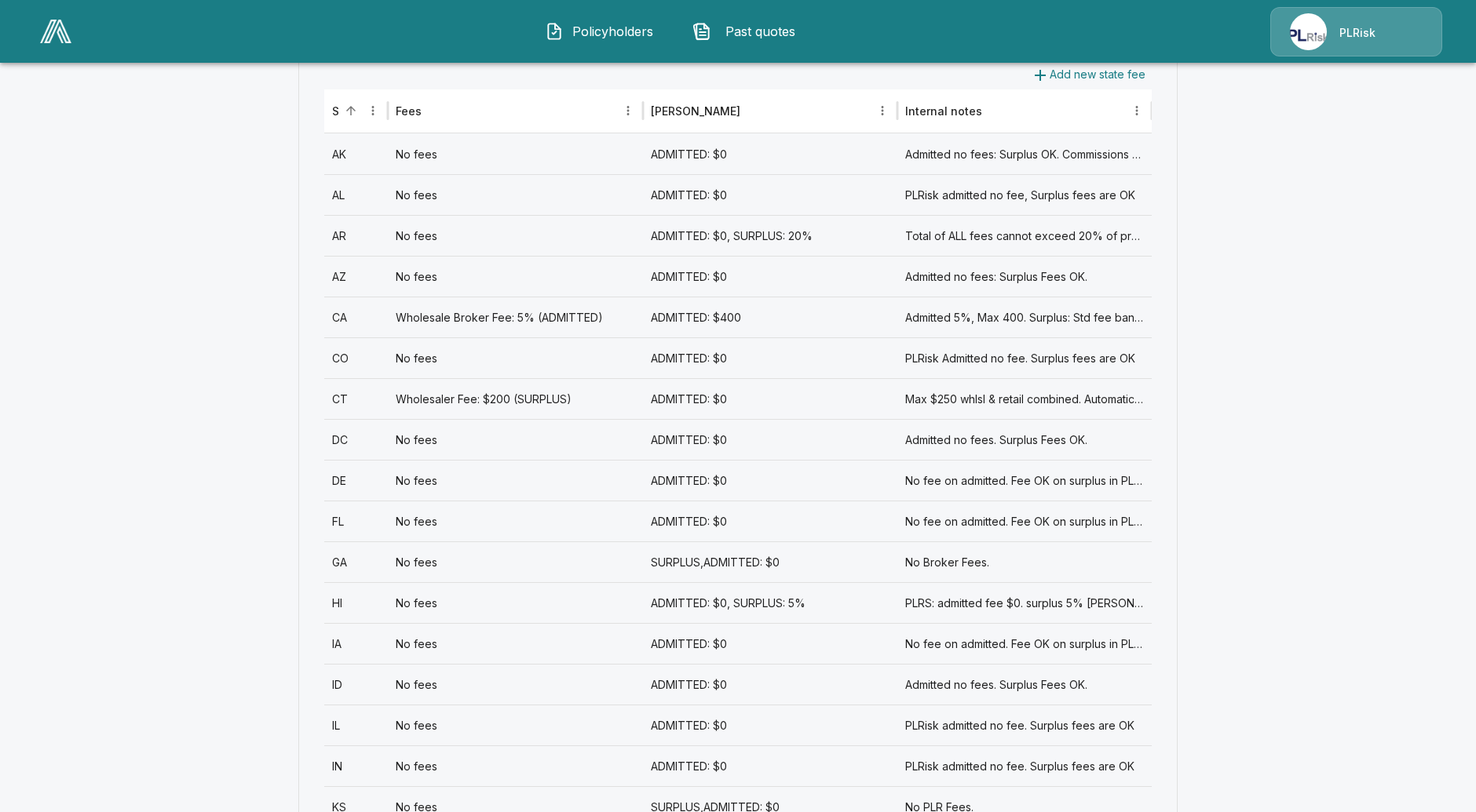
click at [494, 681] on div "No fees" at bounding box center [514, 684] width 254 height 41
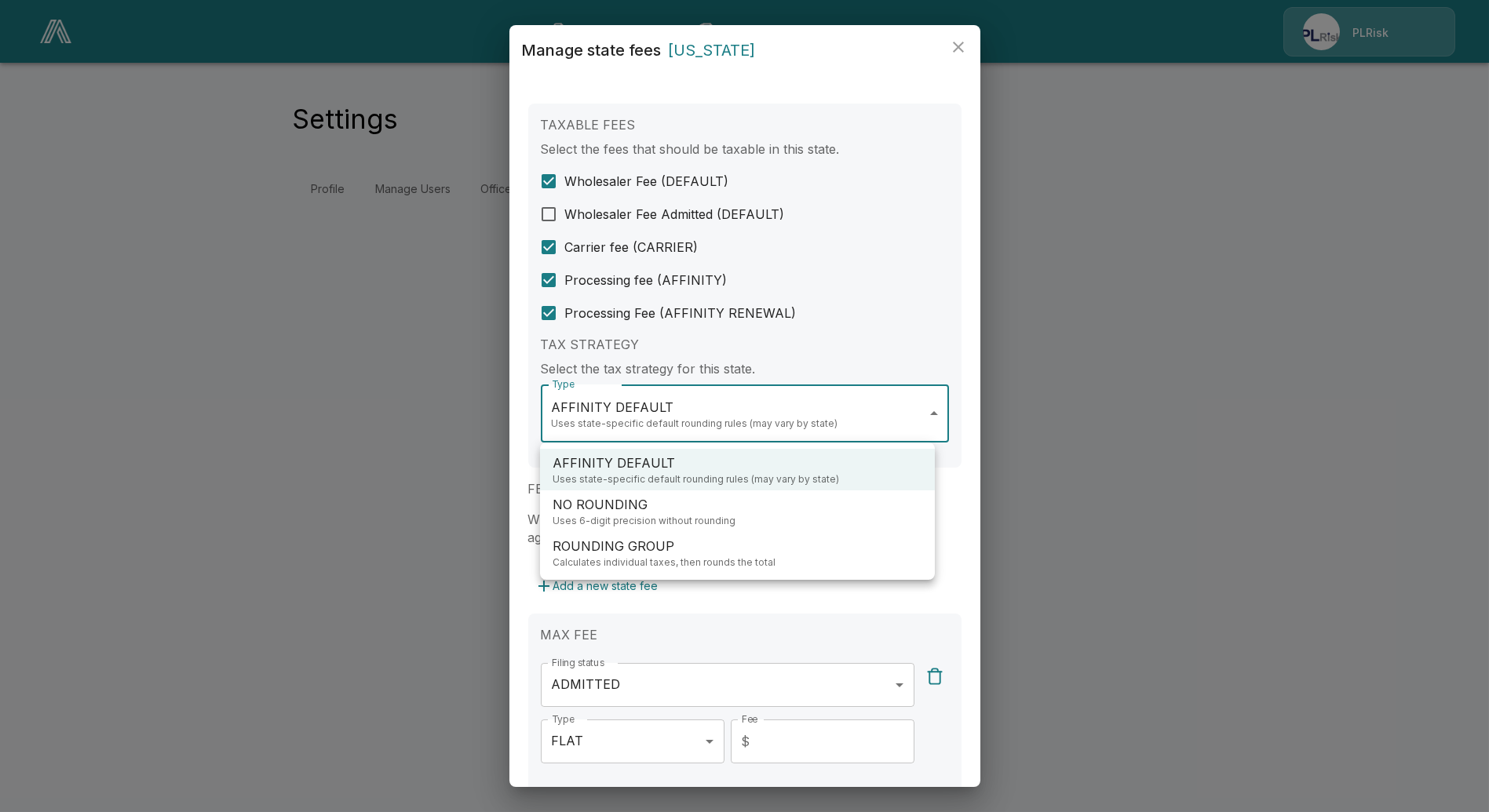
click at [743, 227] on body "**********" at bounding box center [744, 114] width 1489 height 227
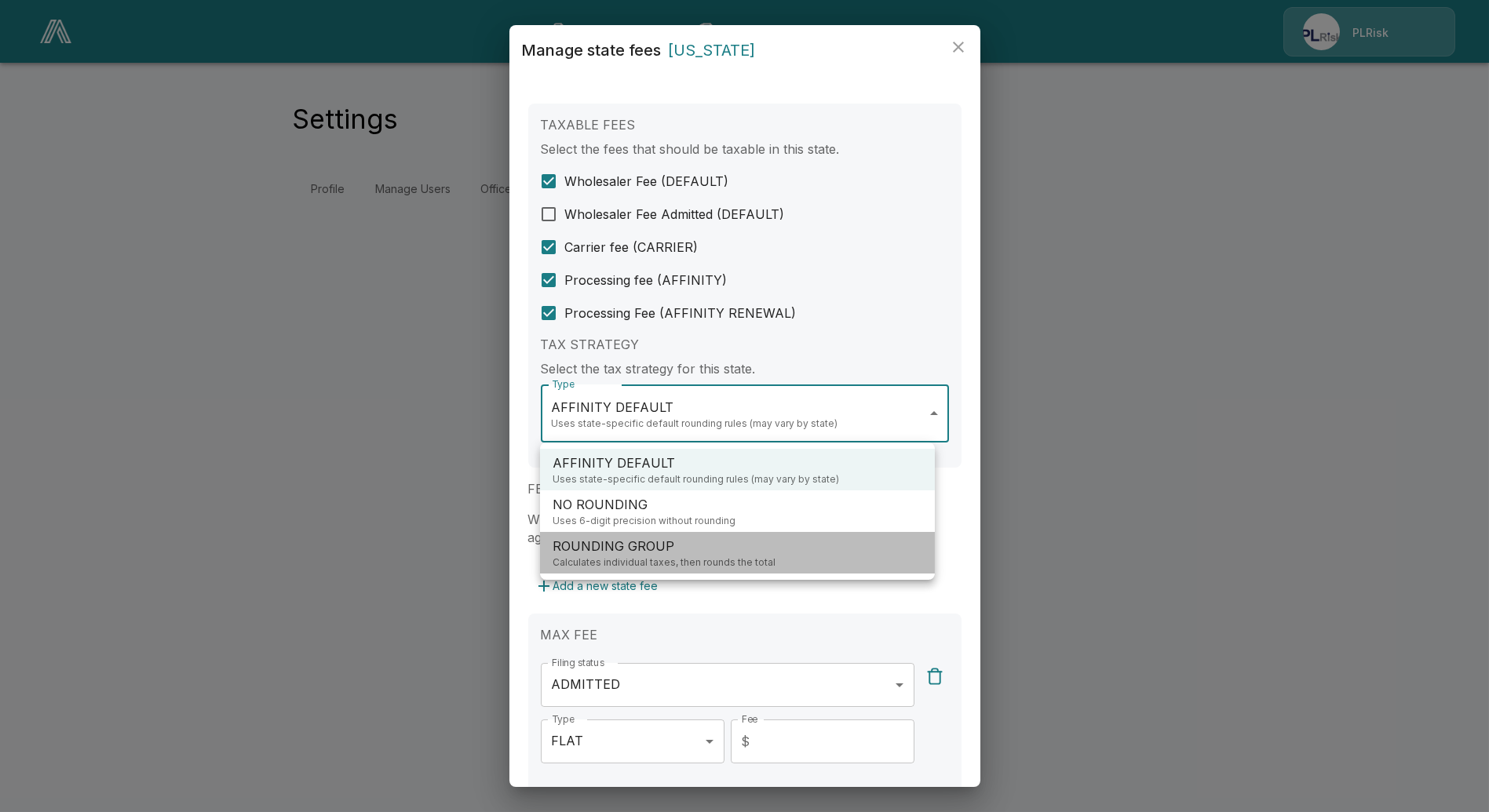
click at [681, 553] on p "ROUNDING GROUP" at bounding box center [664, 547] width 223 height 19
type input "**********"
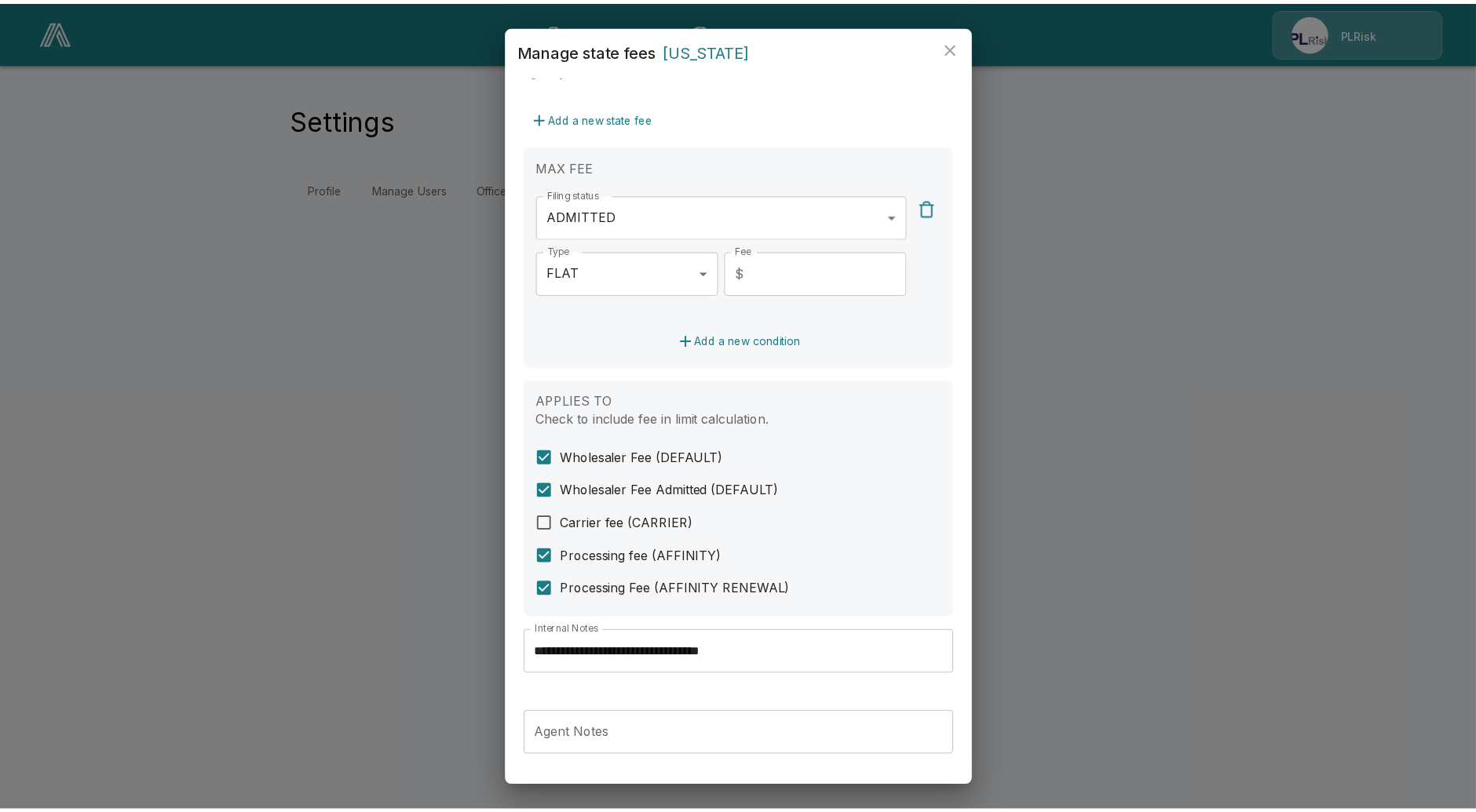
scroll to position [519, 0]
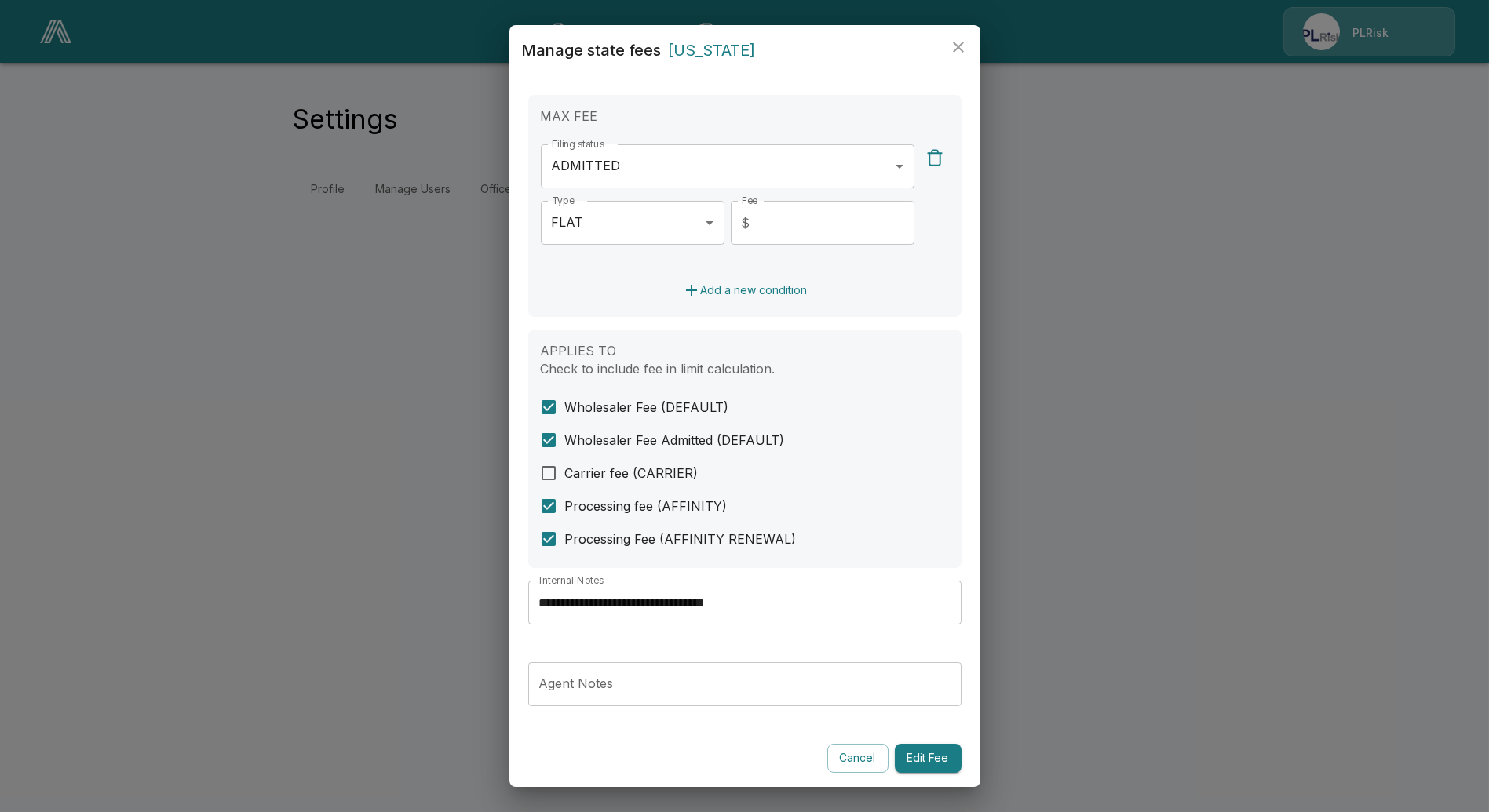
click at [927, 760] on button "Edit Fee" at bounding box center [928, 759] width 67 height 29
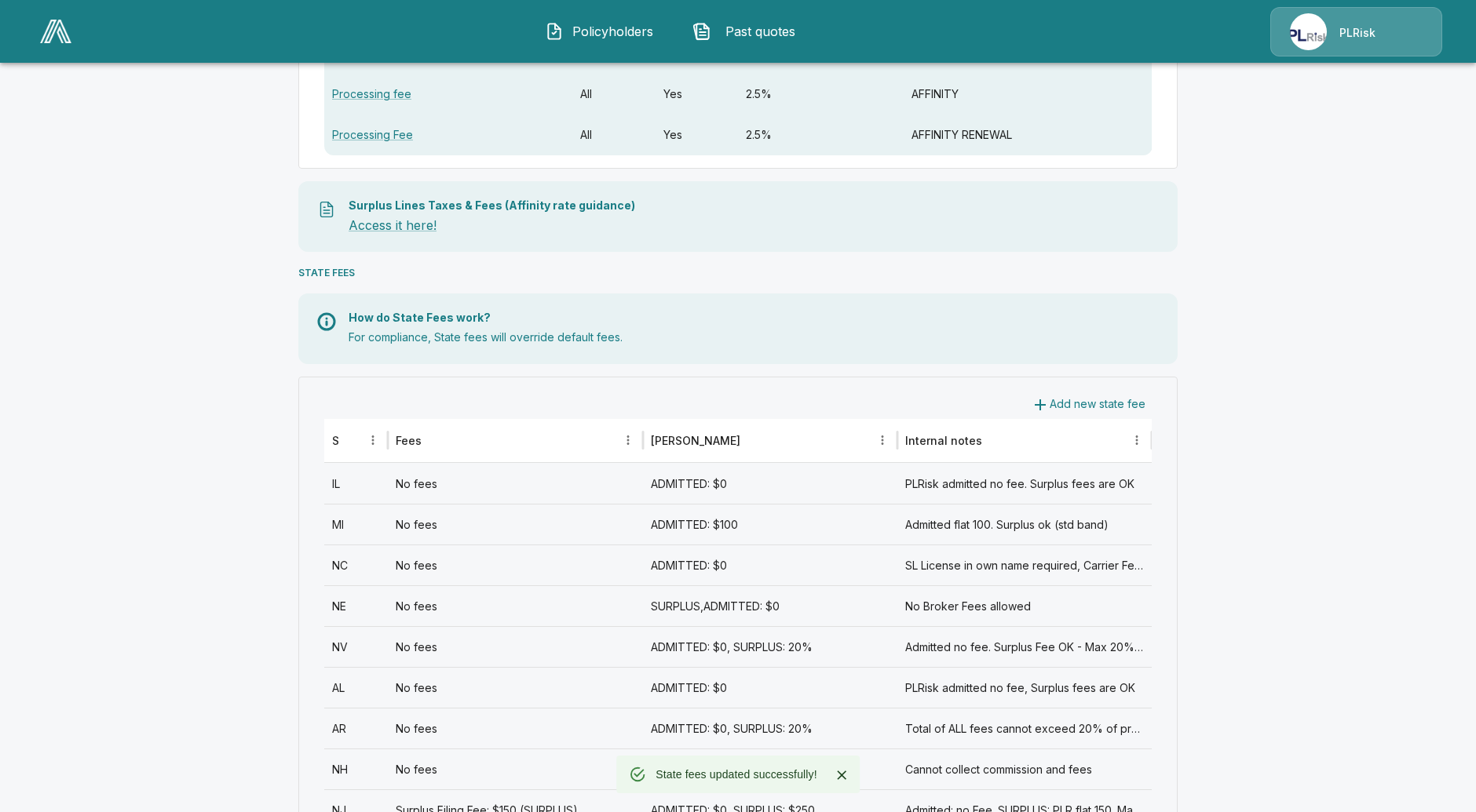
scroll to position [523, 0]
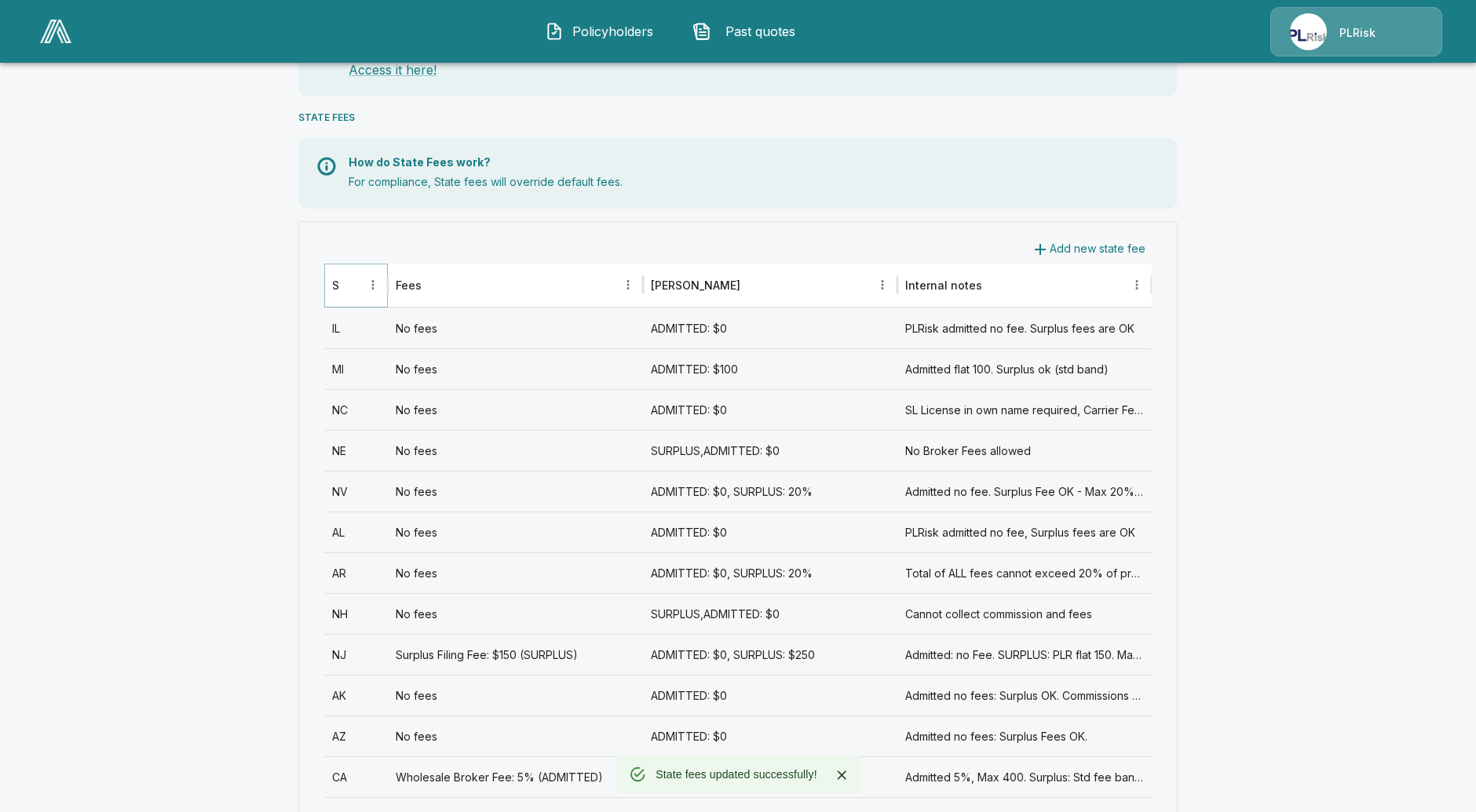
click at [355, 283] on icon "Sort" at bounding box center [350, 284] width 10 height 10
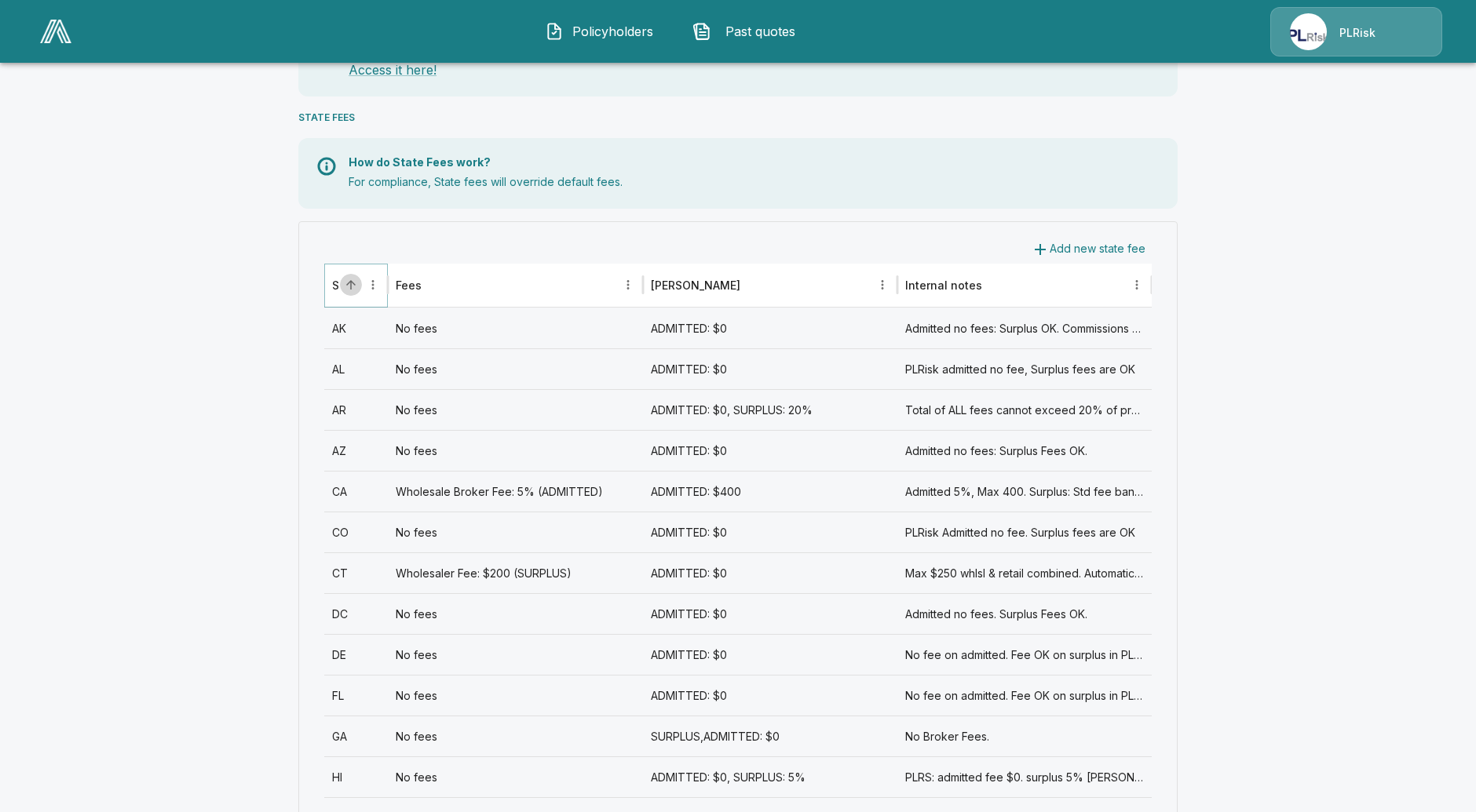
click at [362, 286] on button "Sort" at bounding box center [350, 284] width 22 height 22
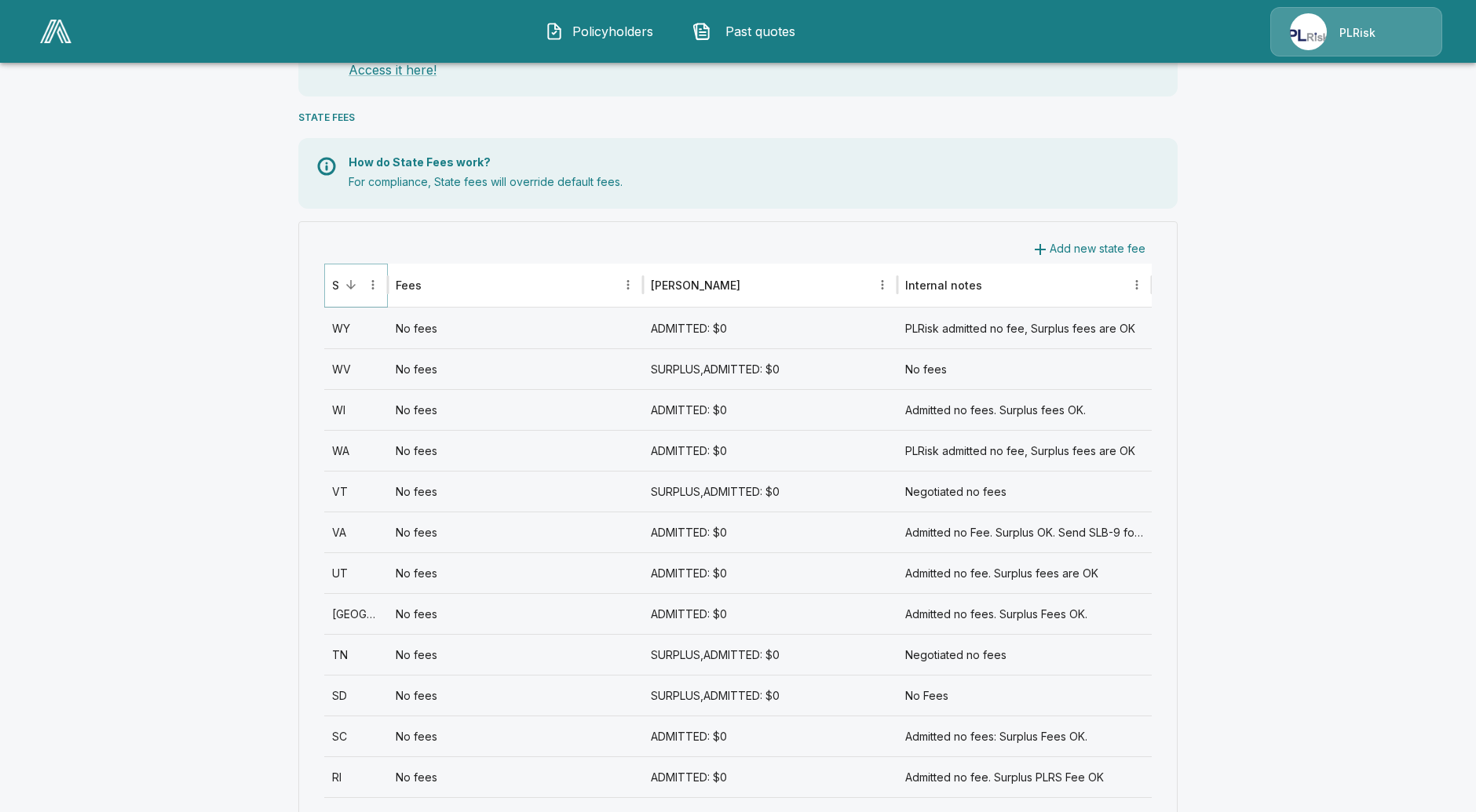
click at [362, 286] on button "Sort" at bounding box center [350, 284] width 22 height 22
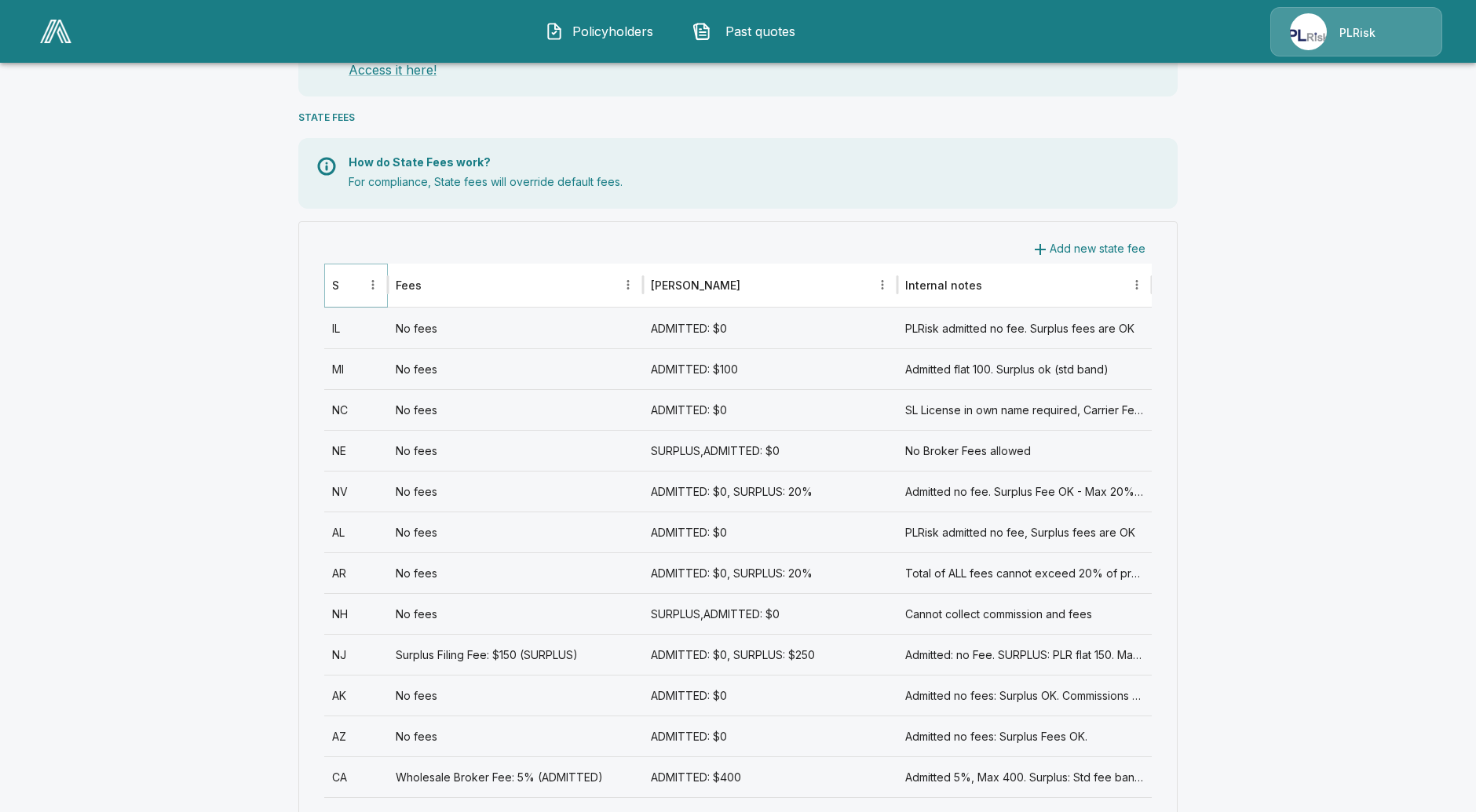
click at [358, 283] on icon "Sort" at bounding box center [351, 285] width 14 height 14
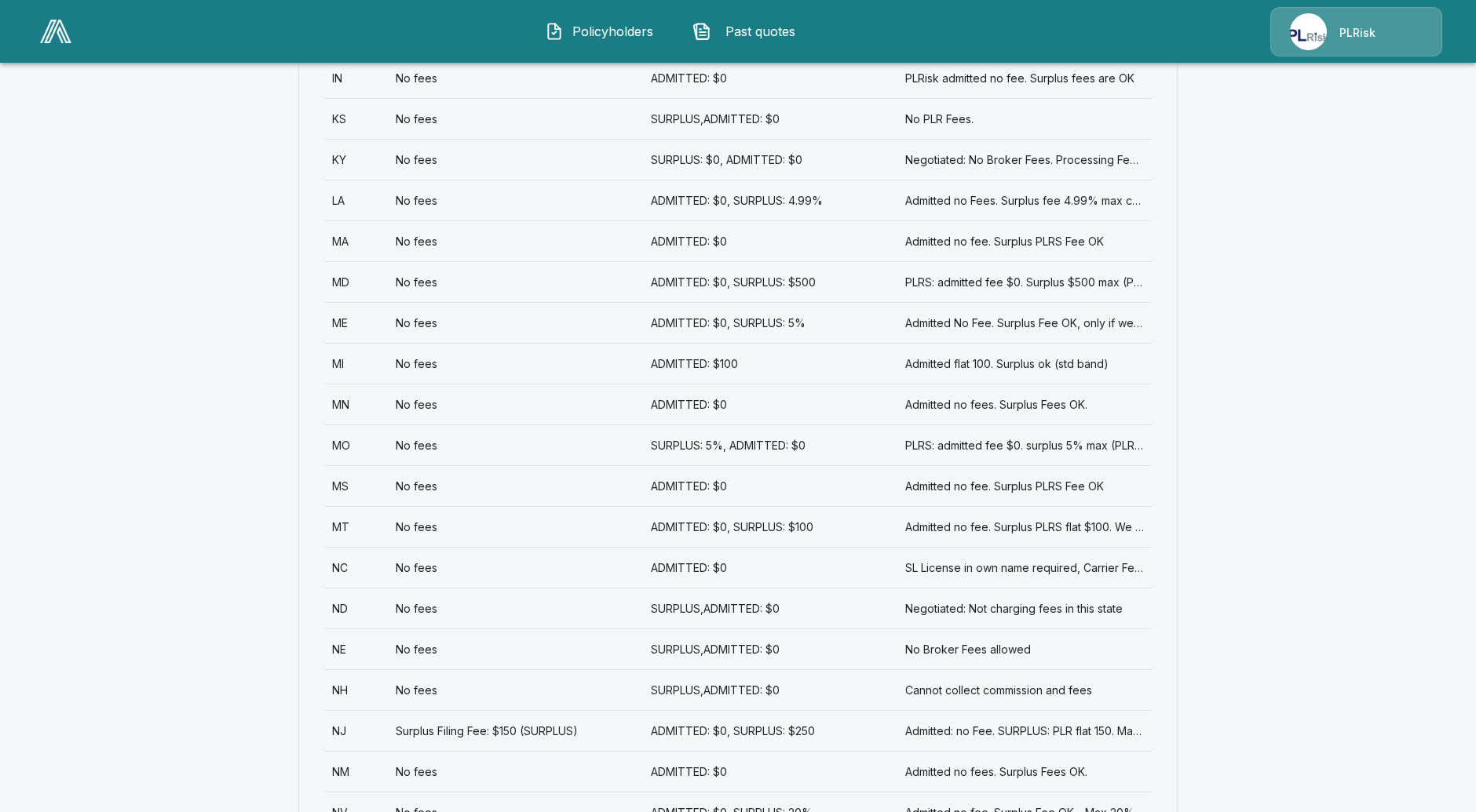
scroll to position [1395, 0]
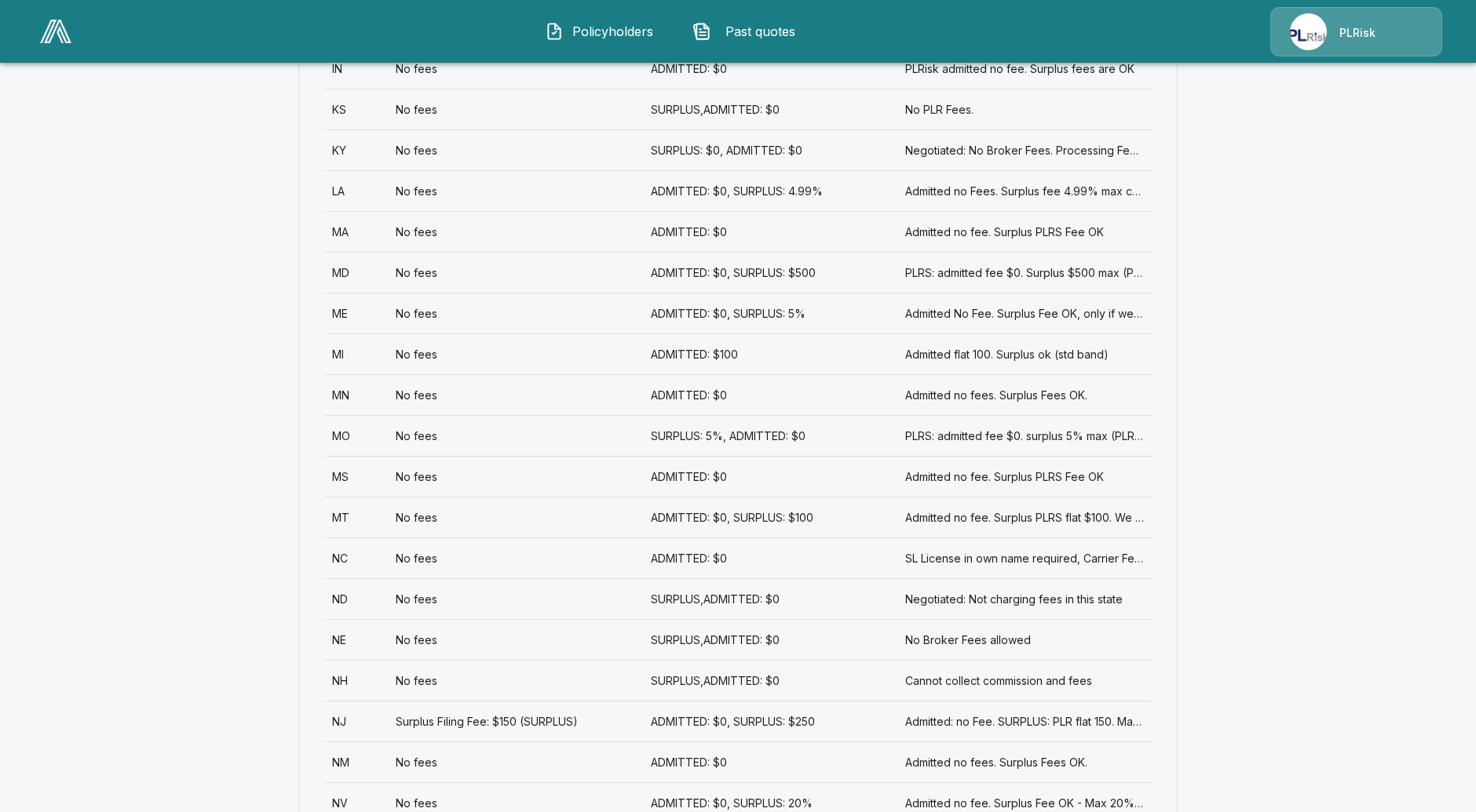
click at [376, 758] on div "NM" at bounding box center [355, 762] width 63 height 41
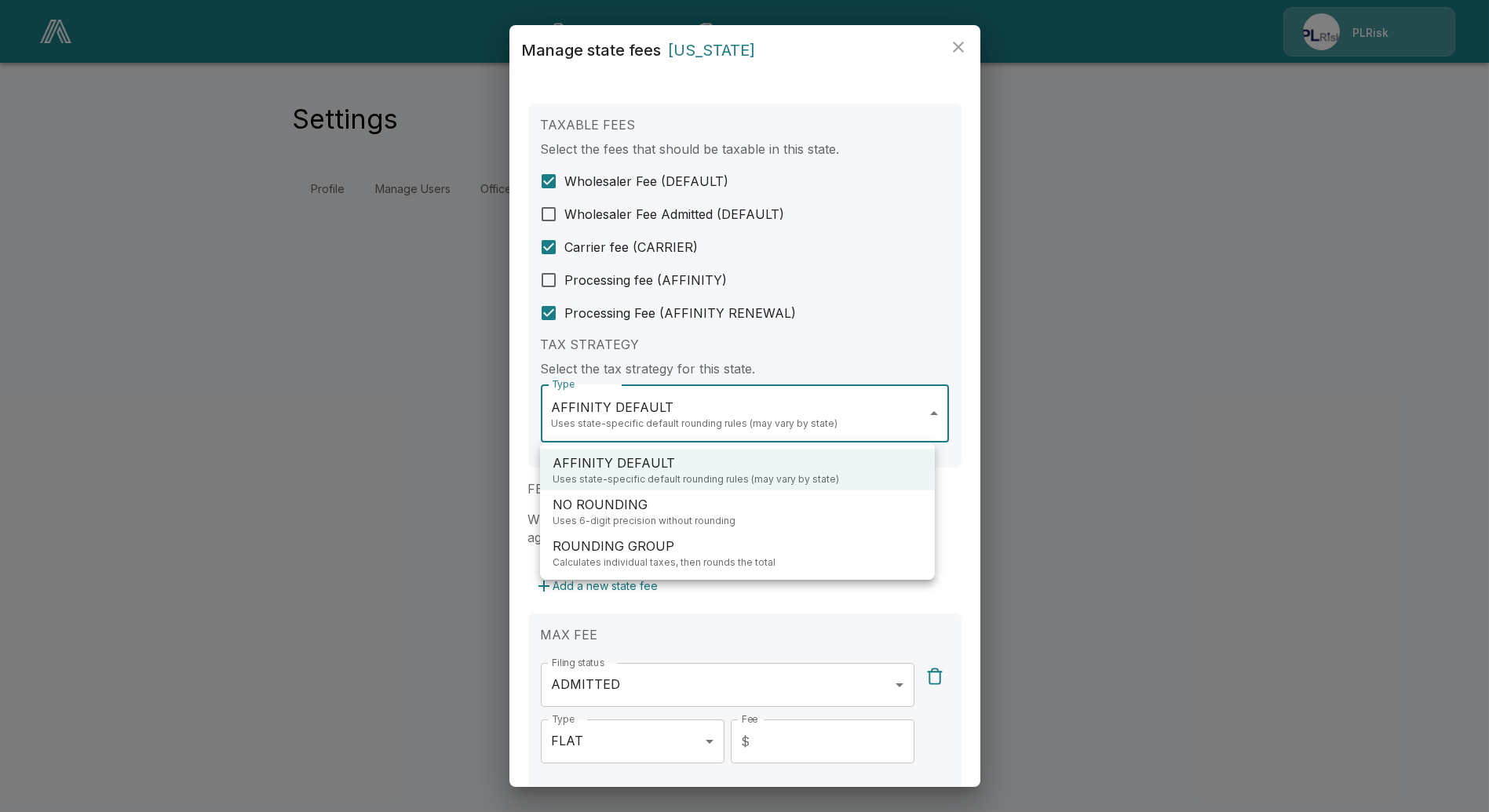
click at [695, 227] on body "**********" at bounding box center [744, 114] width 1489 height 227
click at [705, 554] on p "ROUNDING GROUP" at bounding box center [664, 547] width 223 height 19
type input "**********"
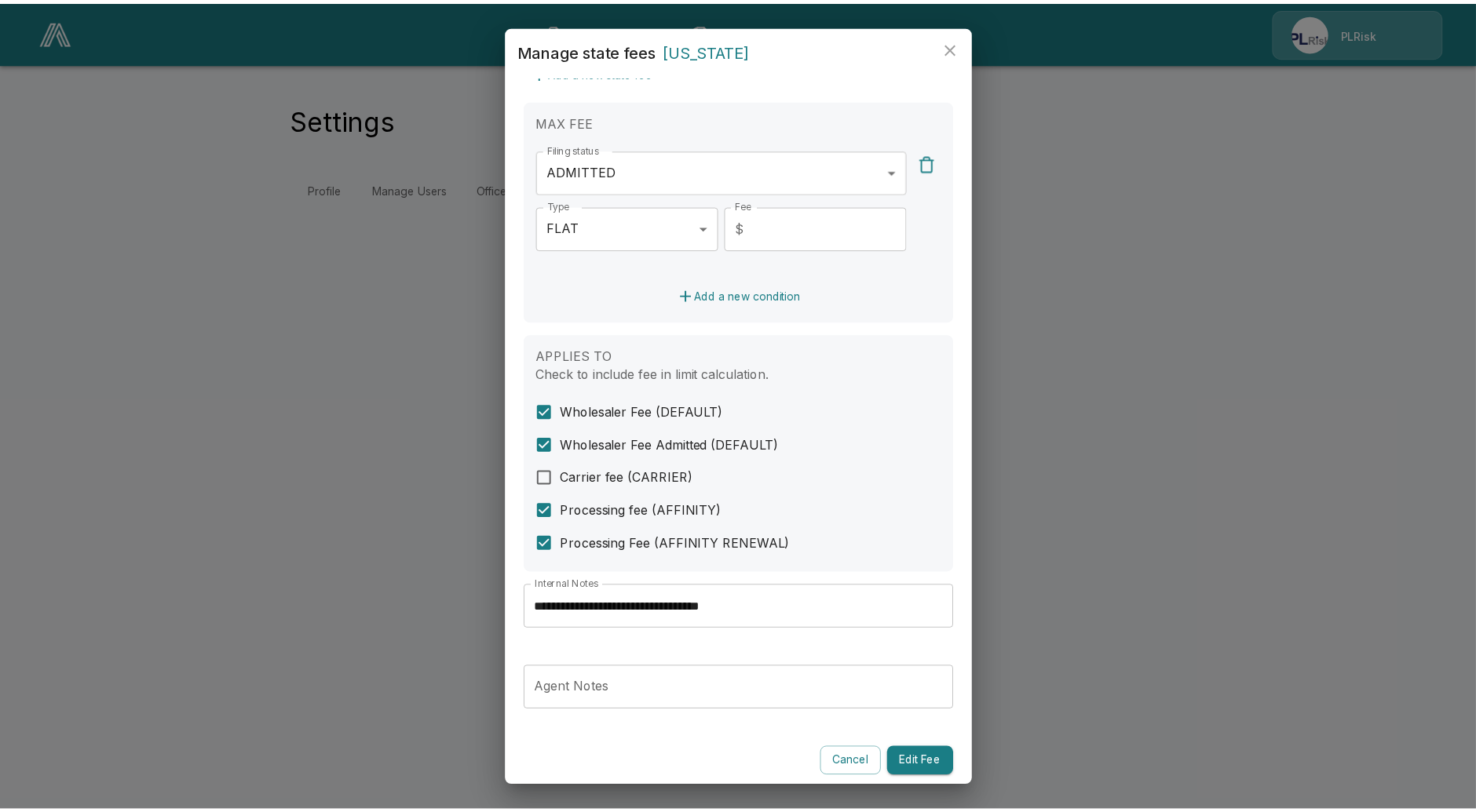
scroll to position [519, 0]
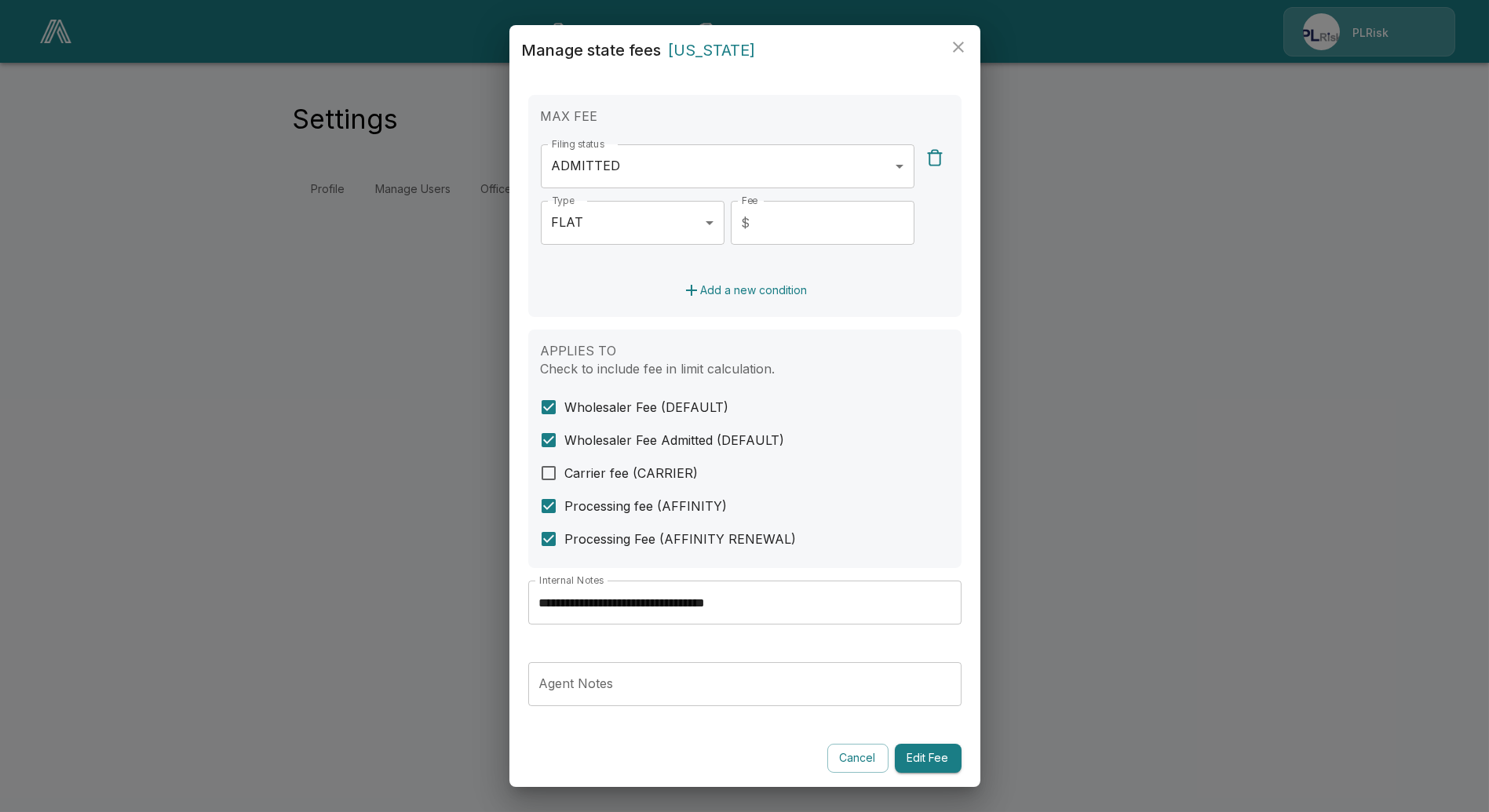
click at [921, 748] on button "Edit Fee" at bounding box center [928, 759] width 67 height 29
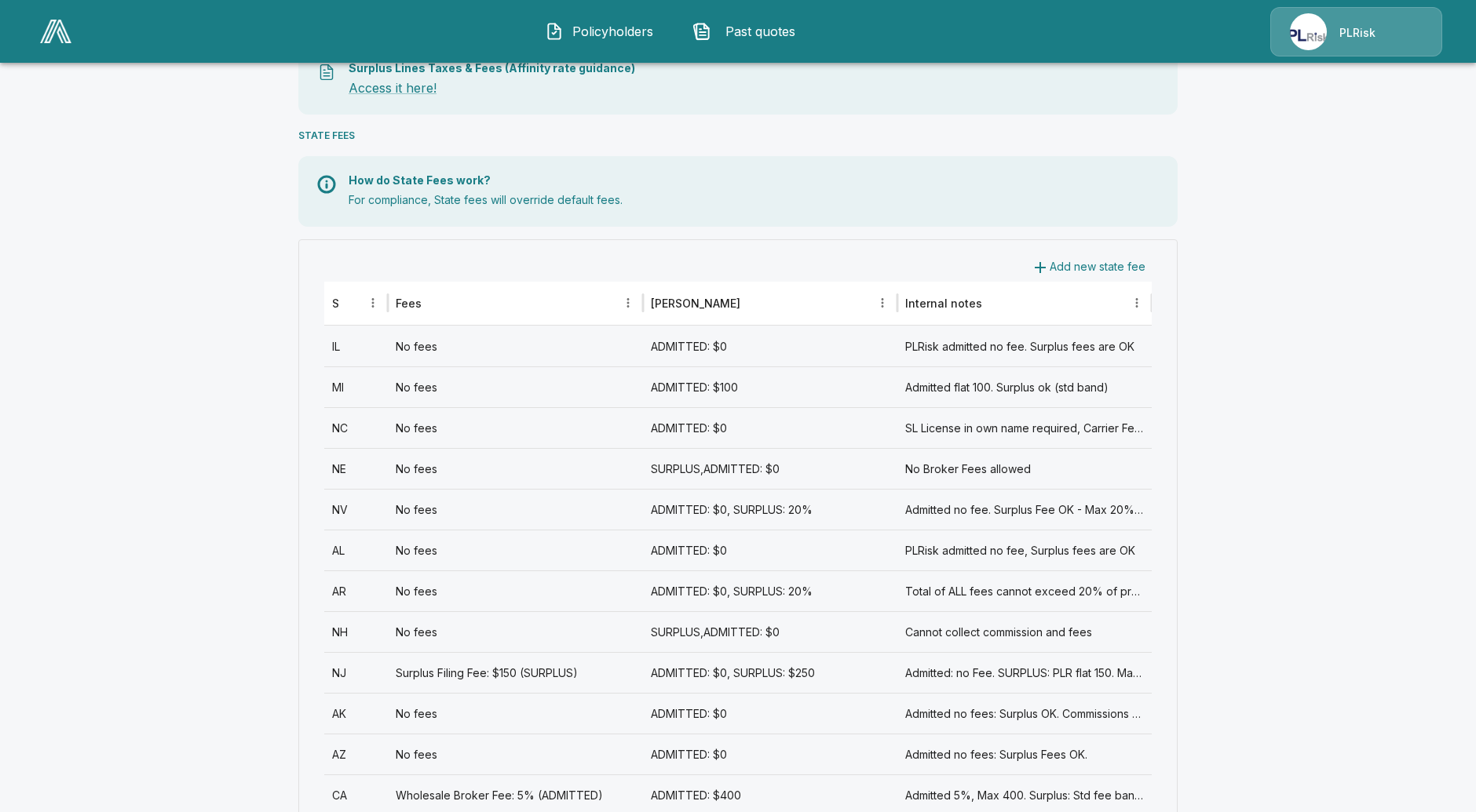
scroll to position [523, 0]
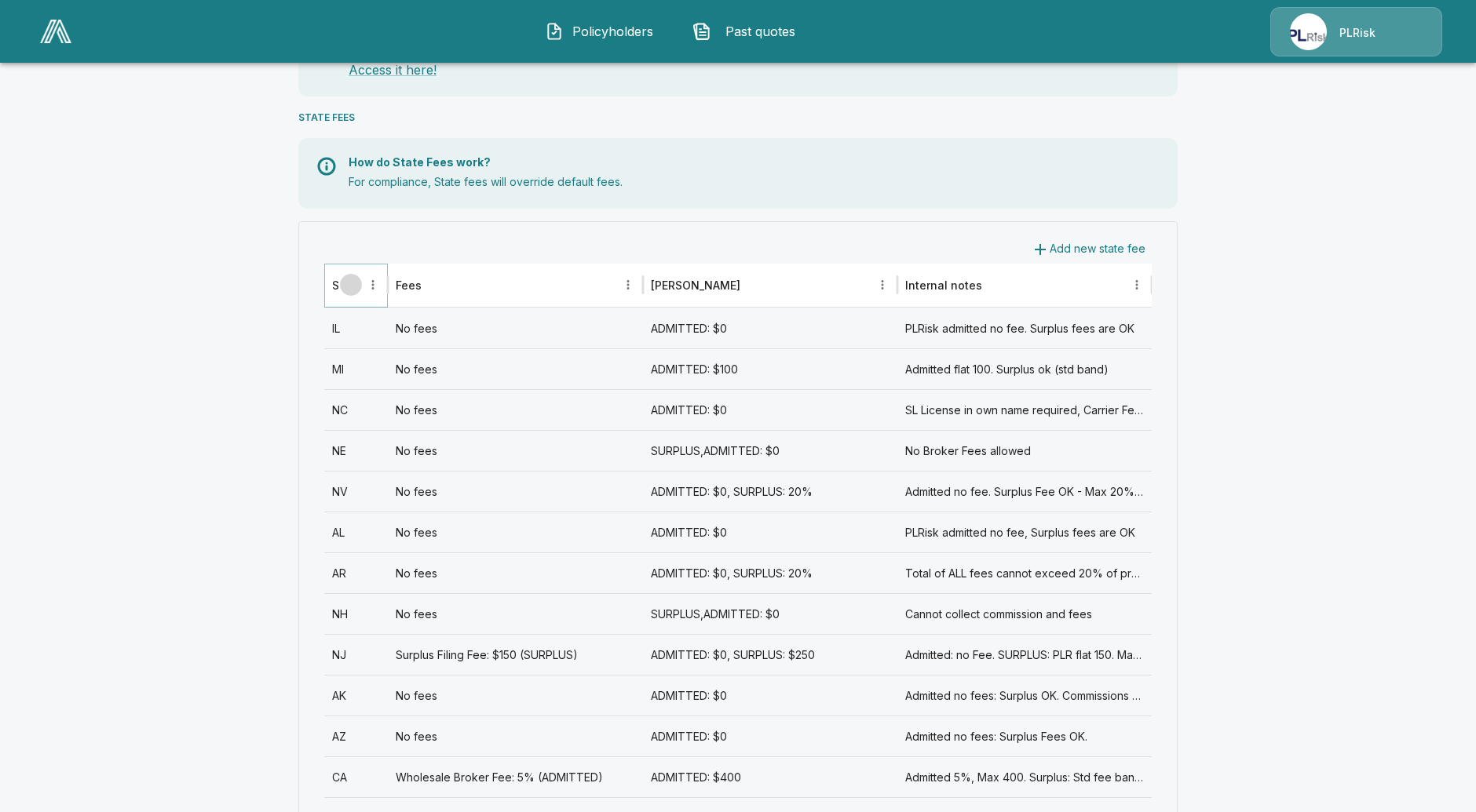
click at [355, 280] on icon "Sort" at bounding box center [350, 284] width 10 height 10
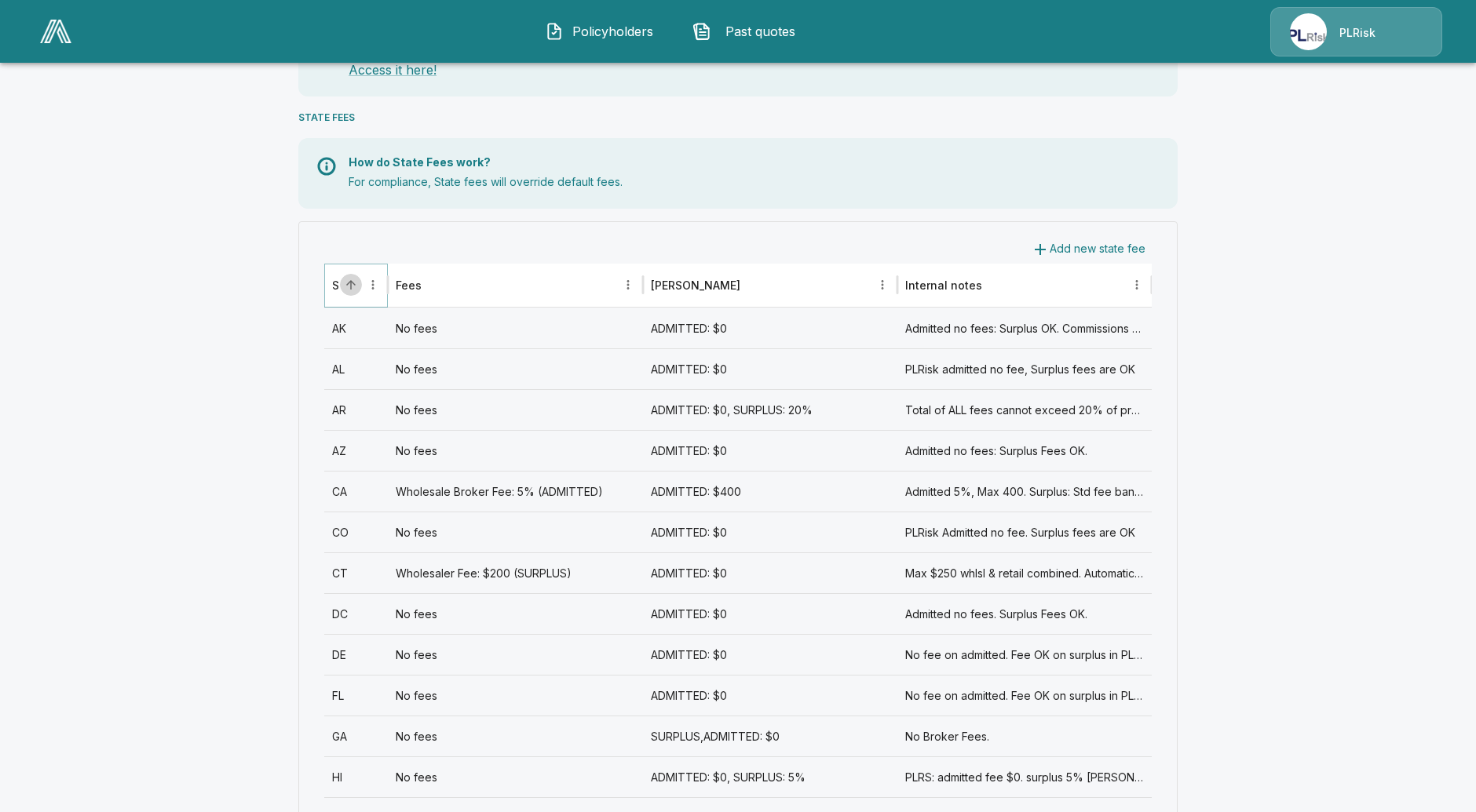
click at [355, 280] on icon "Sort" at bounding box center [350, 284] width 10 height 10
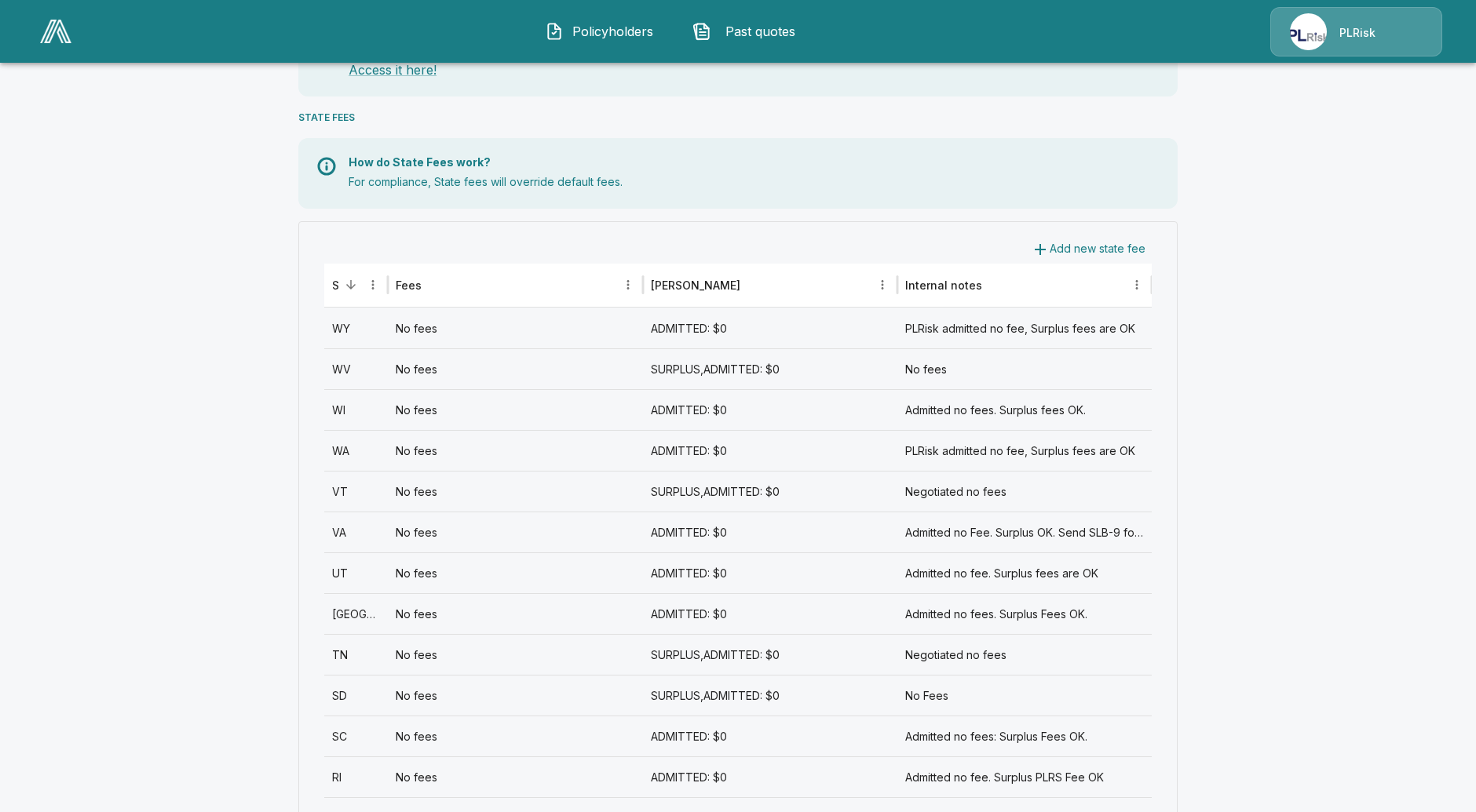
click at [363, 495] on div "VT" at bounding box center [355, 490] width 63 height 41
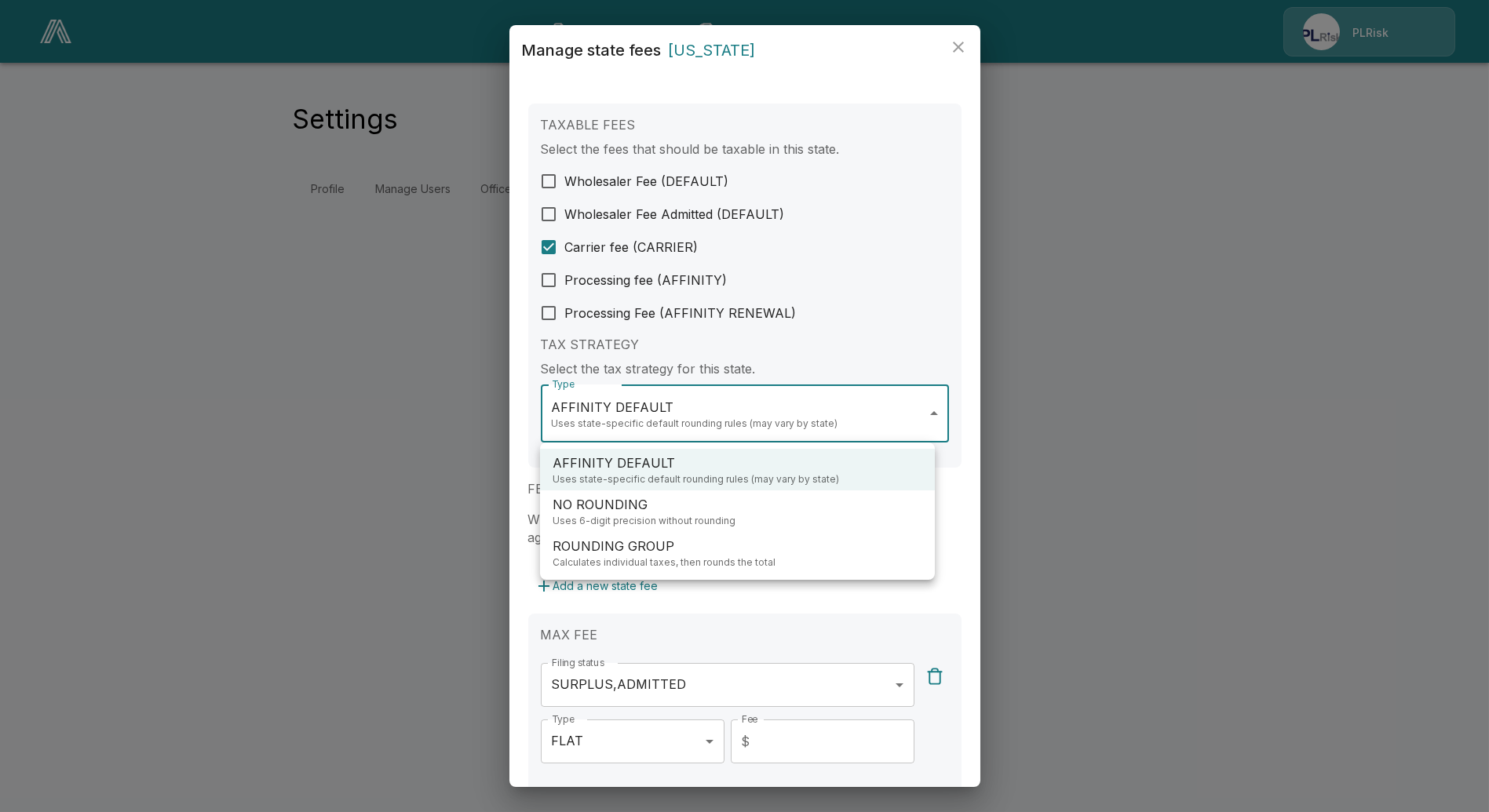
click at [702, 227] on body "**********" at bounding box center [744, 114] width 1489 height 227
click at [709, 570] on li "ROUNDING GROUP Calculates individual taxes, then rounds the total" at bounding box center [738, 553] width 395 height 42
type input "**********"
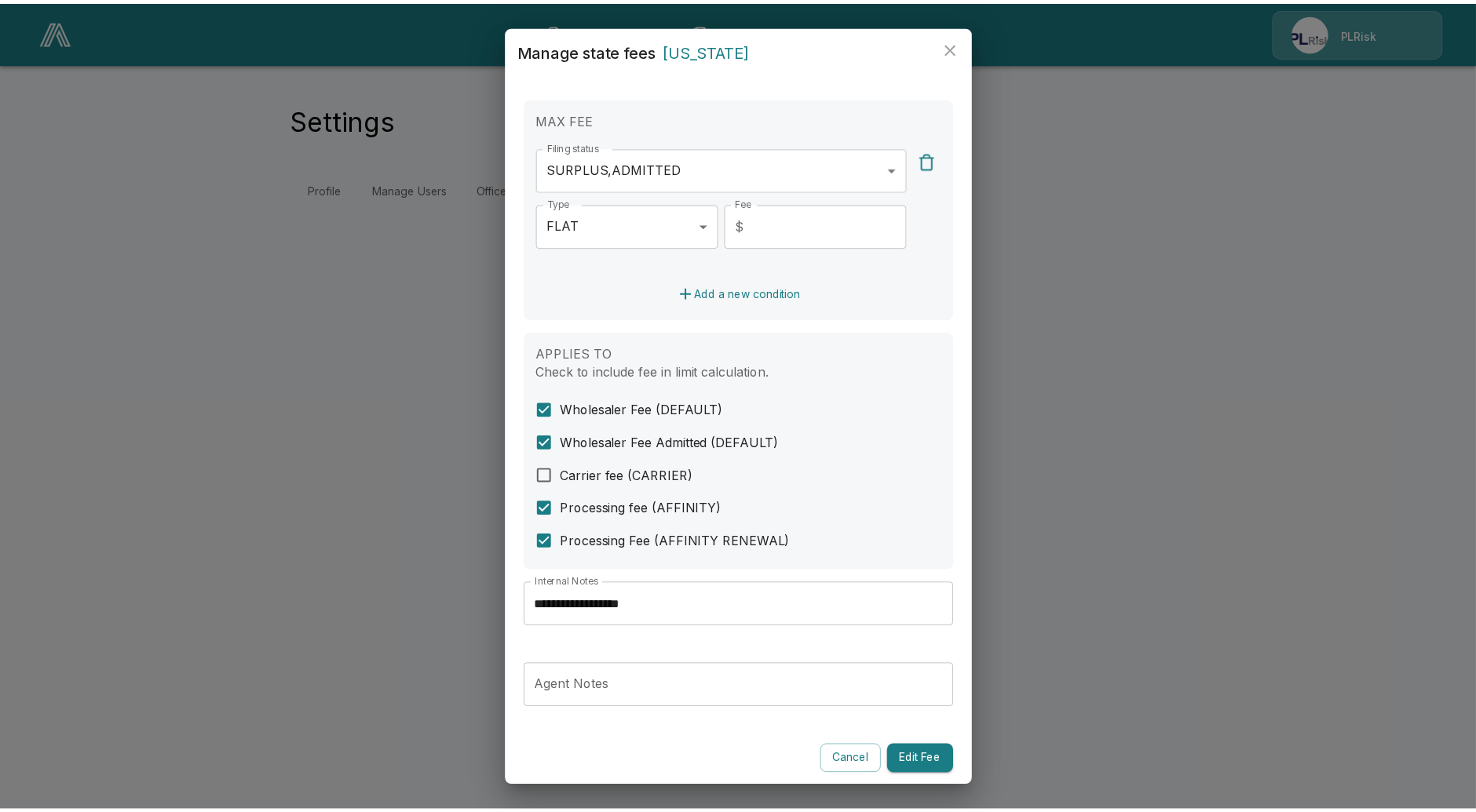
scroll to position [519, 0]
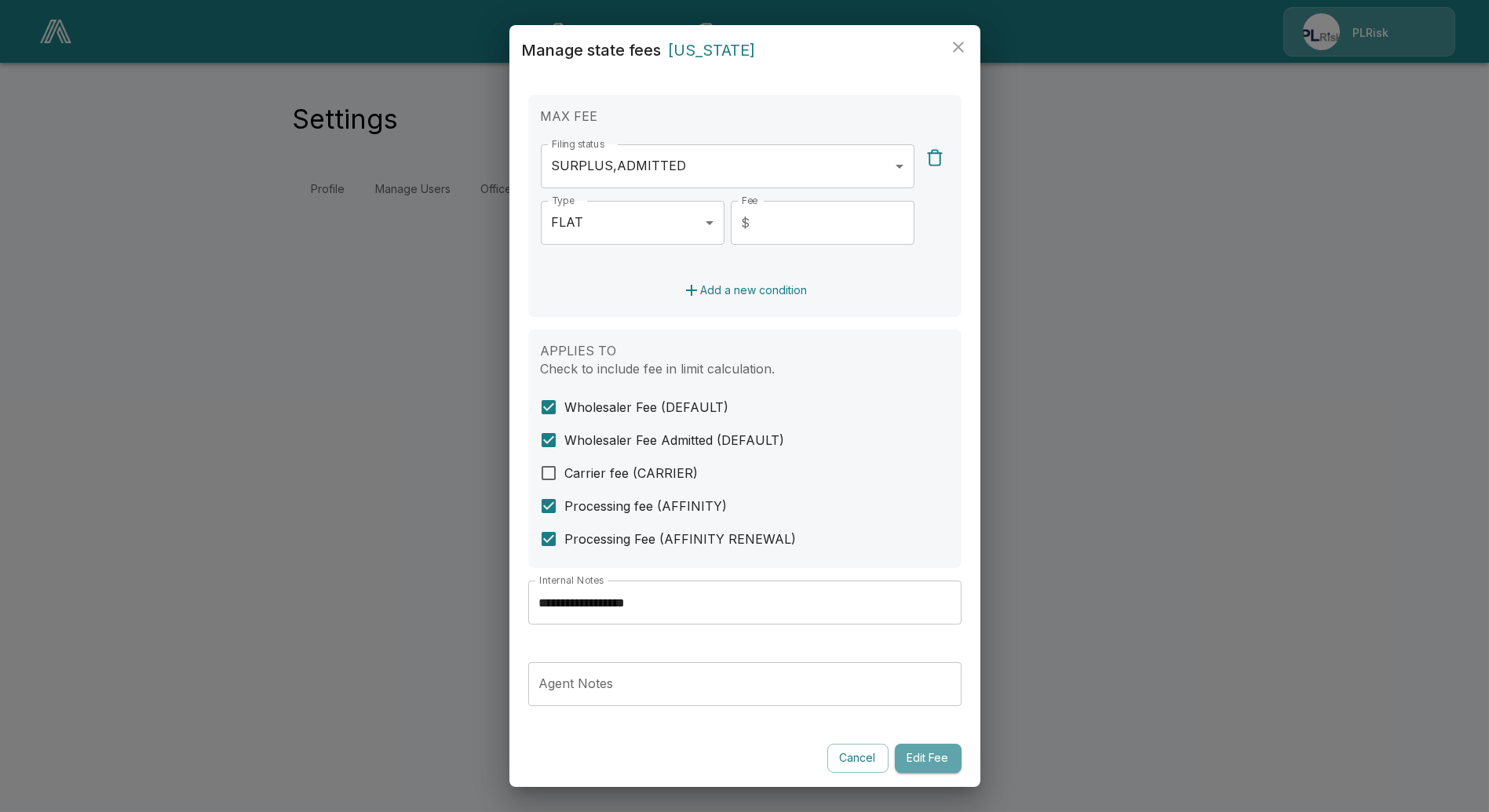
click at [917, 753] on button "Edit Fee" at bounding box center [928, 759] width 67 height 29
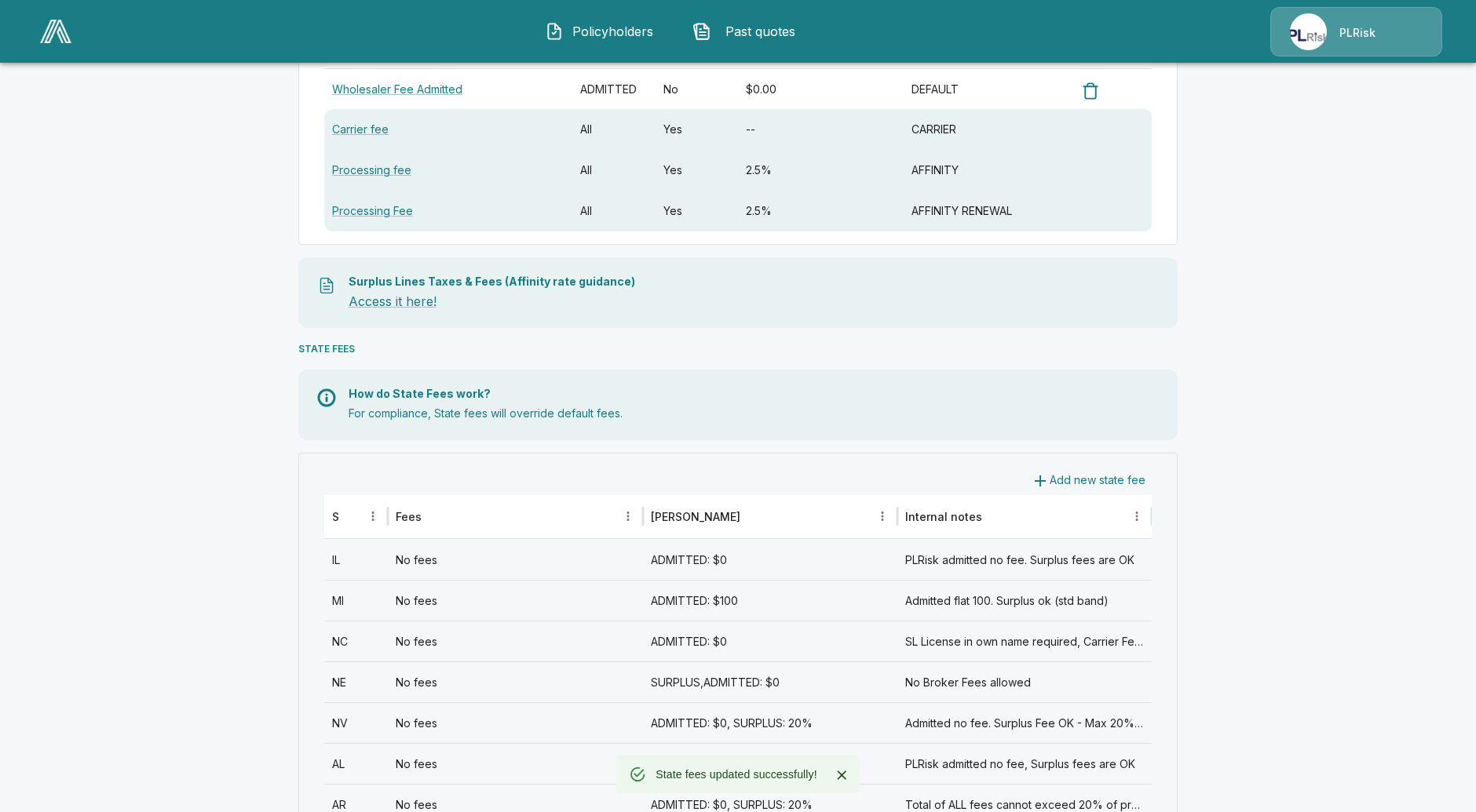
scroll to position [348, 0]
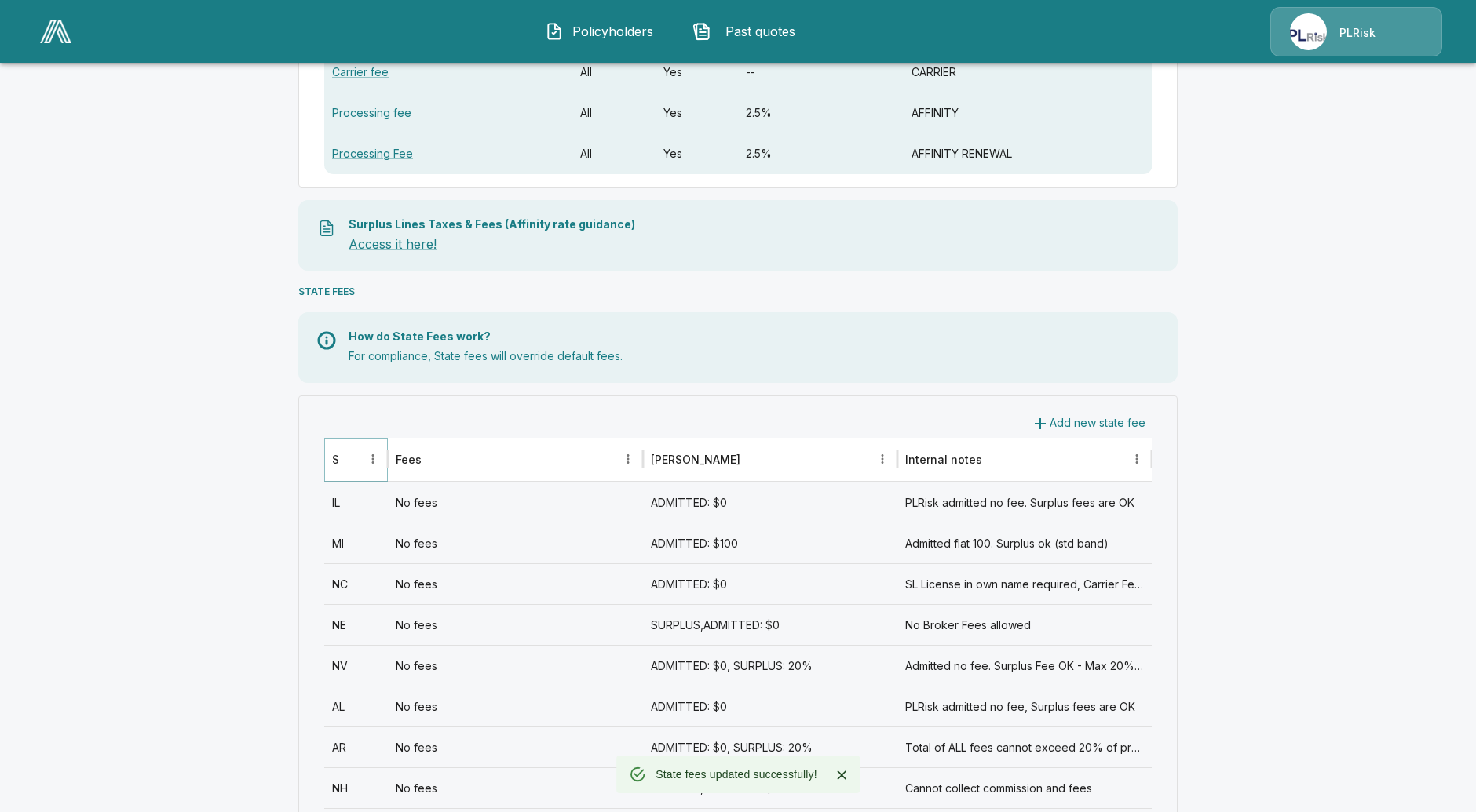
click at [354, 449] on button "Sort" at bounding box center [350, 458] width 22 height 22
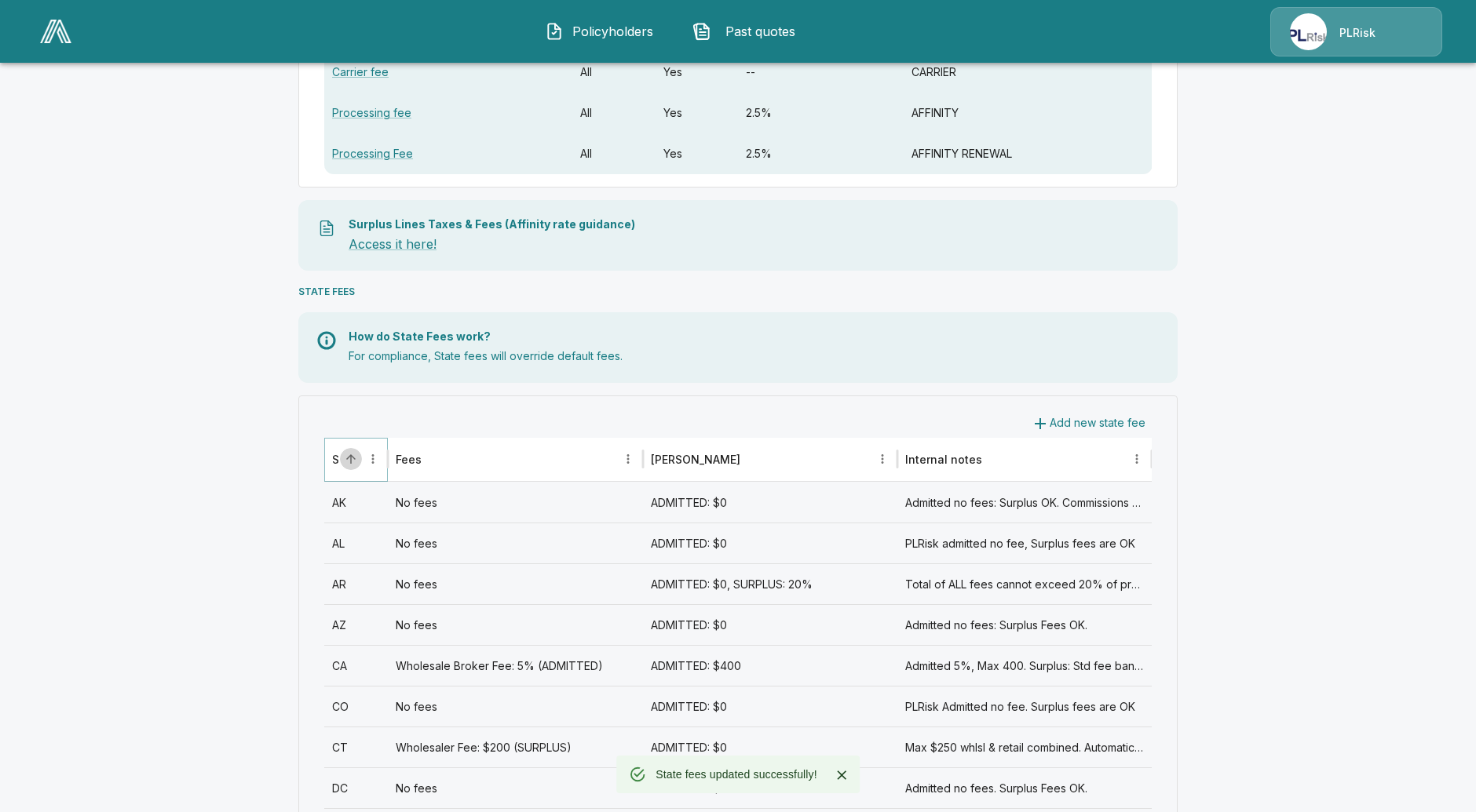
click at [355, 454] on icon "Sort" at bounding box center [350, 458] width 10 height 10
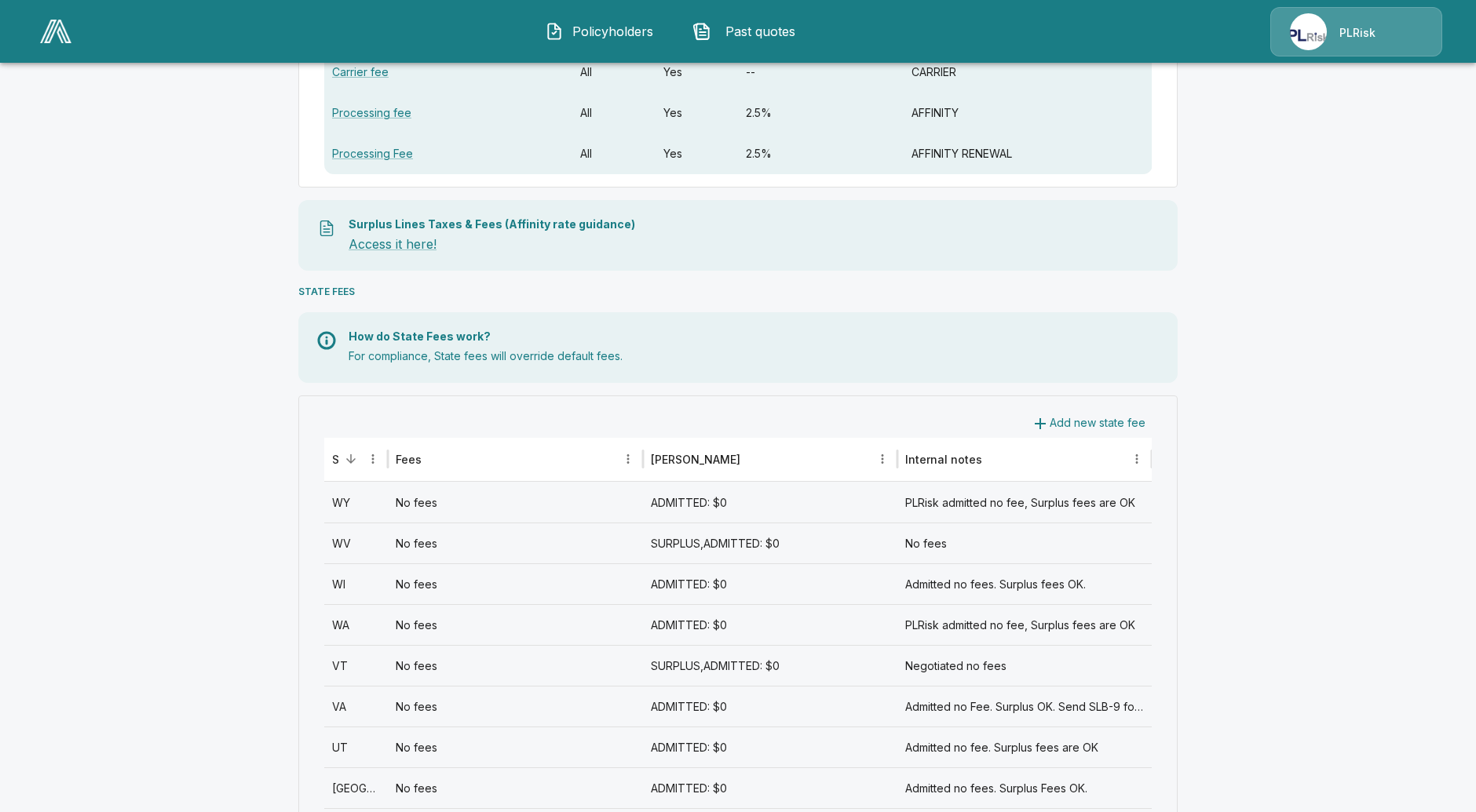
click at [362, 616] on div "WA" at bounding box center [355, 624] width 63 height 41
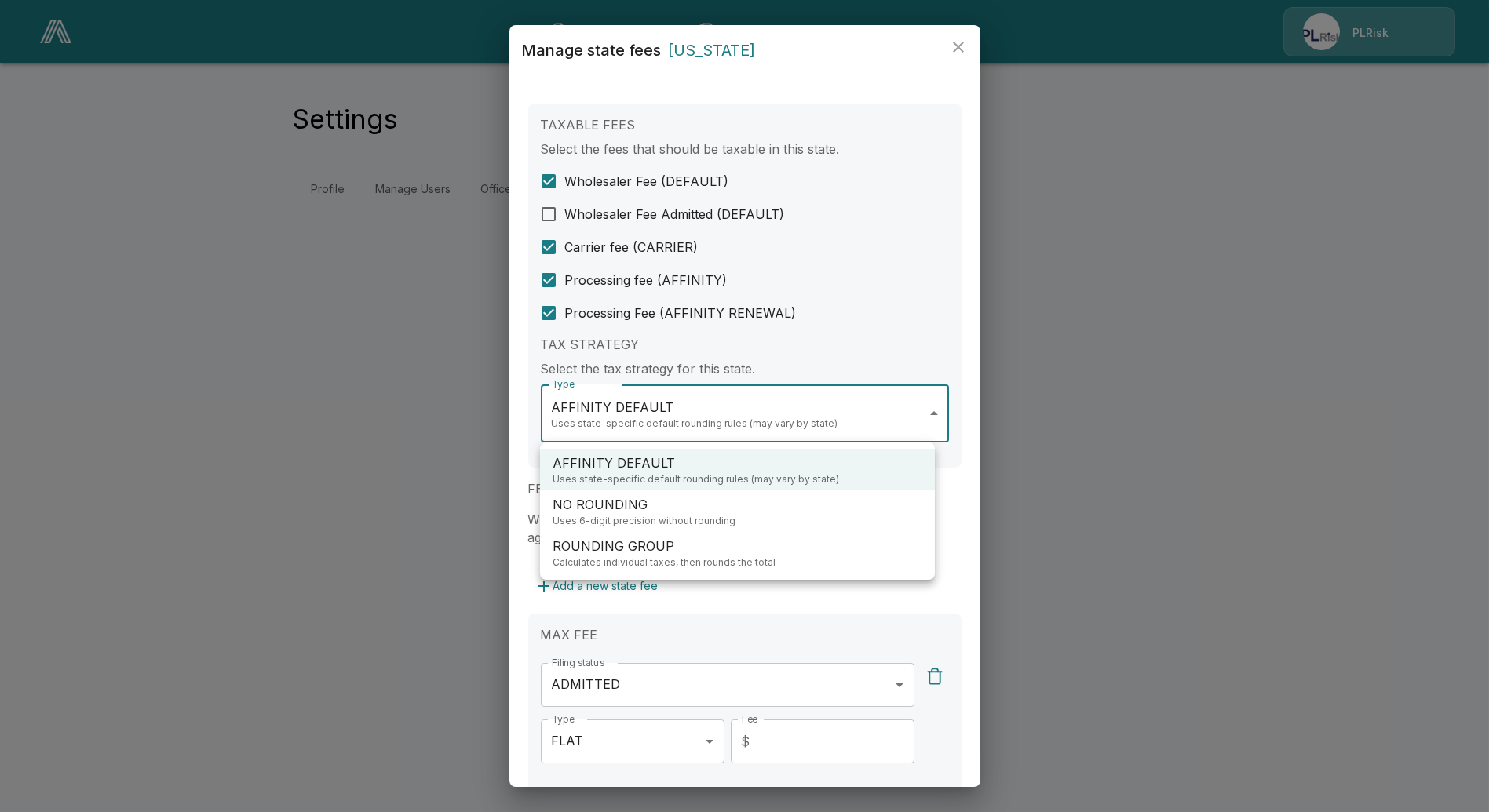
click at [704, 227] on body "**********" at bounding box center [744, 114] width 1489 height 227
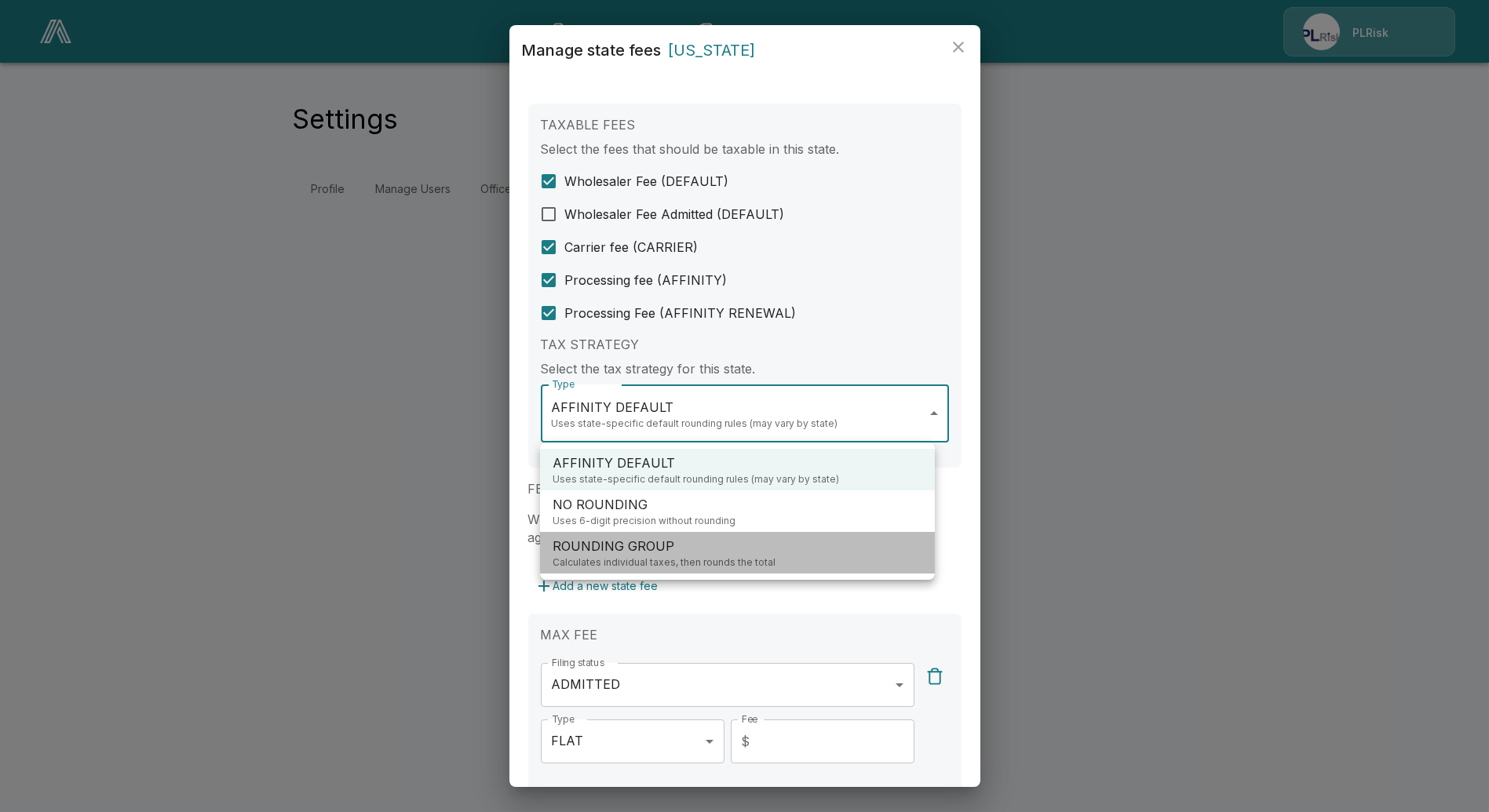
click at [704, 551] on p "ROUNDING GROUP" at bounding box center [664, 547] width 223 height 19
type input "**********"
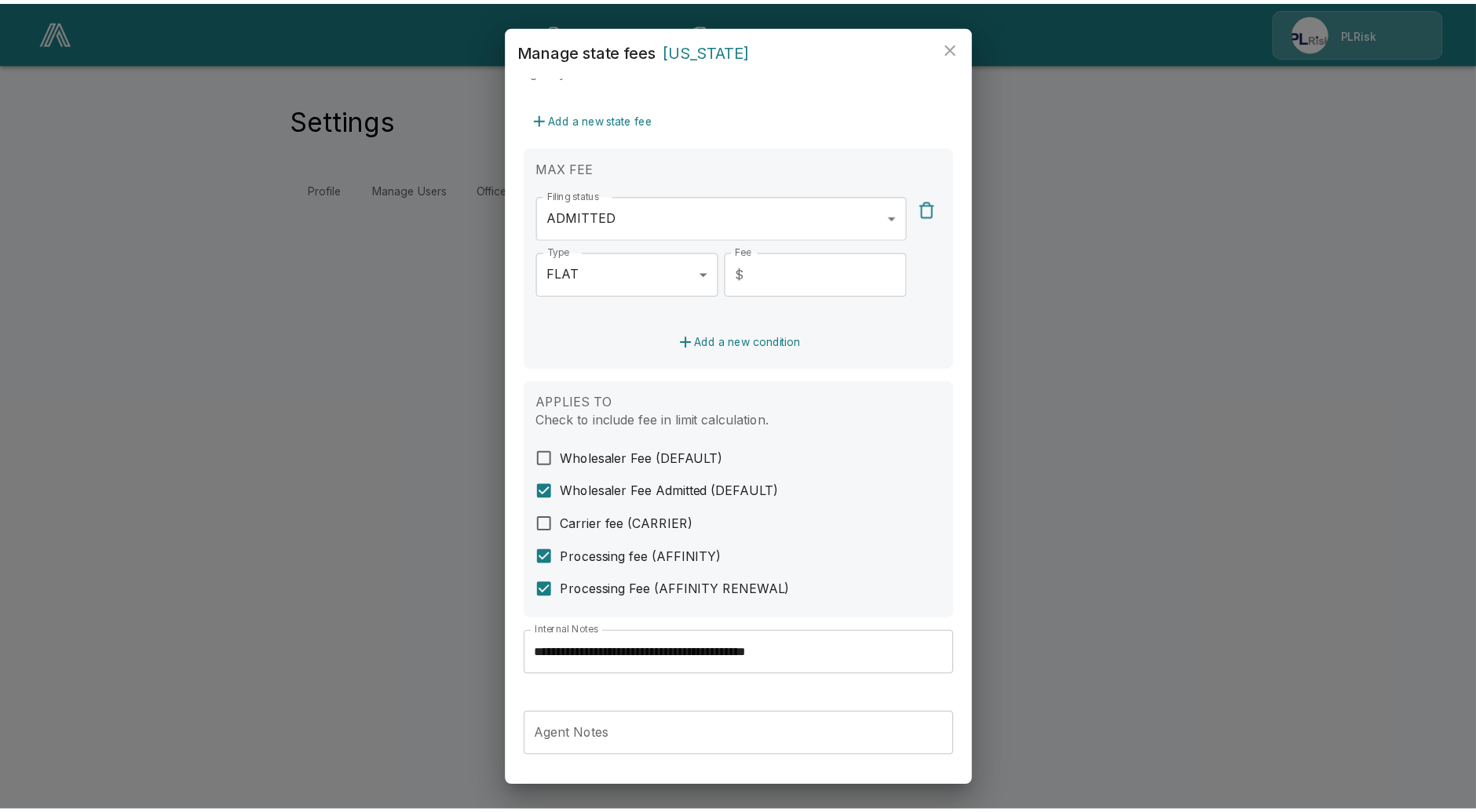
scroll to position [519, 0]
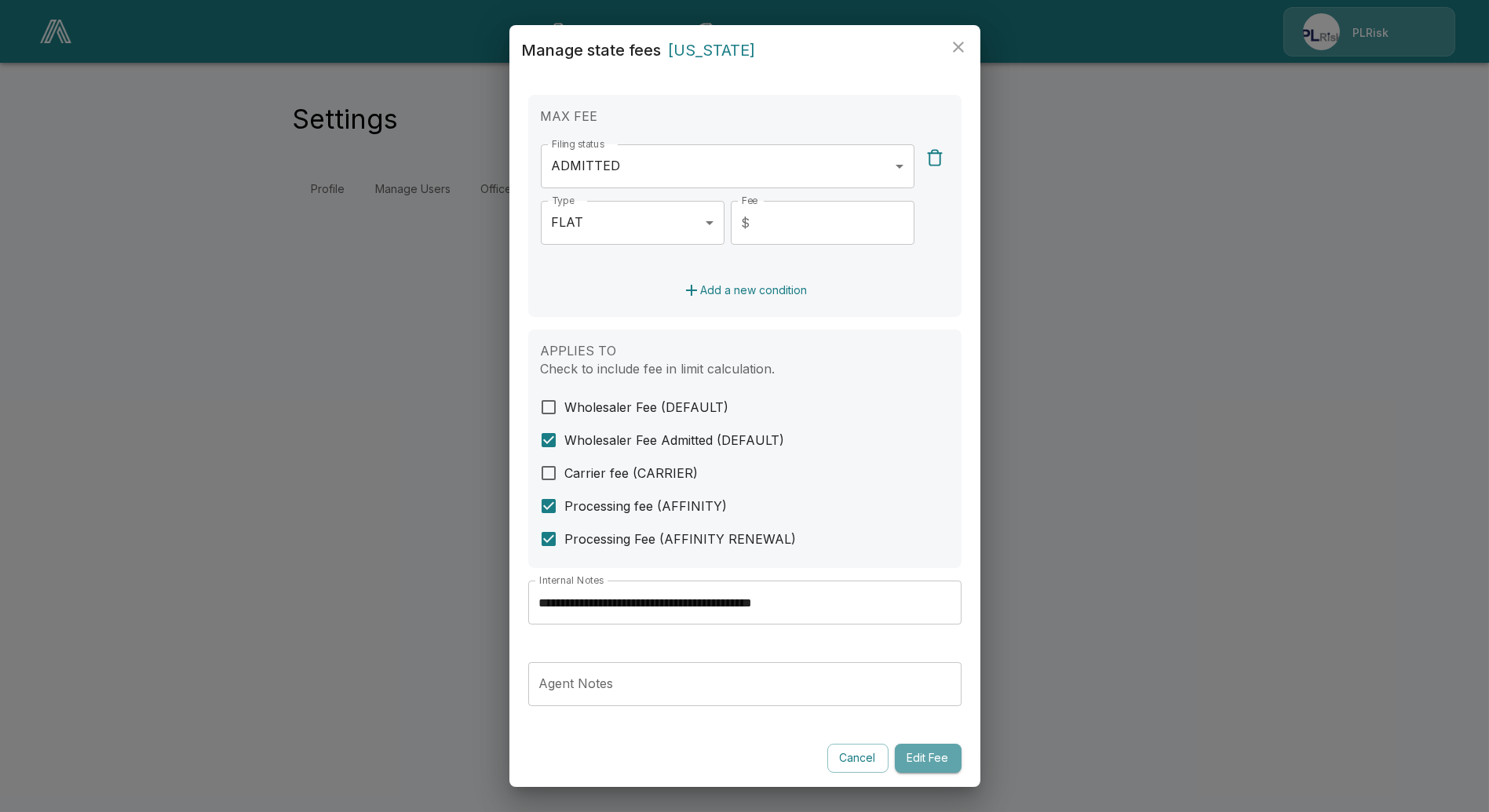
click at [920, 757] on button "Edit Fee" at bounding box center [928, 759] width 67 height 29
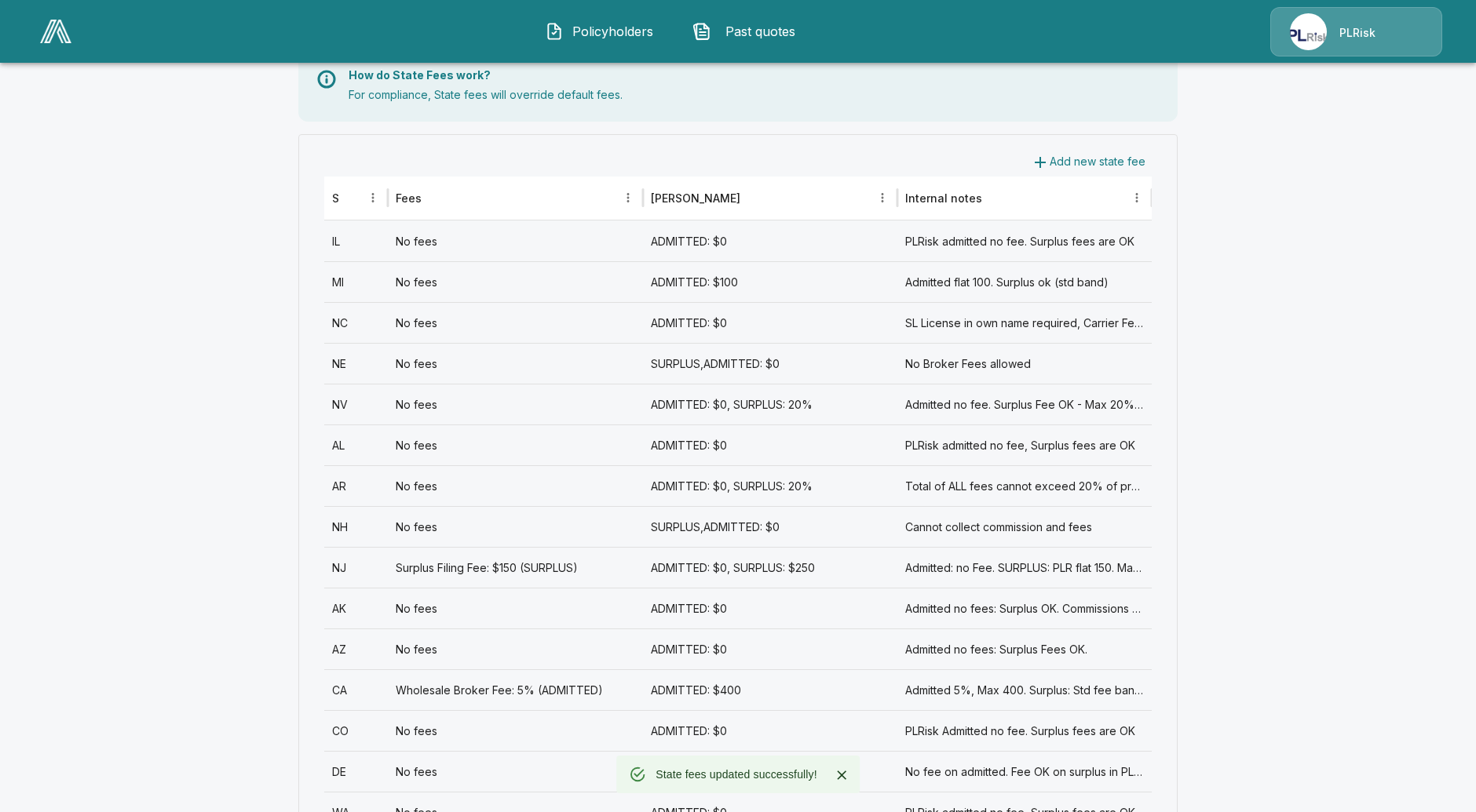
scroll to position [610, 0]
click at [359, 210] on div "State" at bounding box center [347, 198] width 29 height 43
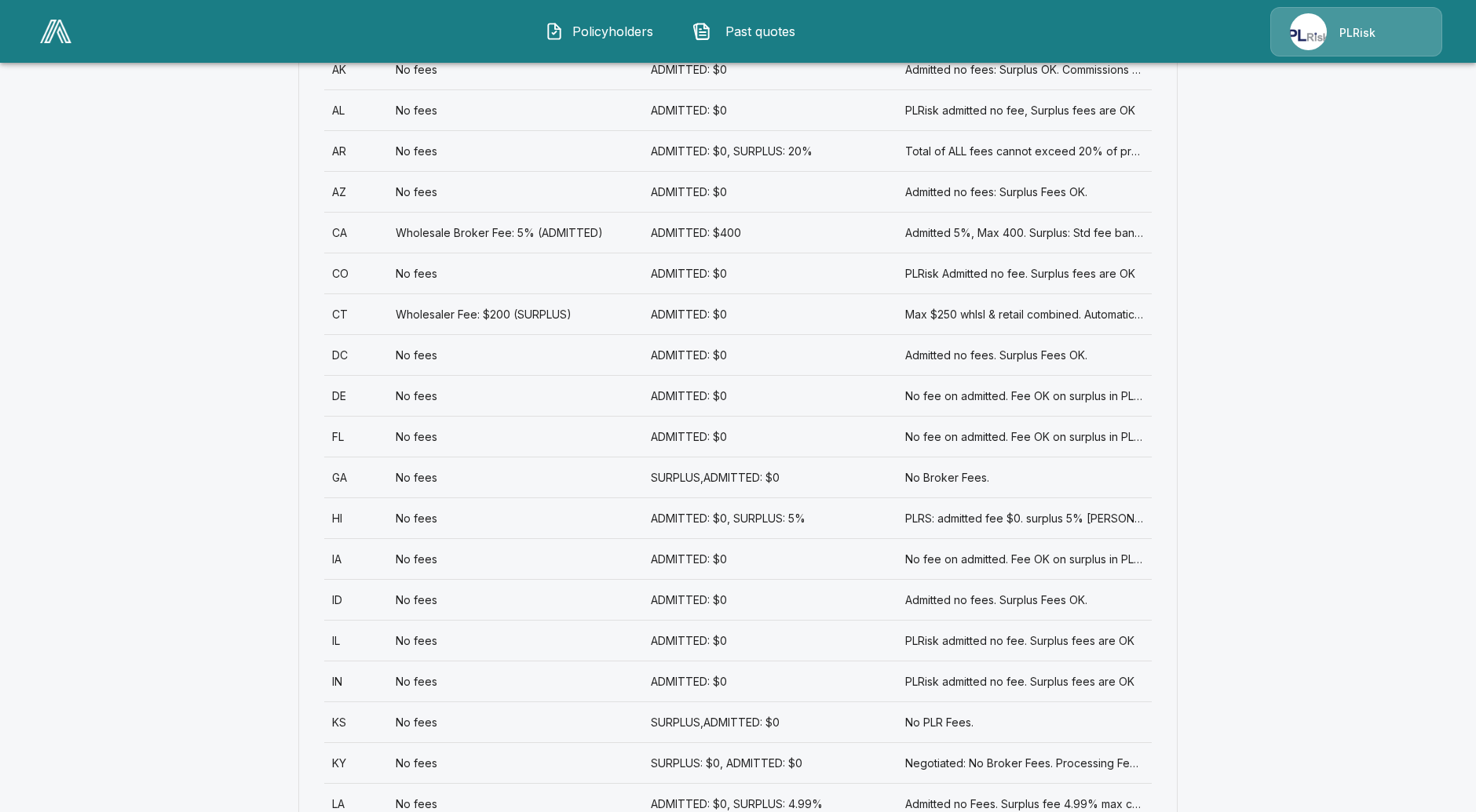
scroll to position [785, 0]
click at [376, 598] on div "ID" at bounding box center [355, 596] width 63 height 41
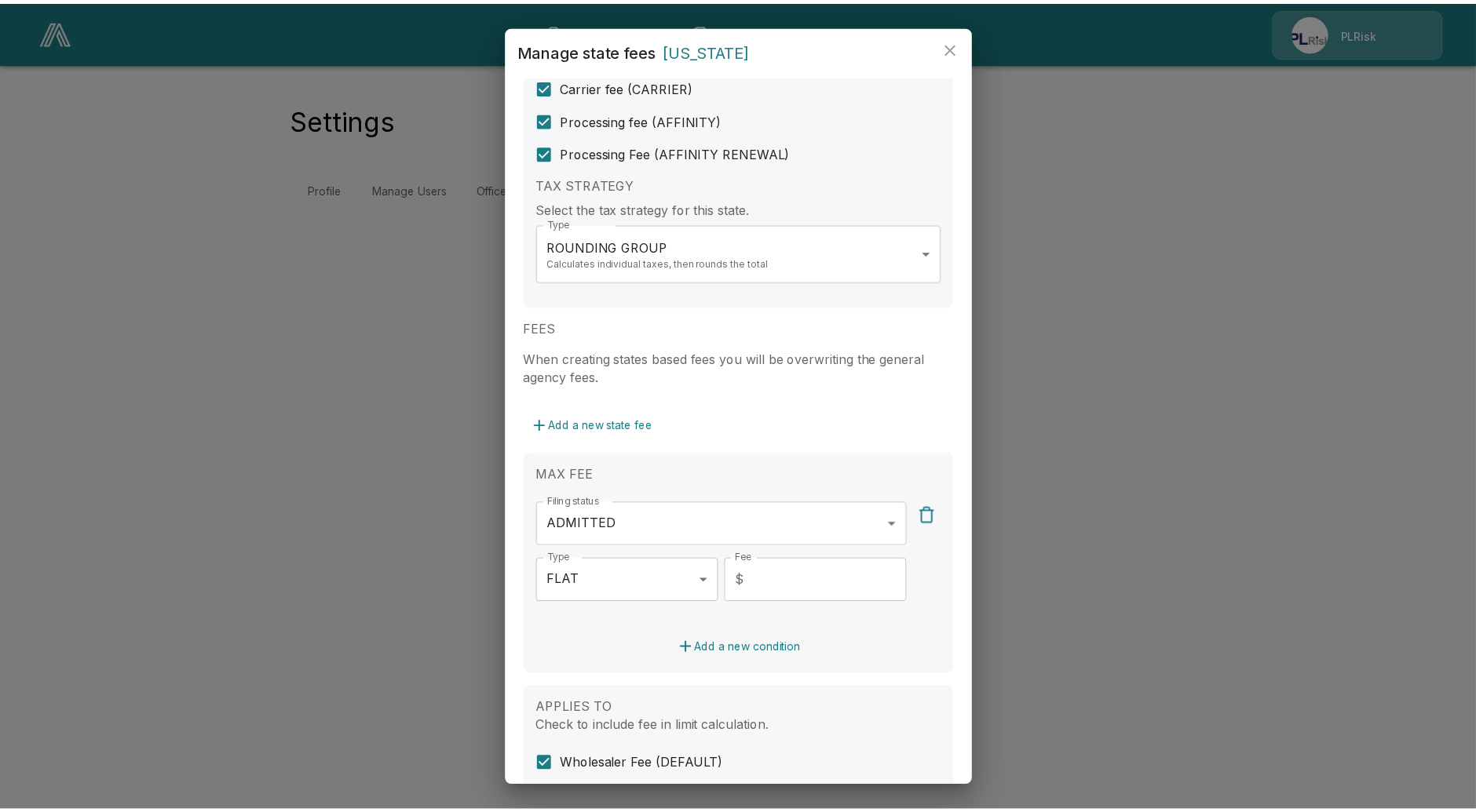
scroll to position [174, 0]
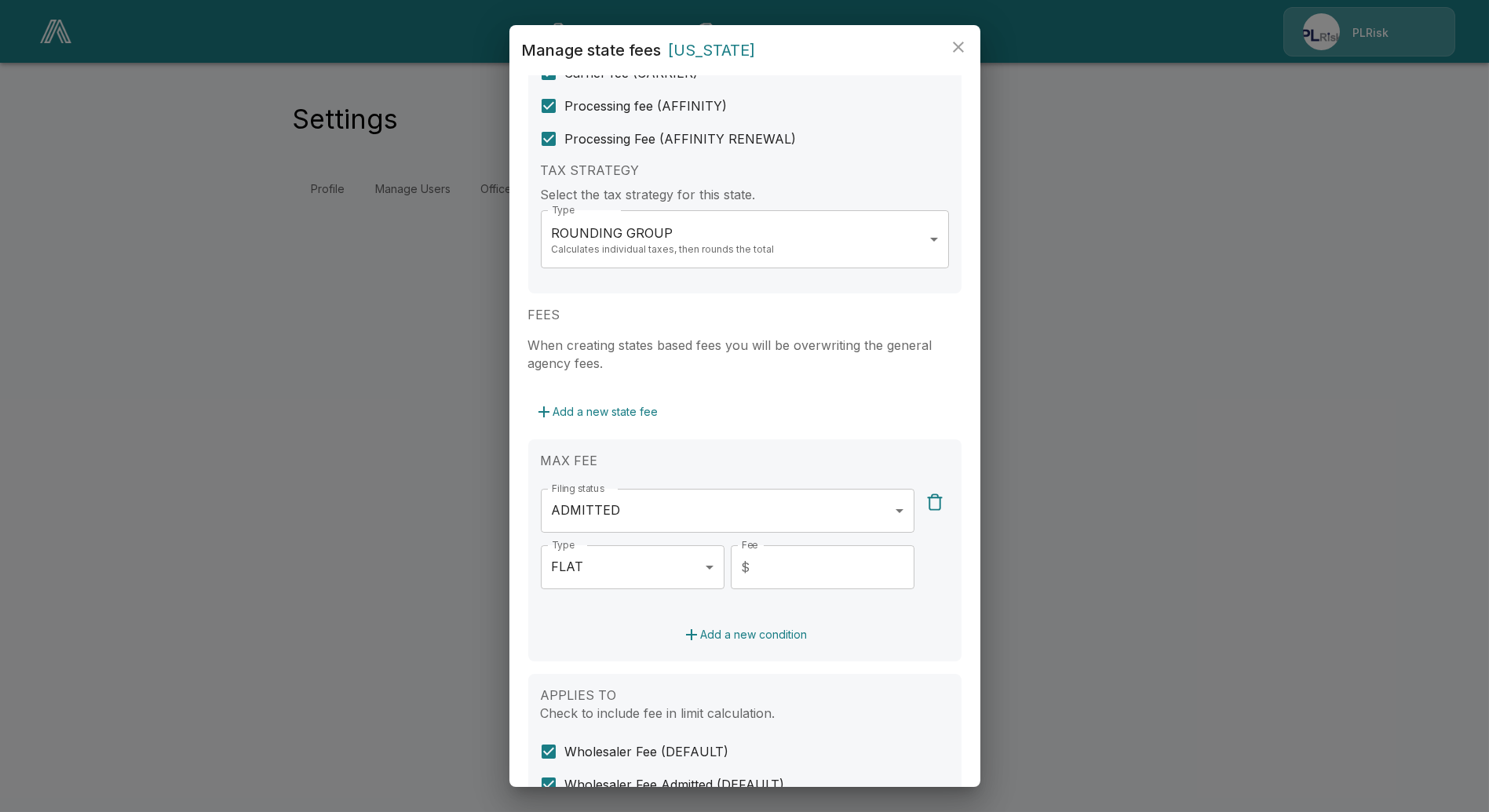
click at [263, 420] on div "**********" at bounding box center [744, 406] width 1489 height 812
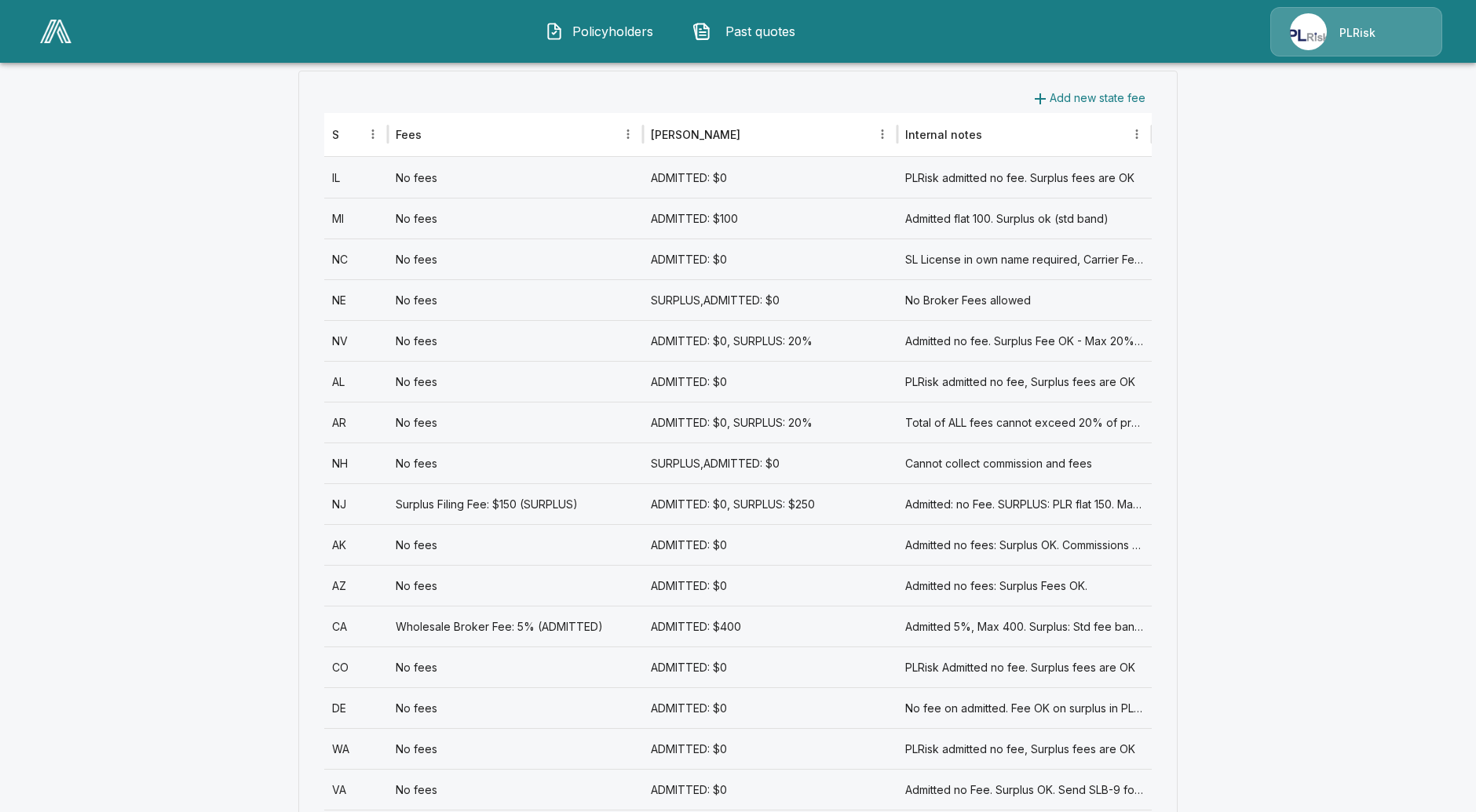
scroll to position [1046, 0]
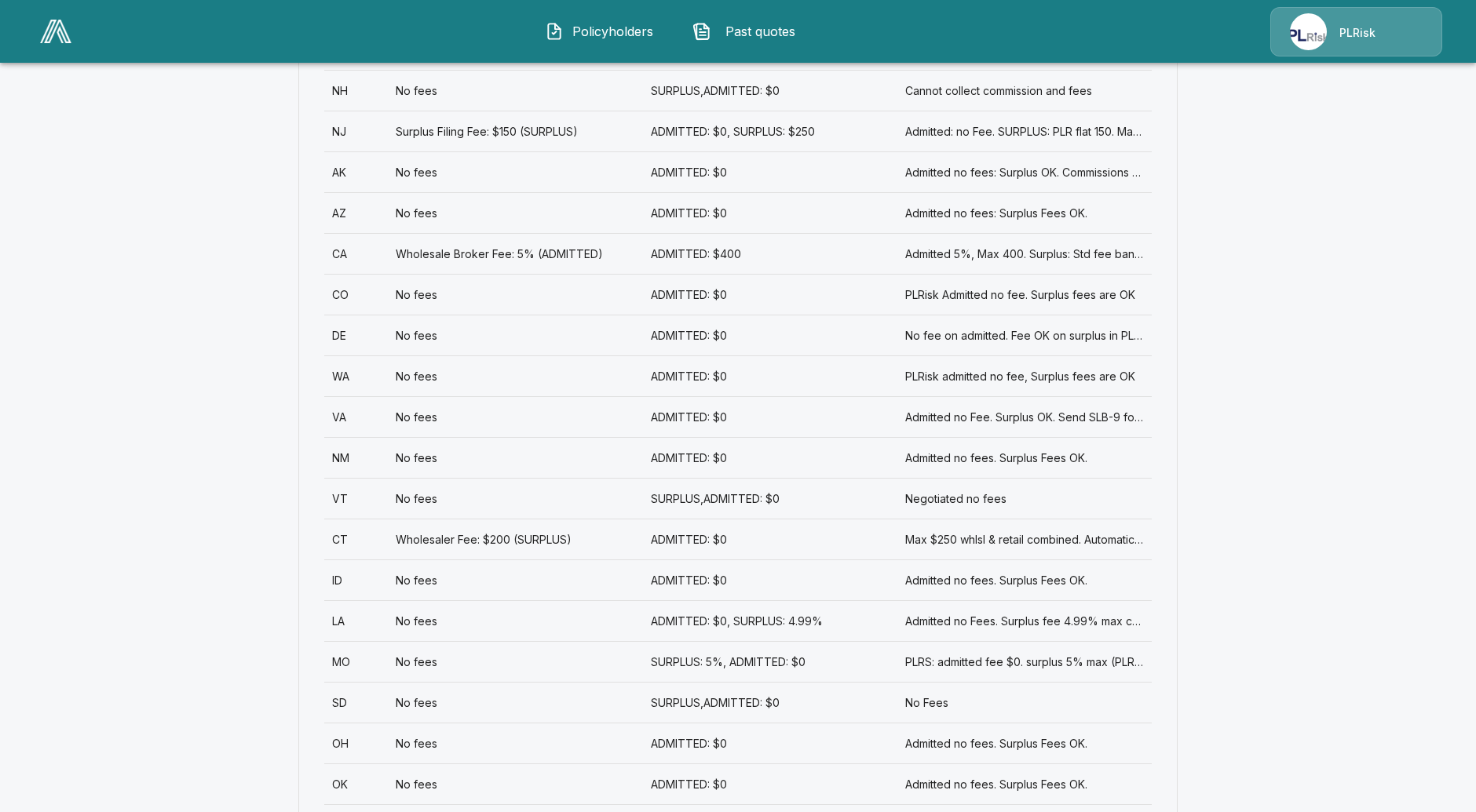
click at [383, 479] on div "VT" at bounding box center [355, 498] width 63 height 41
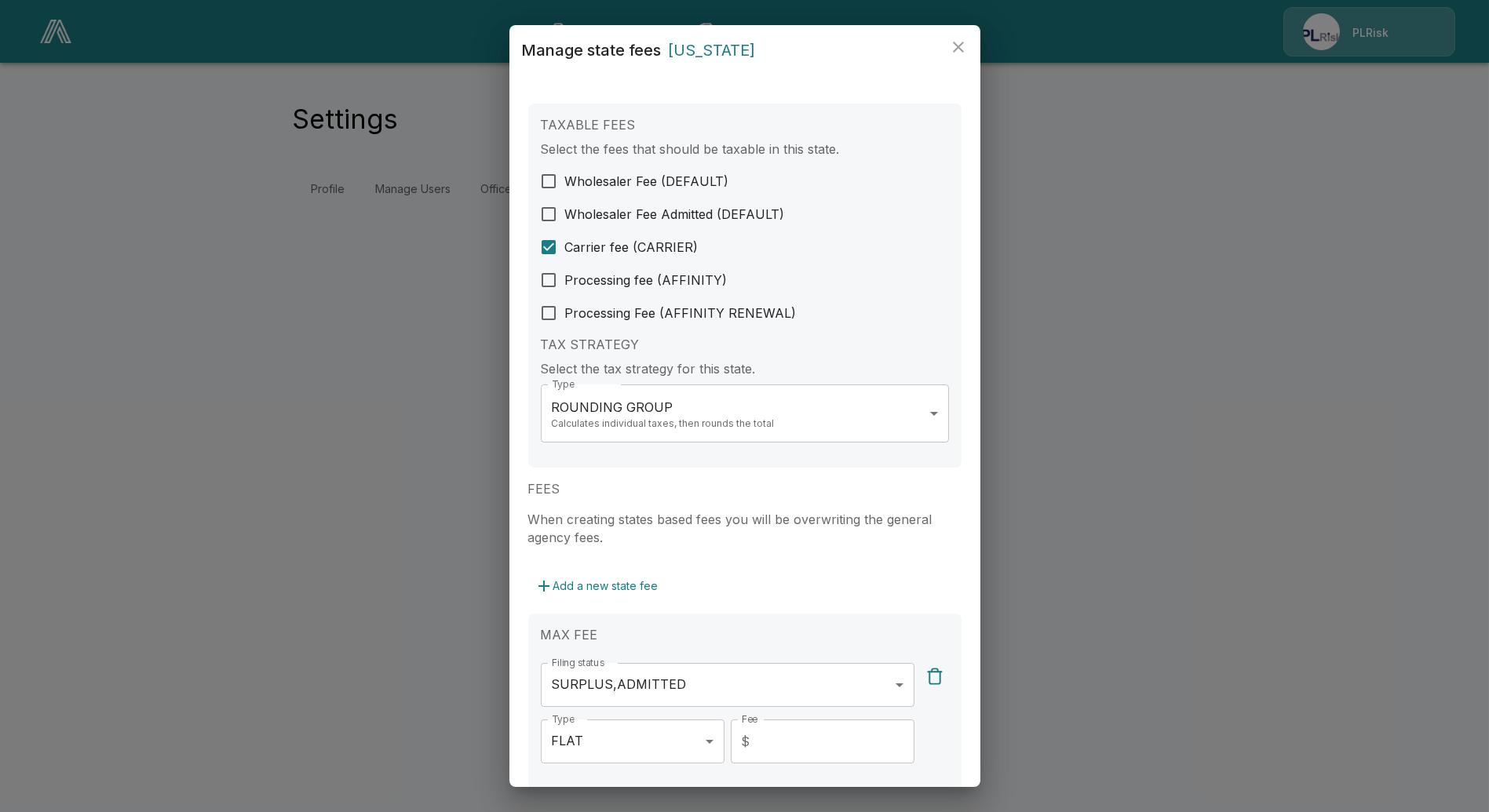
click at [273, 458] on div "**********" at bounding box center [744, 406] width 1489 height 812
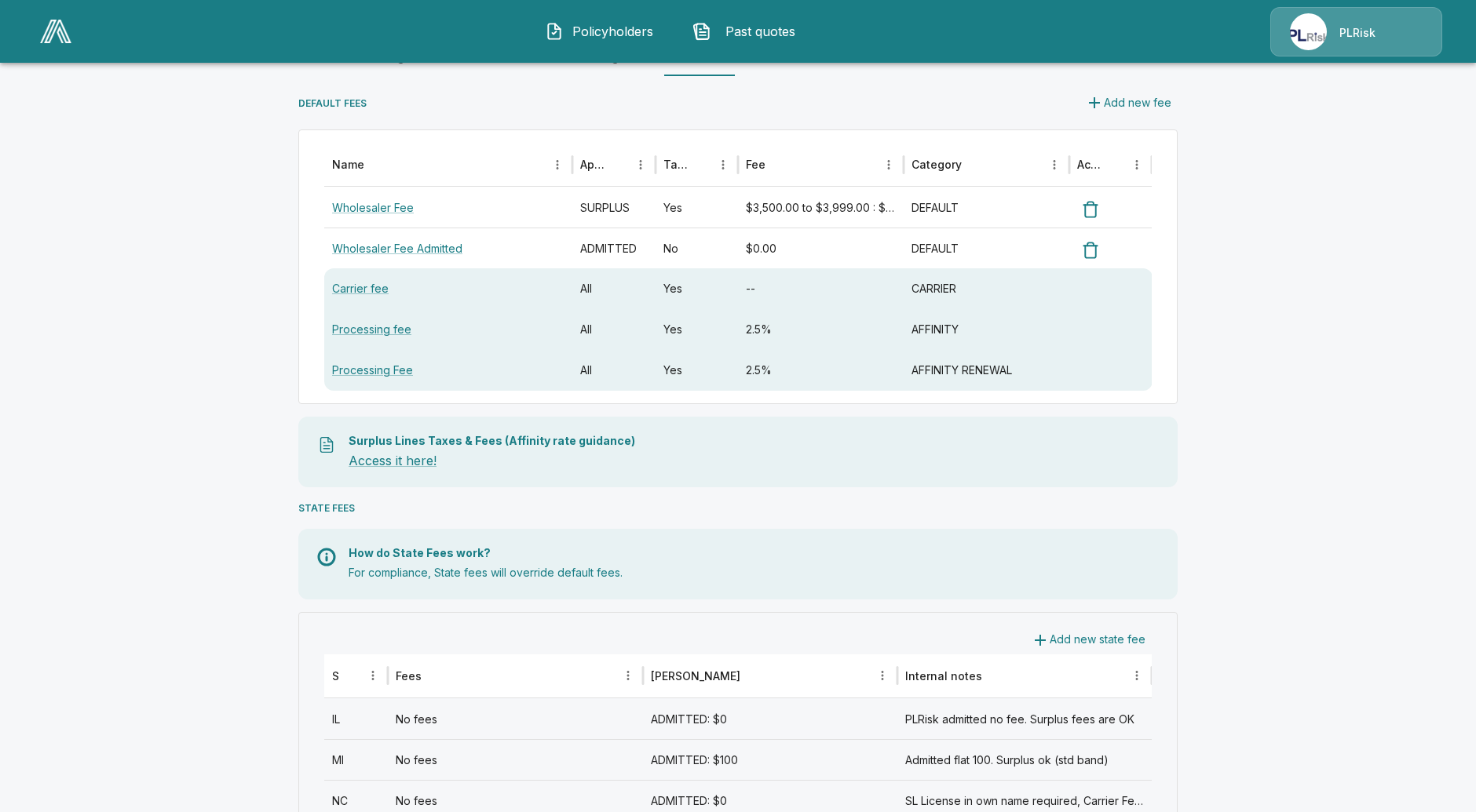
scroll to position [174, 0]
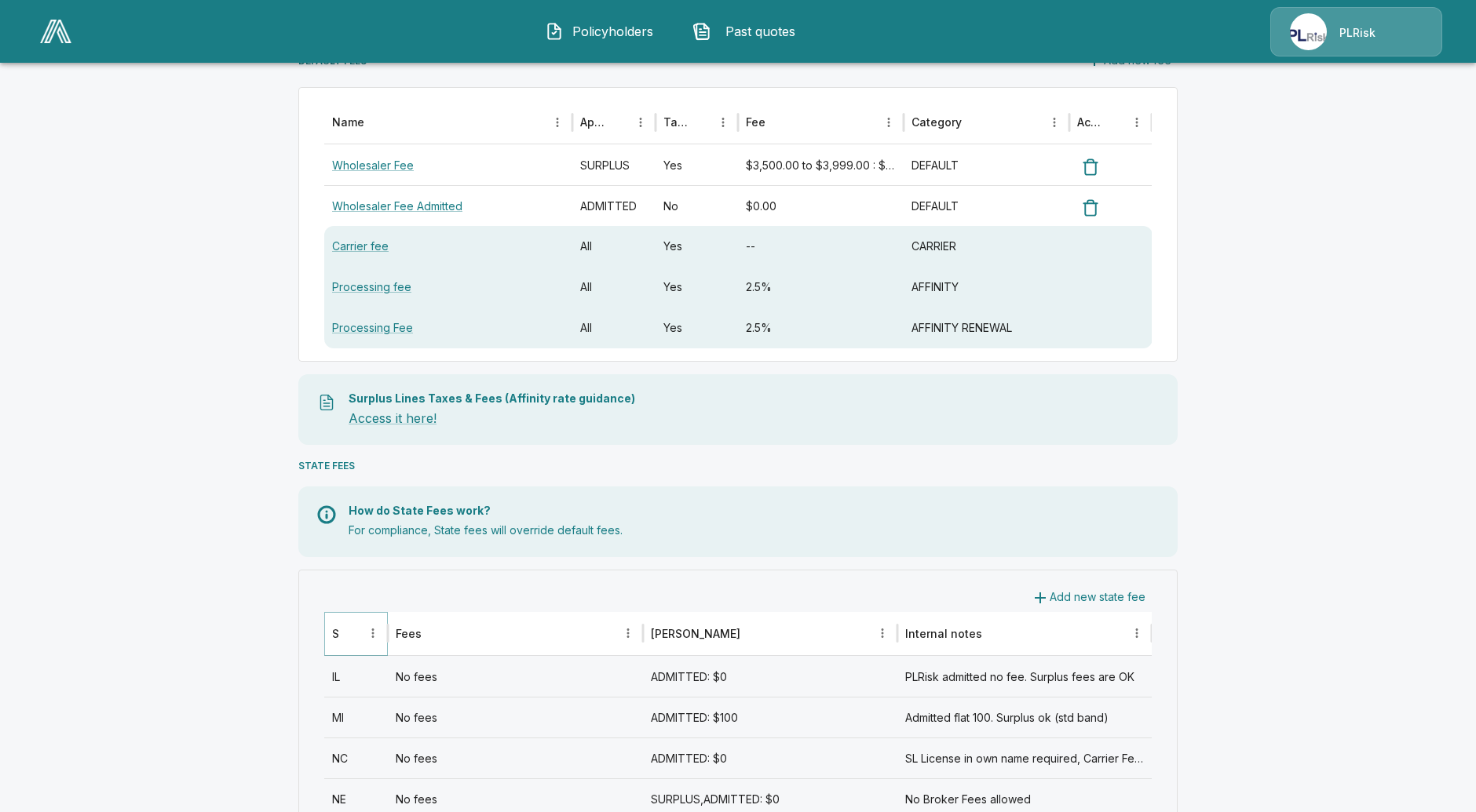
click at [348, 634] on button "Sort" at bounding box center [350, 633] width 22 height 22
click at [350, 636] on icon "Sort" at bounding box center [351, 633] width 14 height 14
click at [367, 793] on div "WA" at bounding box center [355, 799] width 63 height 41
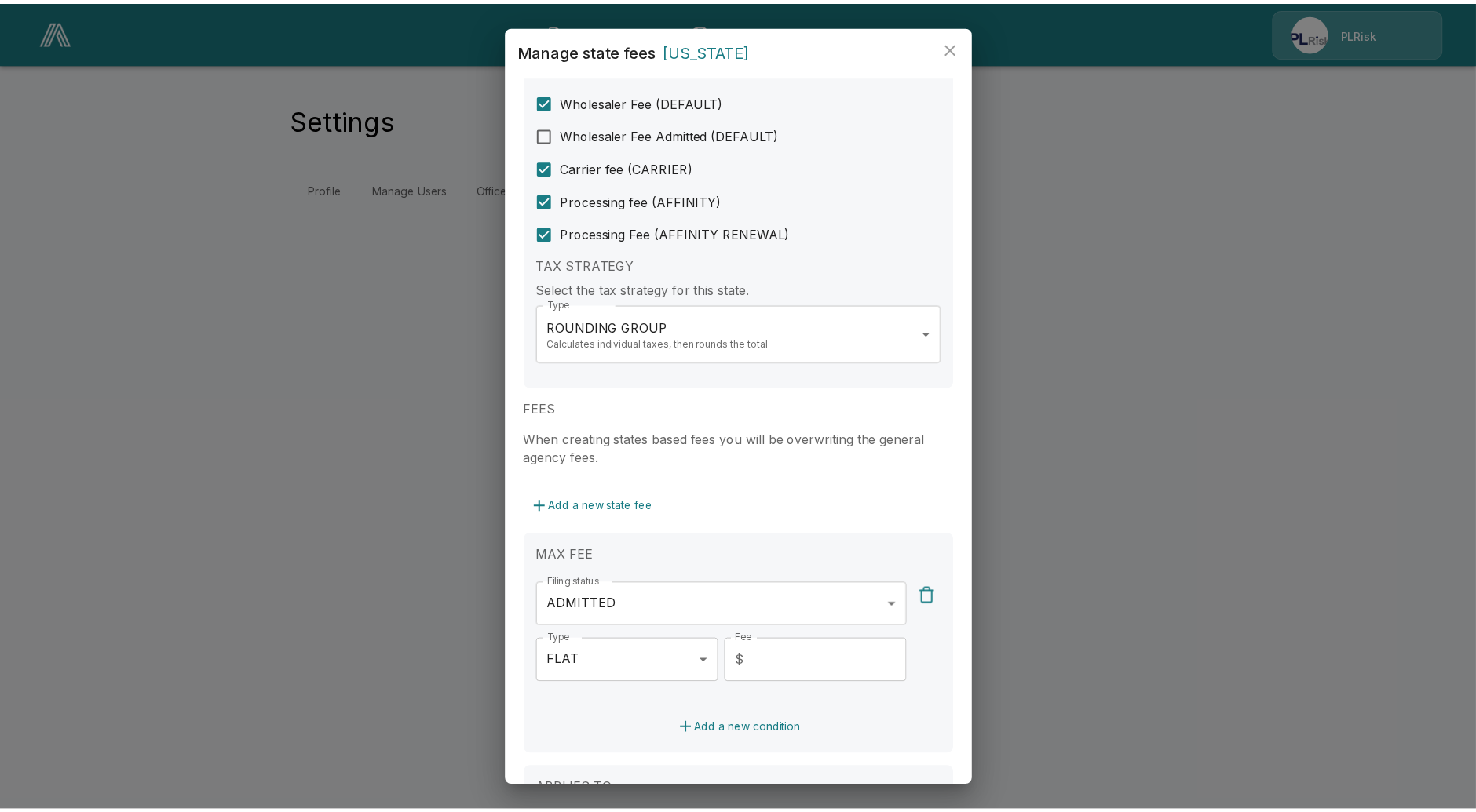
scroll to position [88, 0]
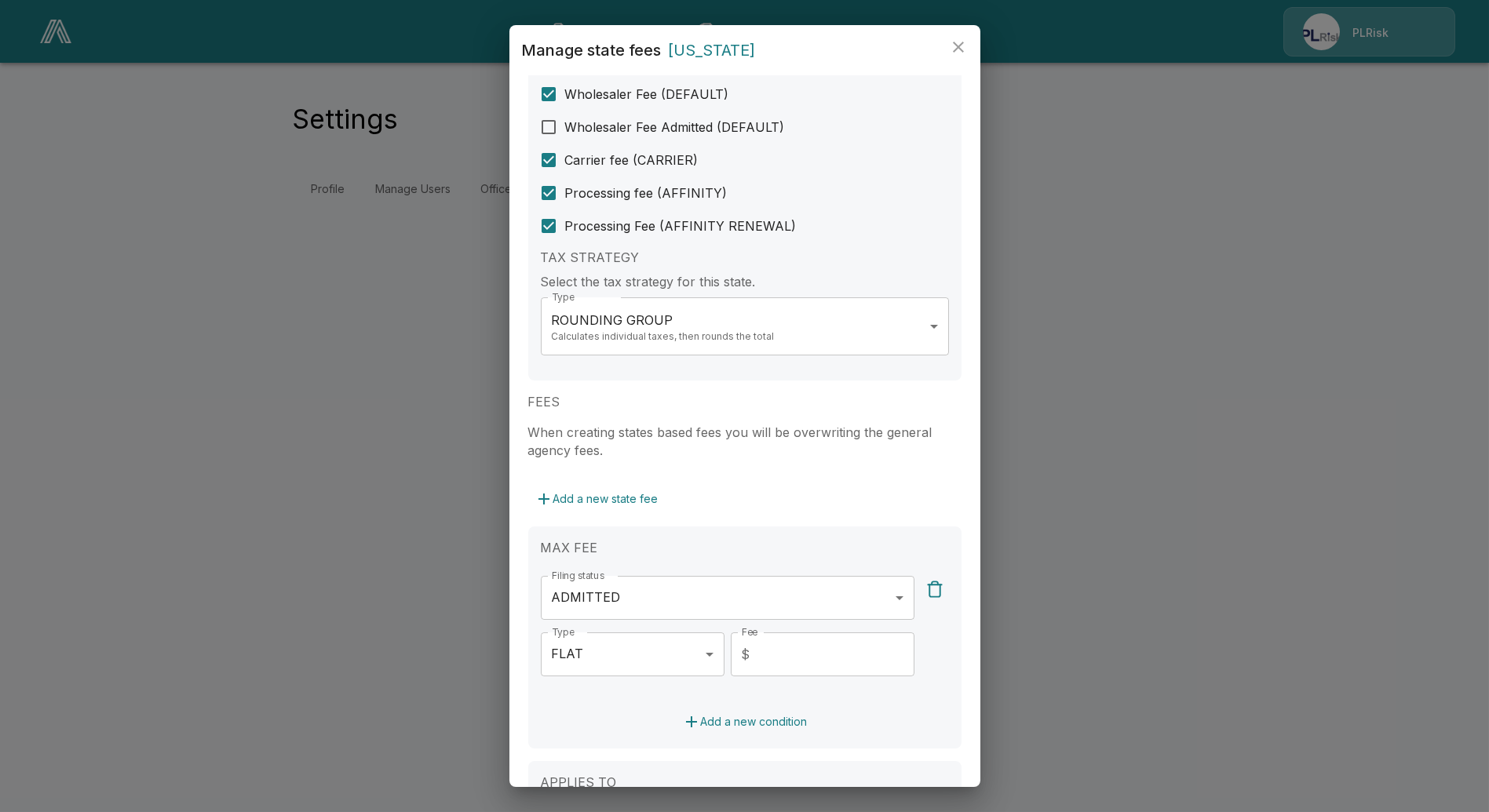
click at [387, 457] on div "**********" at bounding box center [744, 406] width 1489 height 812
